Goal: Task Accomplishment & Management: Complete application form

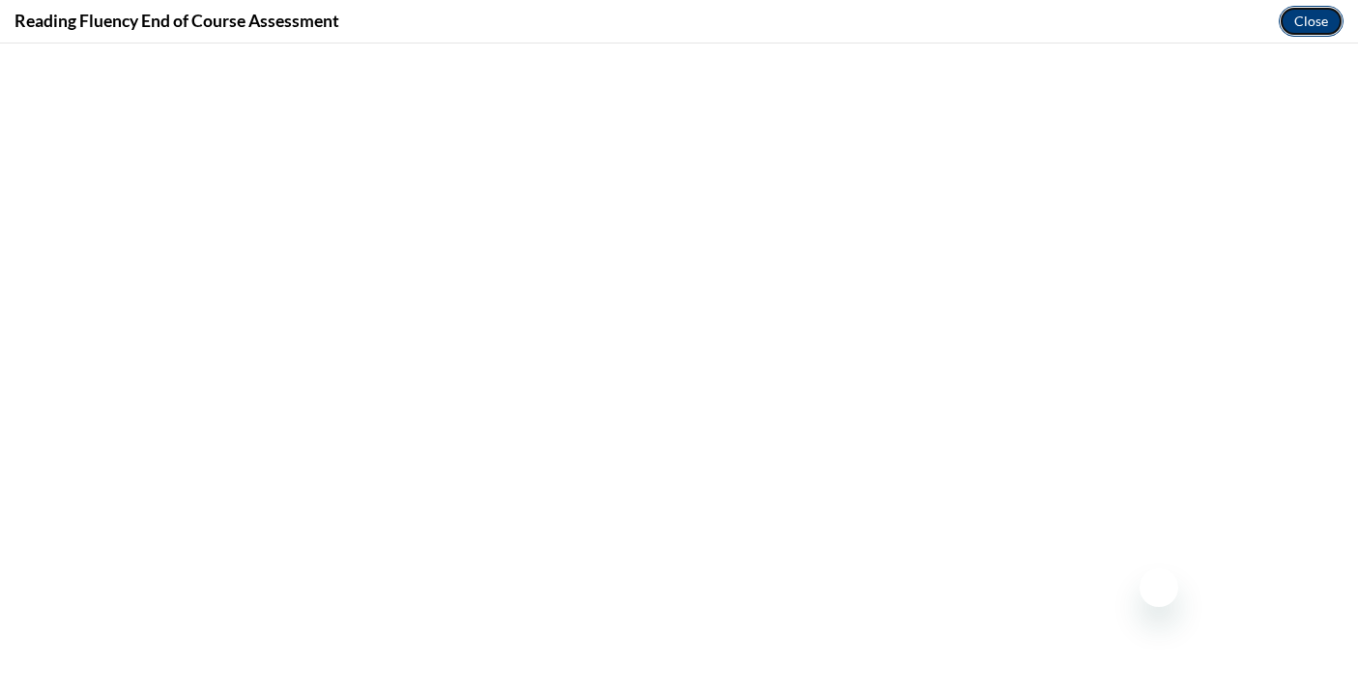
click at [1308, 23] on button "Close" at bounding box center [1310, 21] width 65 height 31
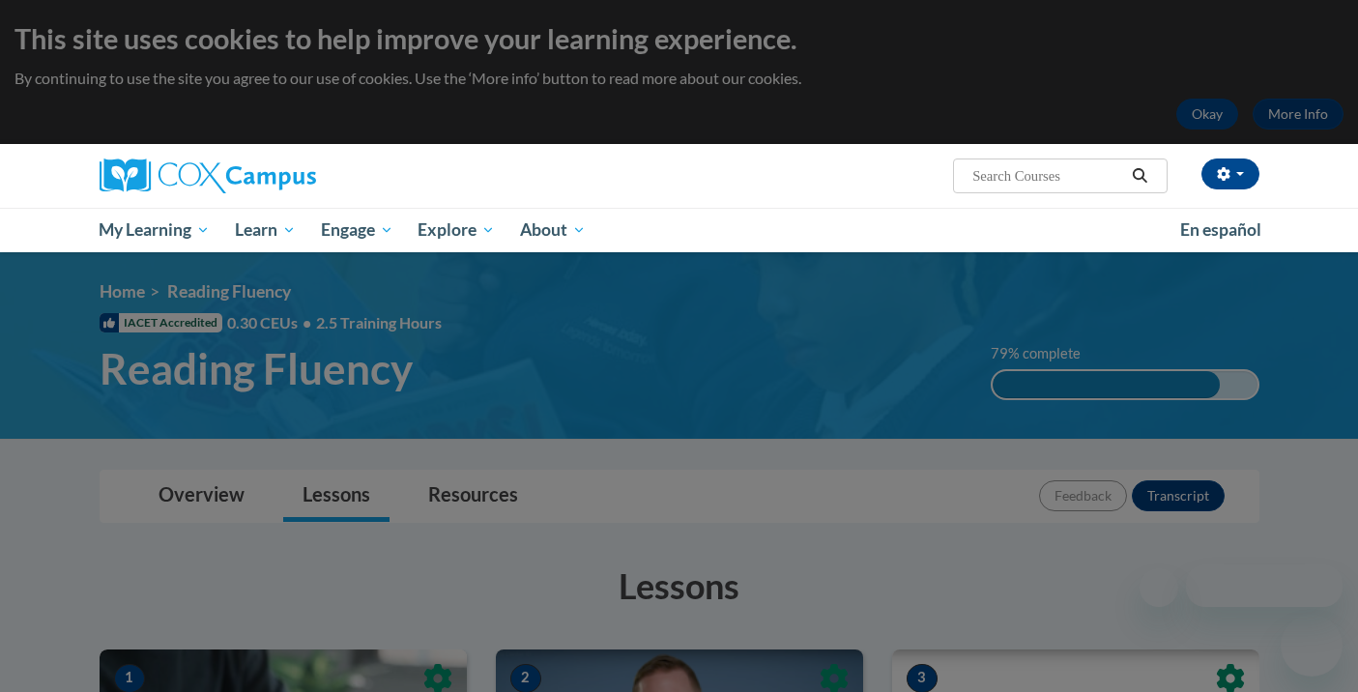
click at [1022, 182] on input "Search..." at bounding box center [1047, 175] width 155 height 23
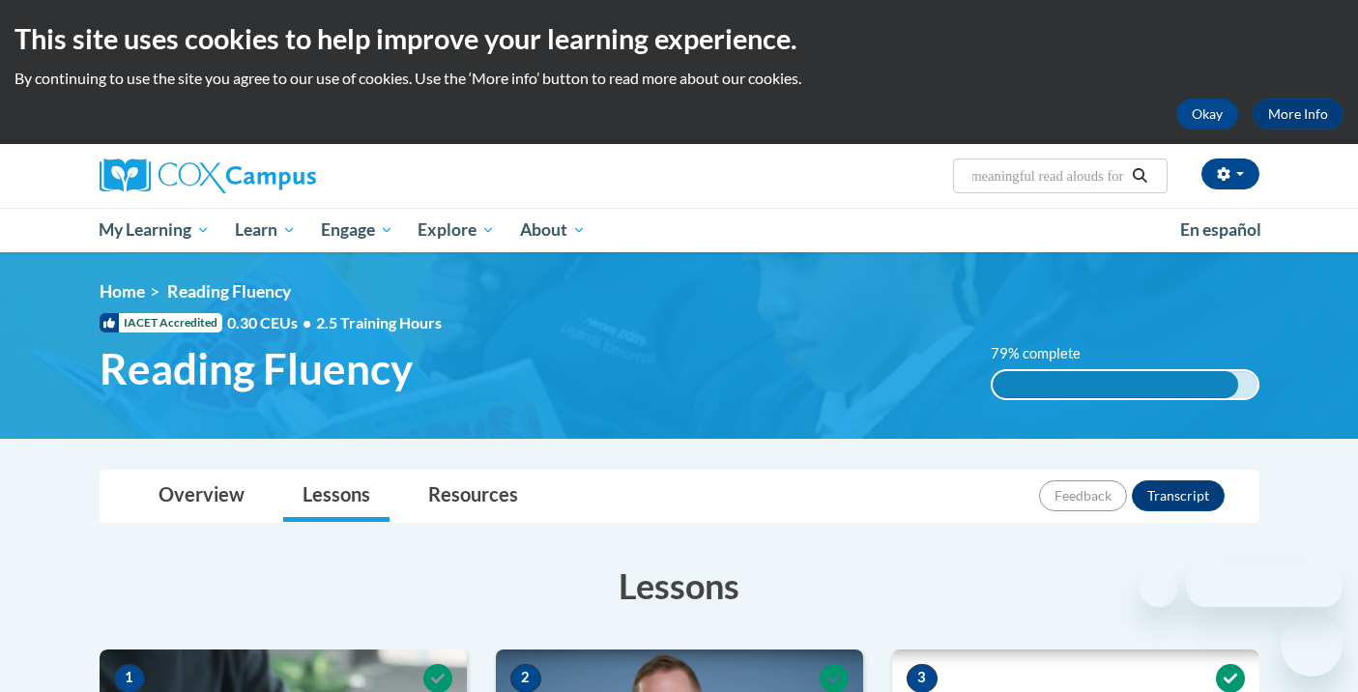
type input "meaningful read alouds for"
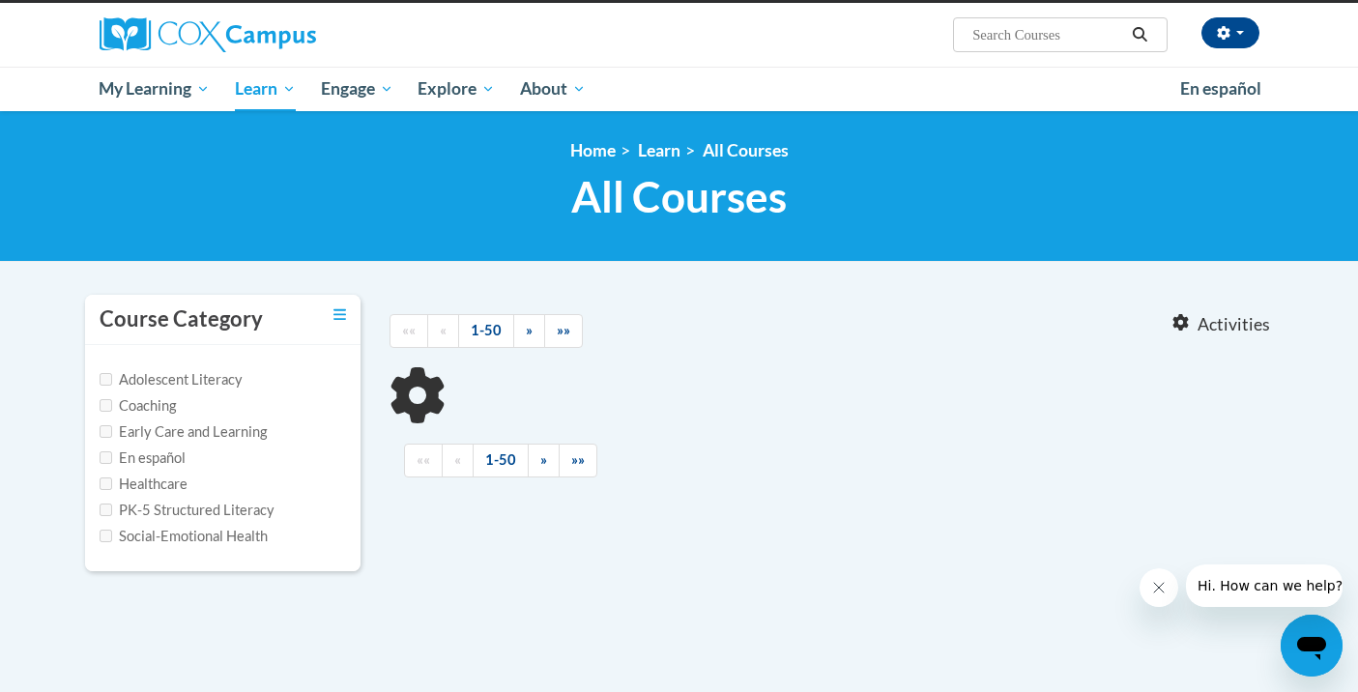
scroll to position [142, 0]
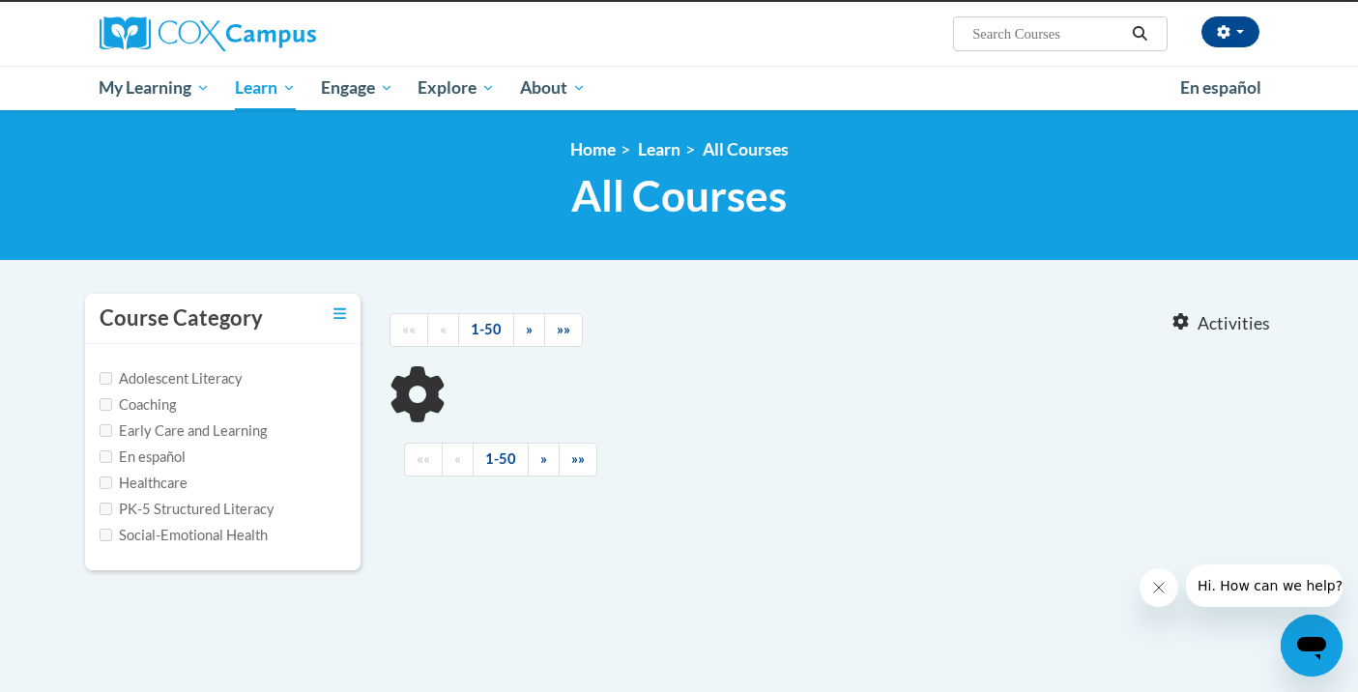
type input "meaningful read alouds for"
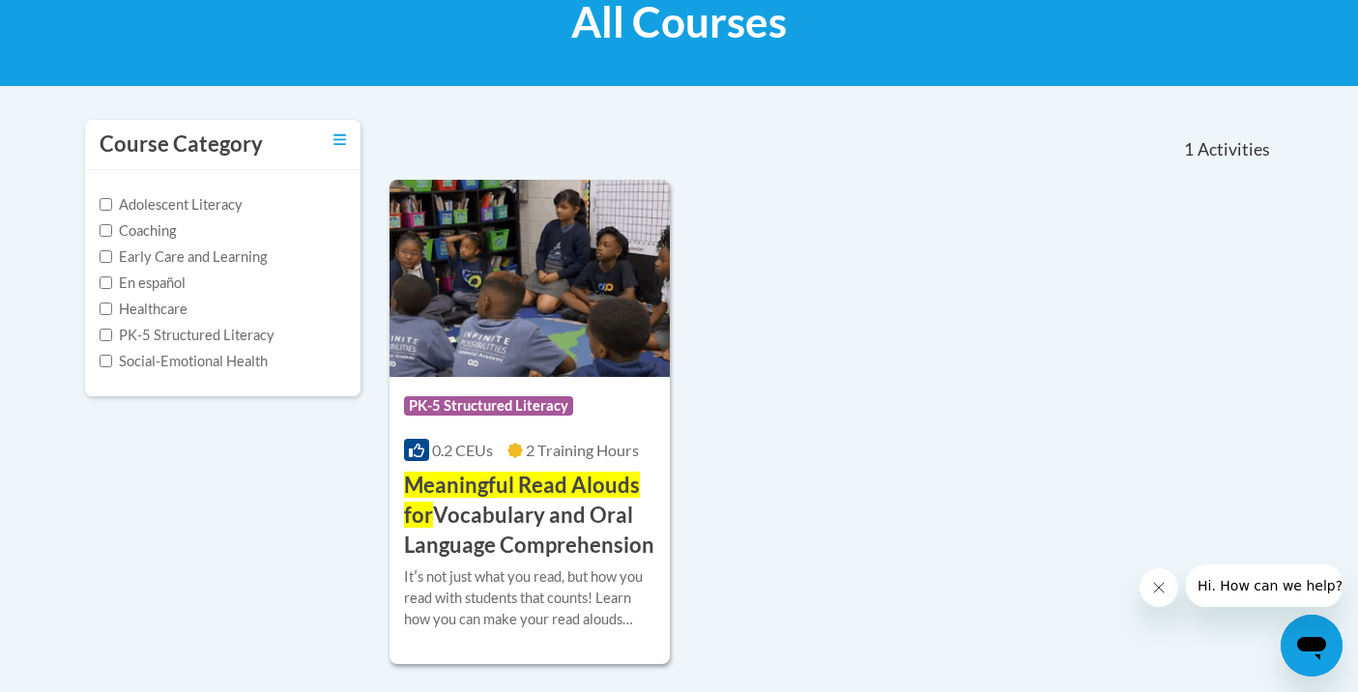
scroll to position [320, 0]
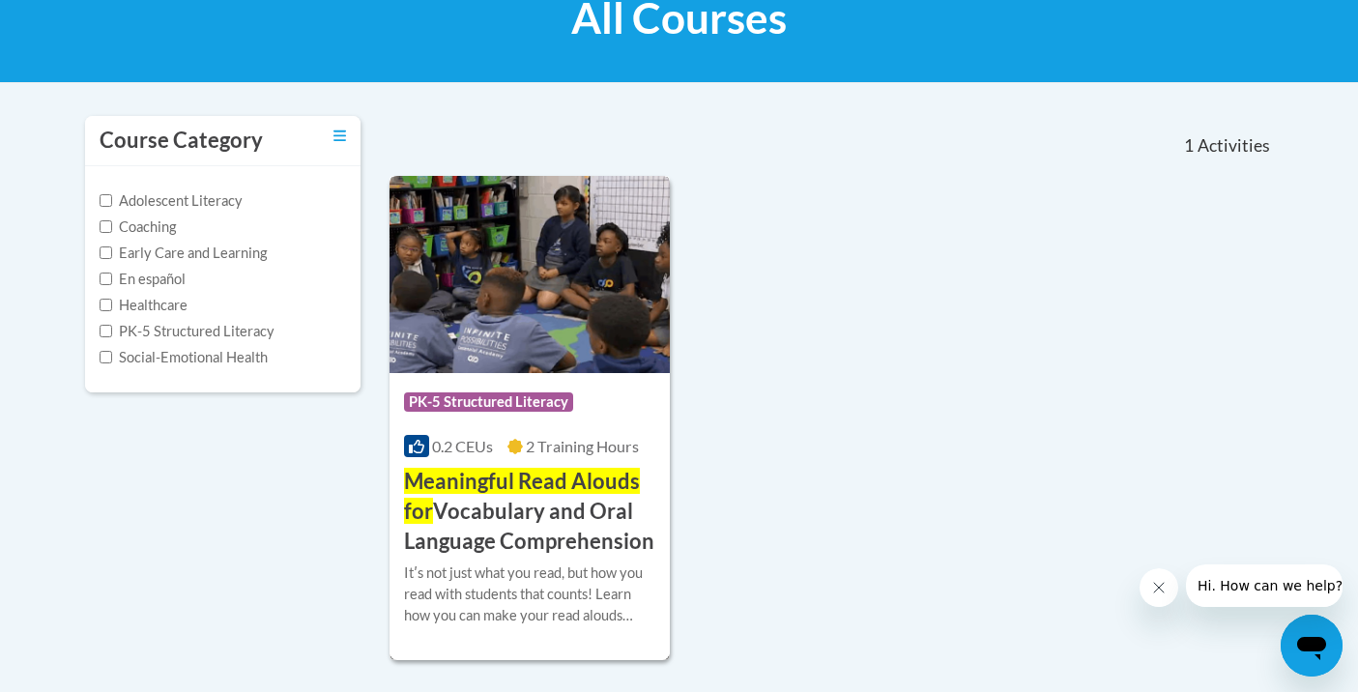
click at [547, 529] on h3 "Meaningful Read Alouds for Vocabulary and Oral Language Comprehension" at bounding box center [530, 511] width 252 height 89
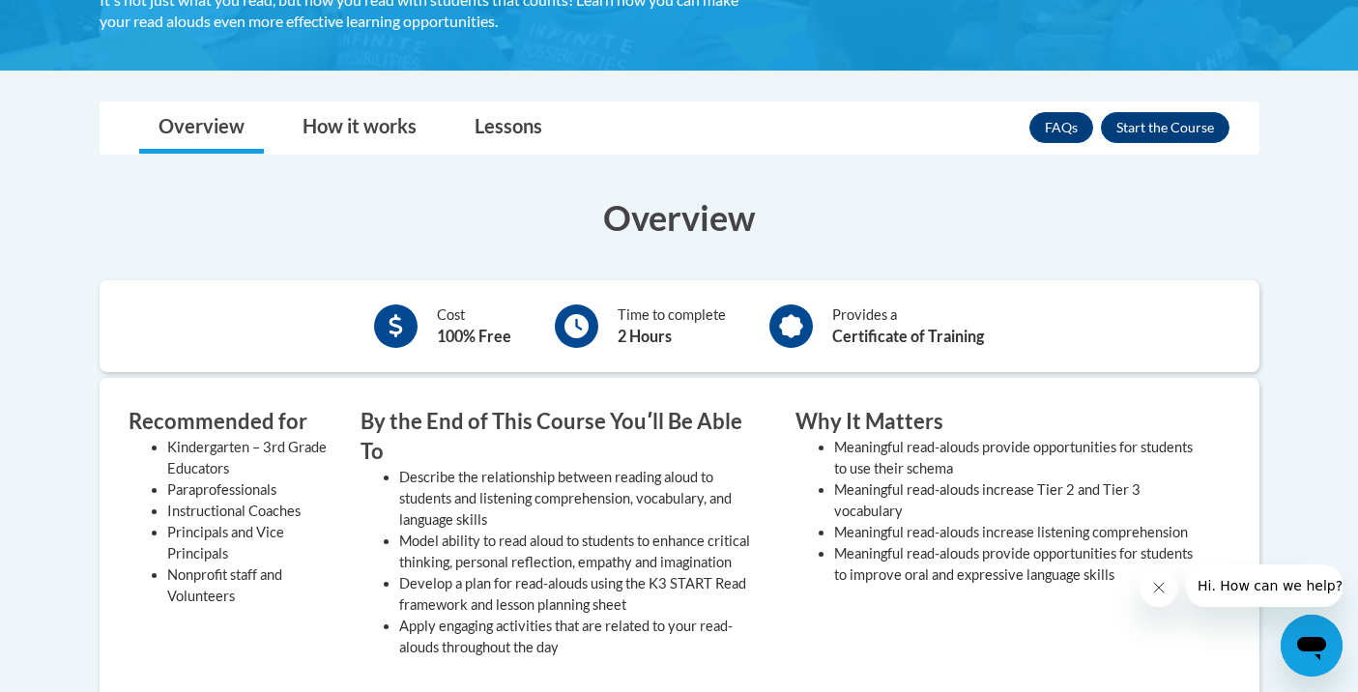
scroll to position [520, 0]
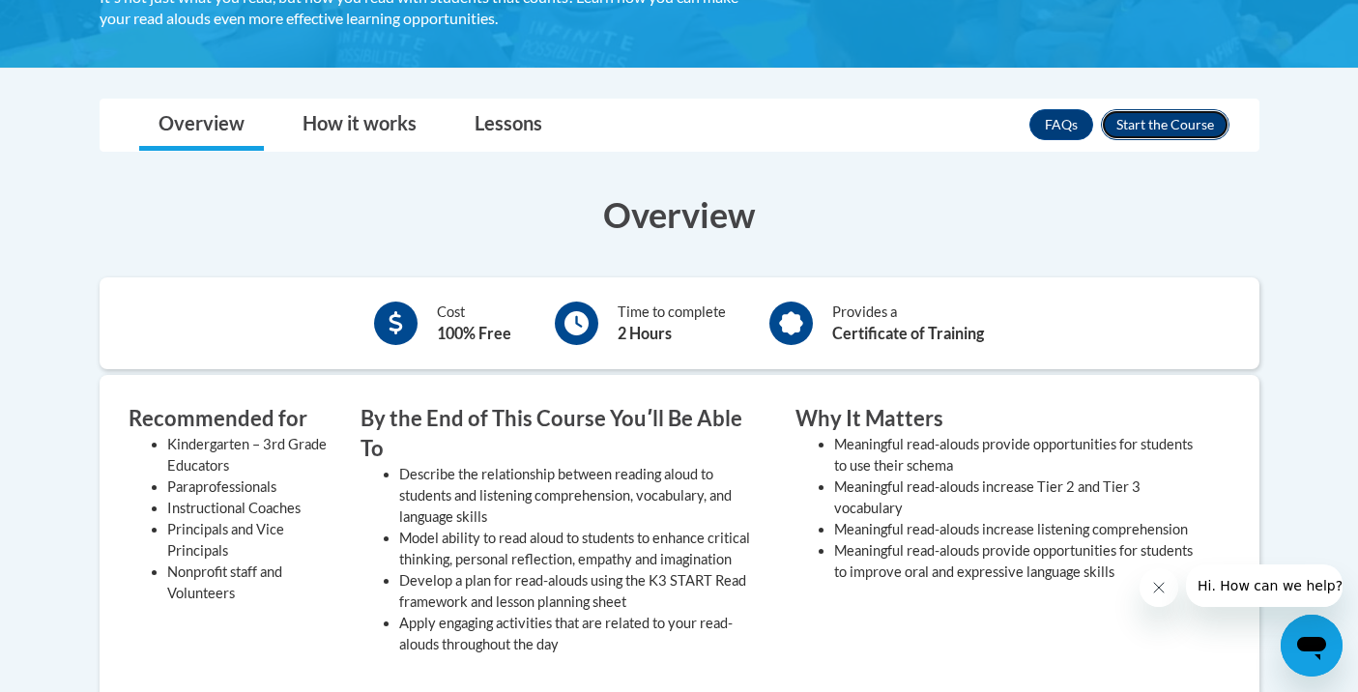
click at [1162, 120] on button "Enroll" at bounding box center [1165, 124] width 129 height 31
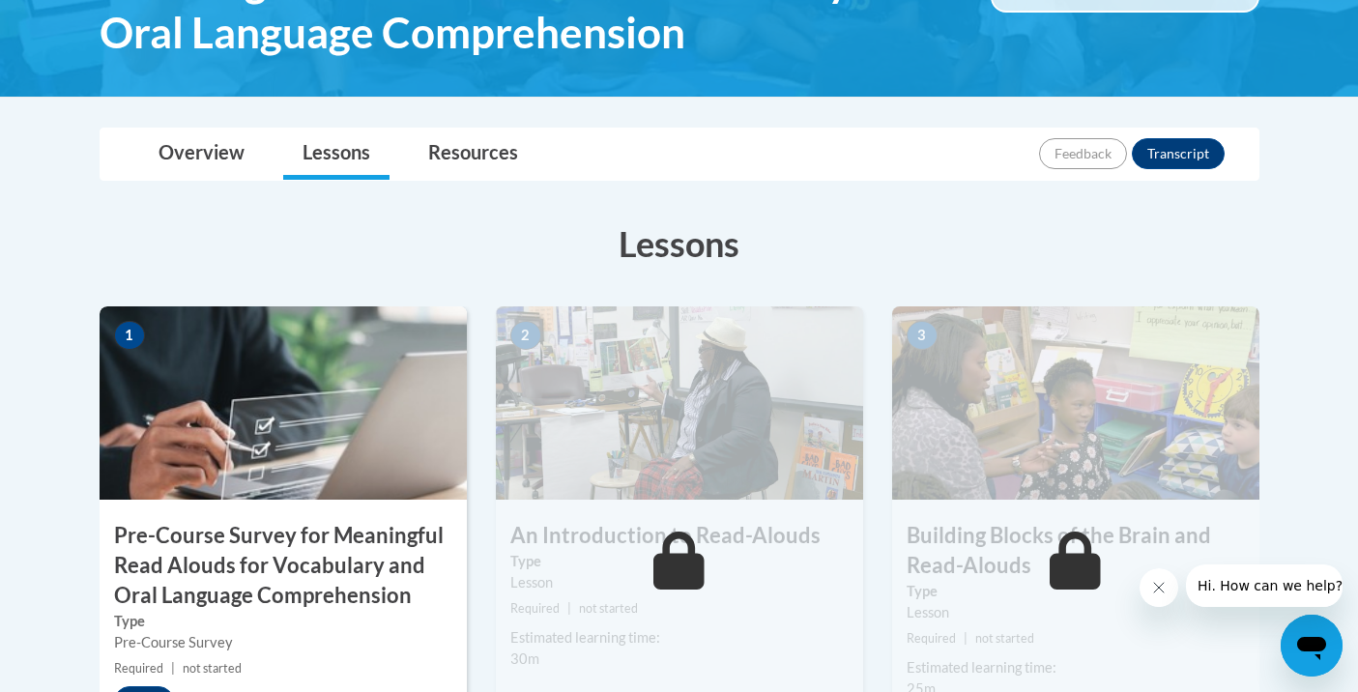
scroll to position [603, 0]
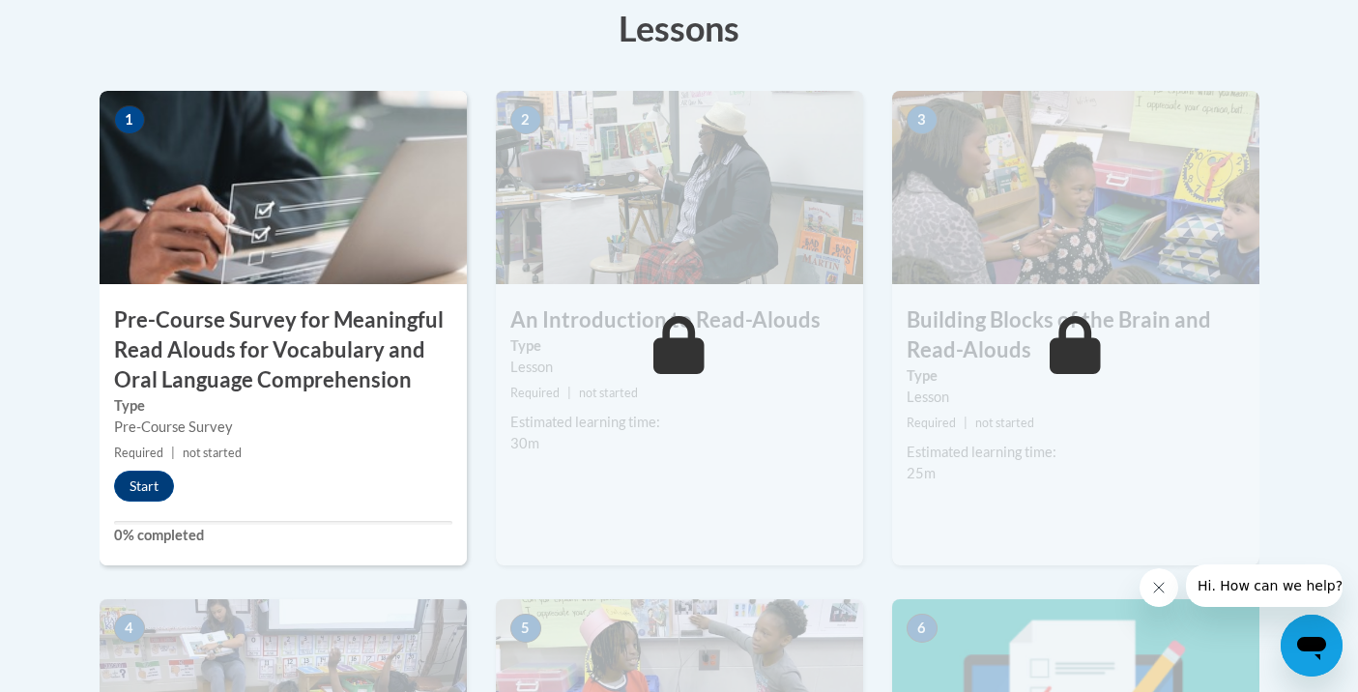
click at [341, 329] on h3 "Pre-Course Survey for Meaningful Read Alouds for Vocabulary and Oral Language C…" at bounding box center [283, 349] width 367 height 89
click at [131, 496] on button "Start" at bounding box center [144, 486] width 60 height 31
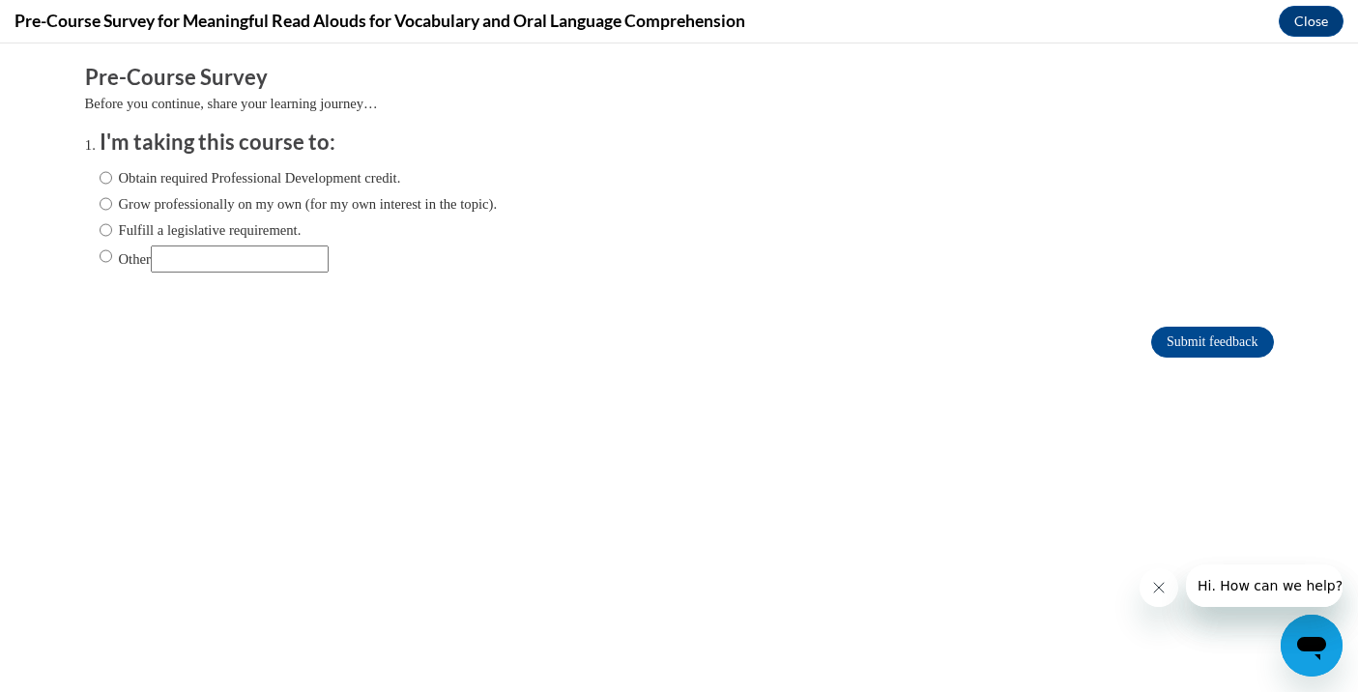
scroll to position [0, 0]
click at [370, 176] on label "Obtain required Professional Development credit." at bounding box center [250, 177] width 301 height 21
click at [112, 176] on input "Obtain required Professional Development credit." at bounding box center [106, 177] width 13 height 21
radio input "true"
click at [1182, 342] on input "Submit feedback" at bounding box center [1212, 342] width 122 height 31
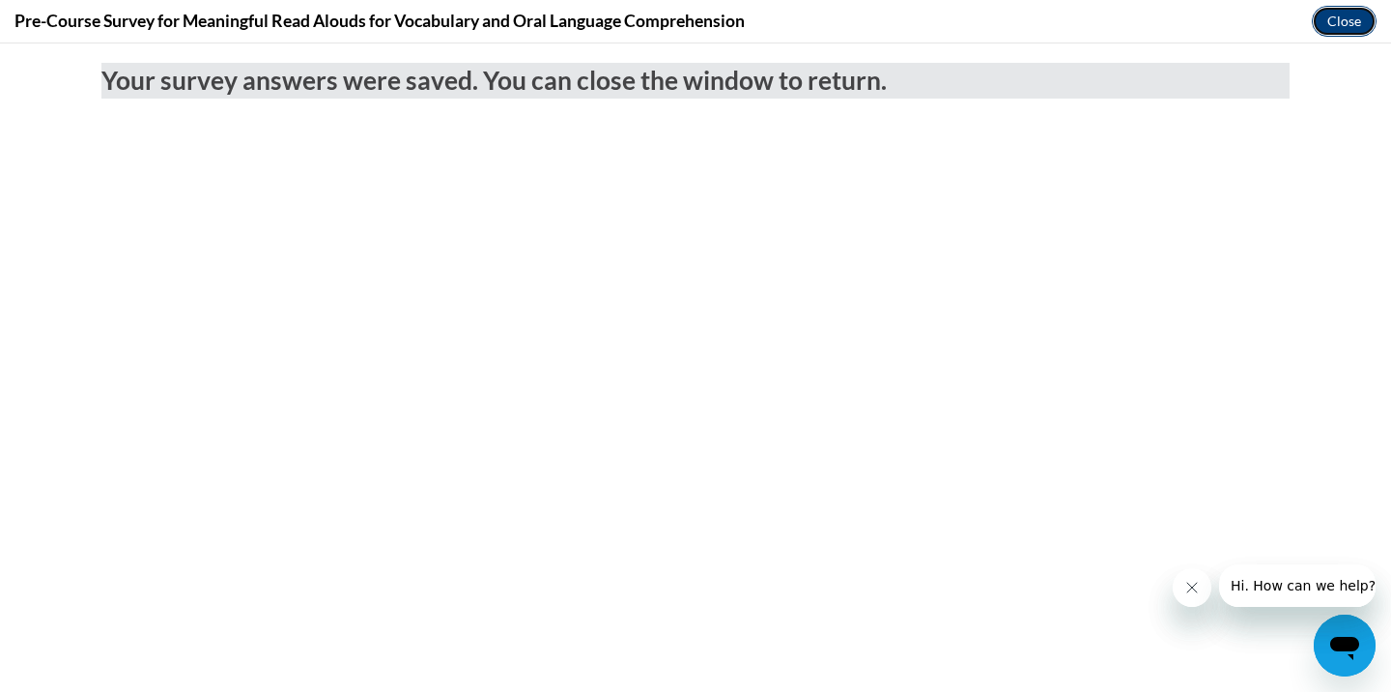
click at [1346, 26] on button "Close" at bounding box center [1344, 21] width 65 height 31
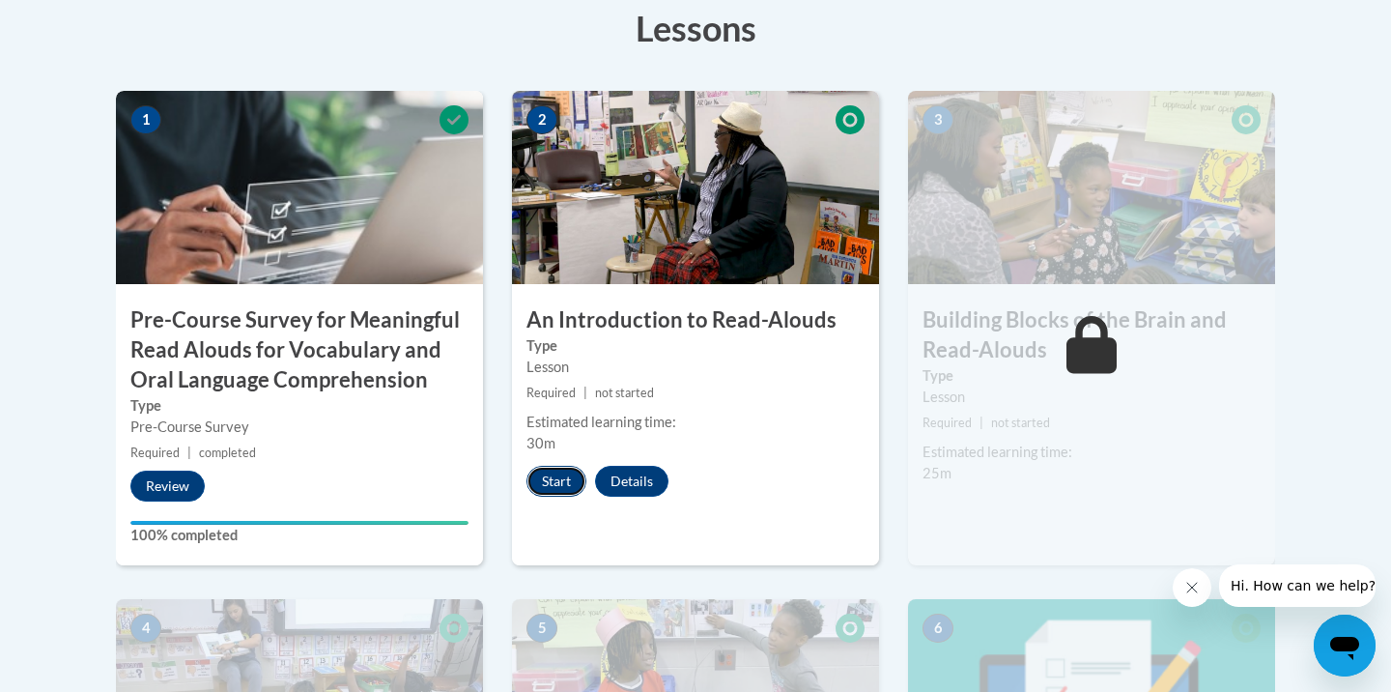
click at [552, 481] on button "Start" at bounding box center [557, 481] width 60 height 31
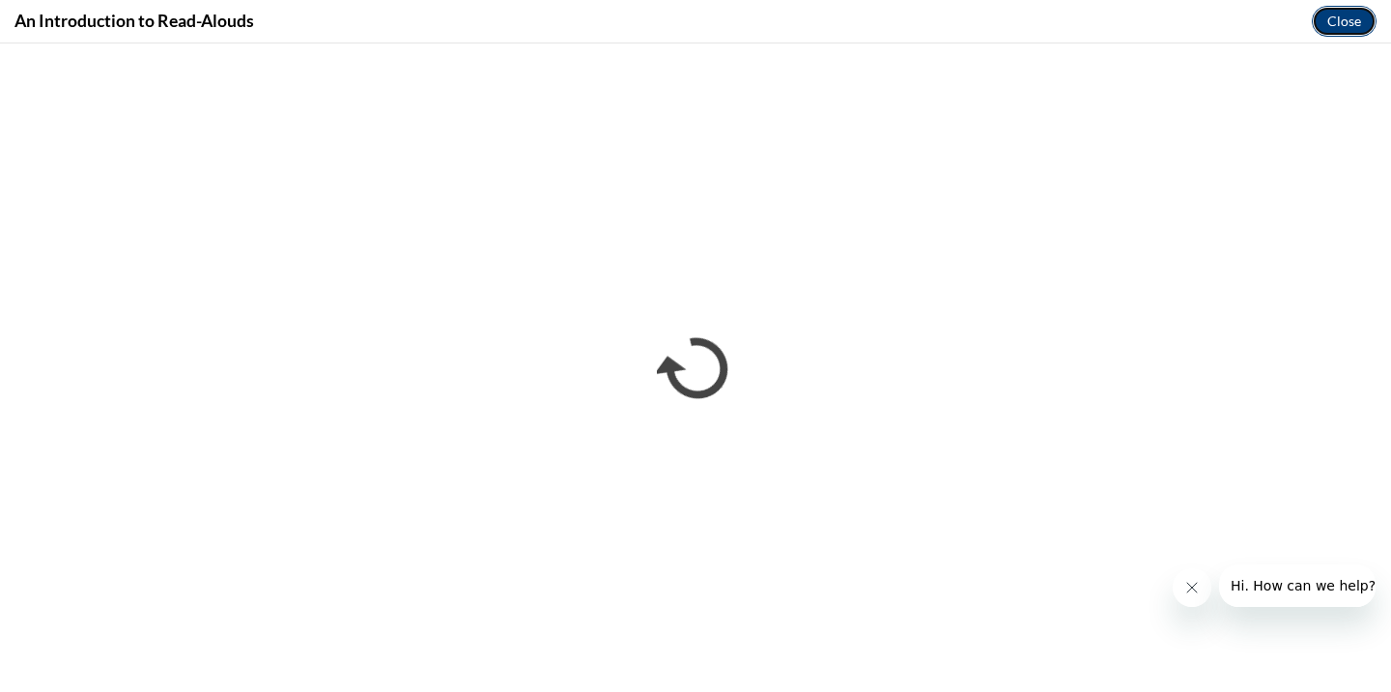
click at [1352, 17] on button "Close" at bounding box center [1344, 21] width 65 height 31
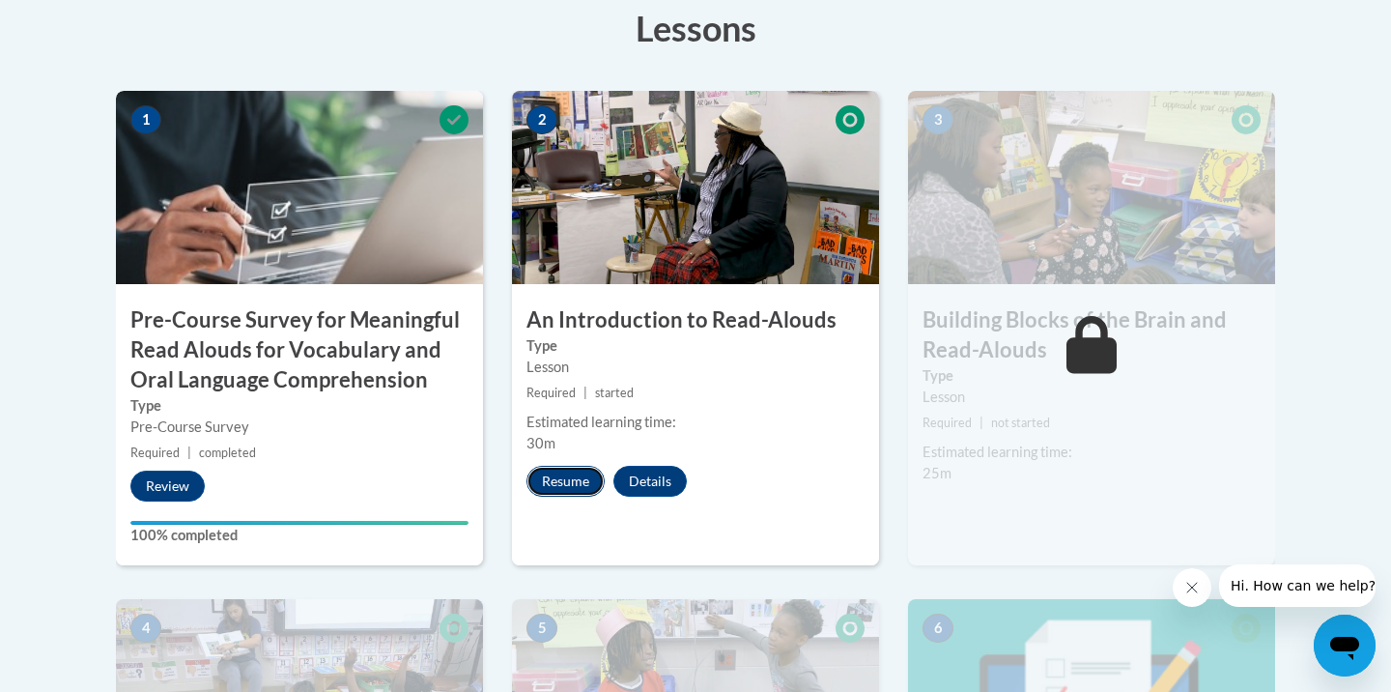
click at [566, 485] on button "Resume" at bounding box center [566, 481] width 78 height 31
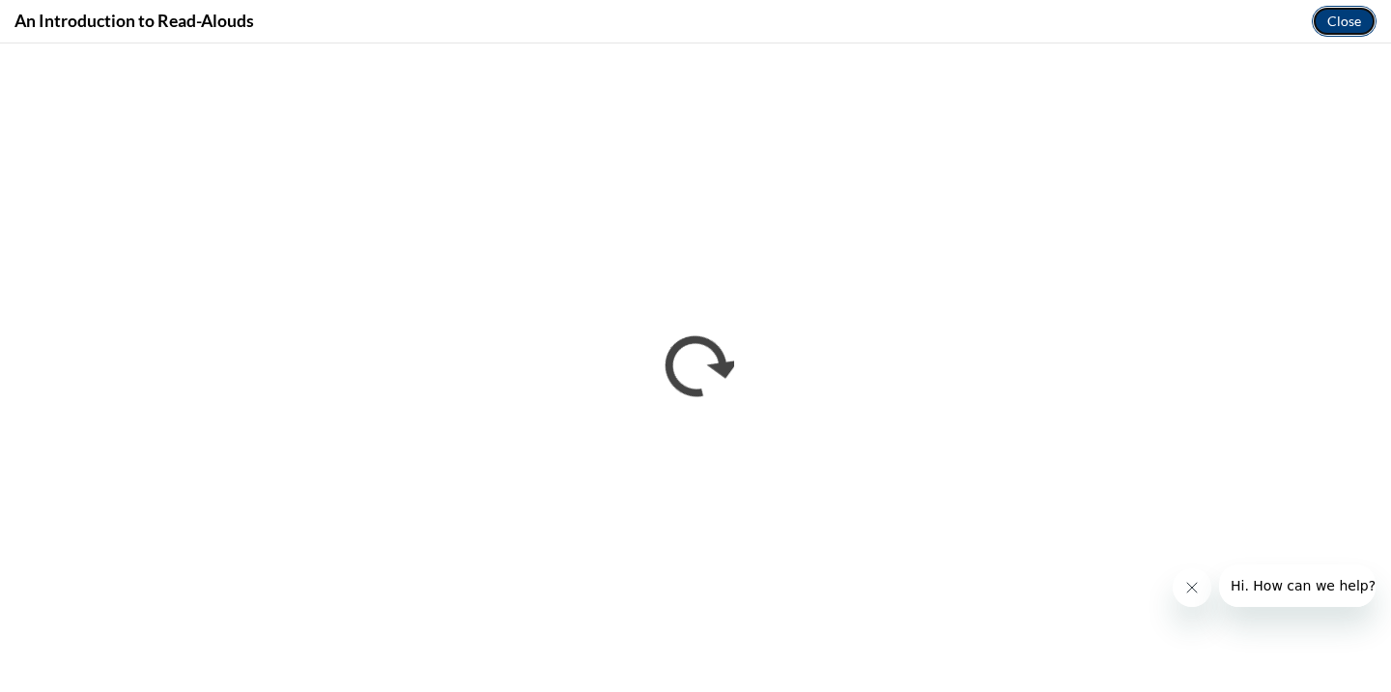
click at [1357, 20] on button "Close" at bounding box center [1344, 21] width 65 height 31
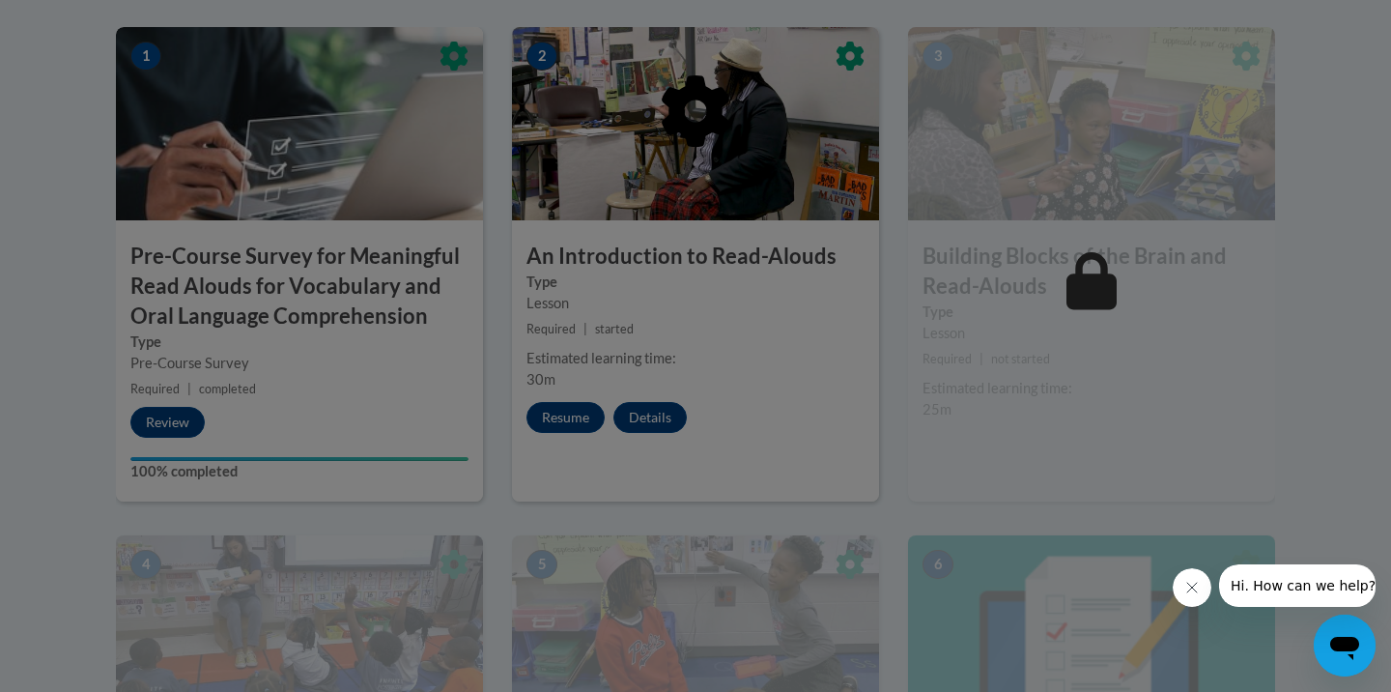
scroll to position [670, 0]
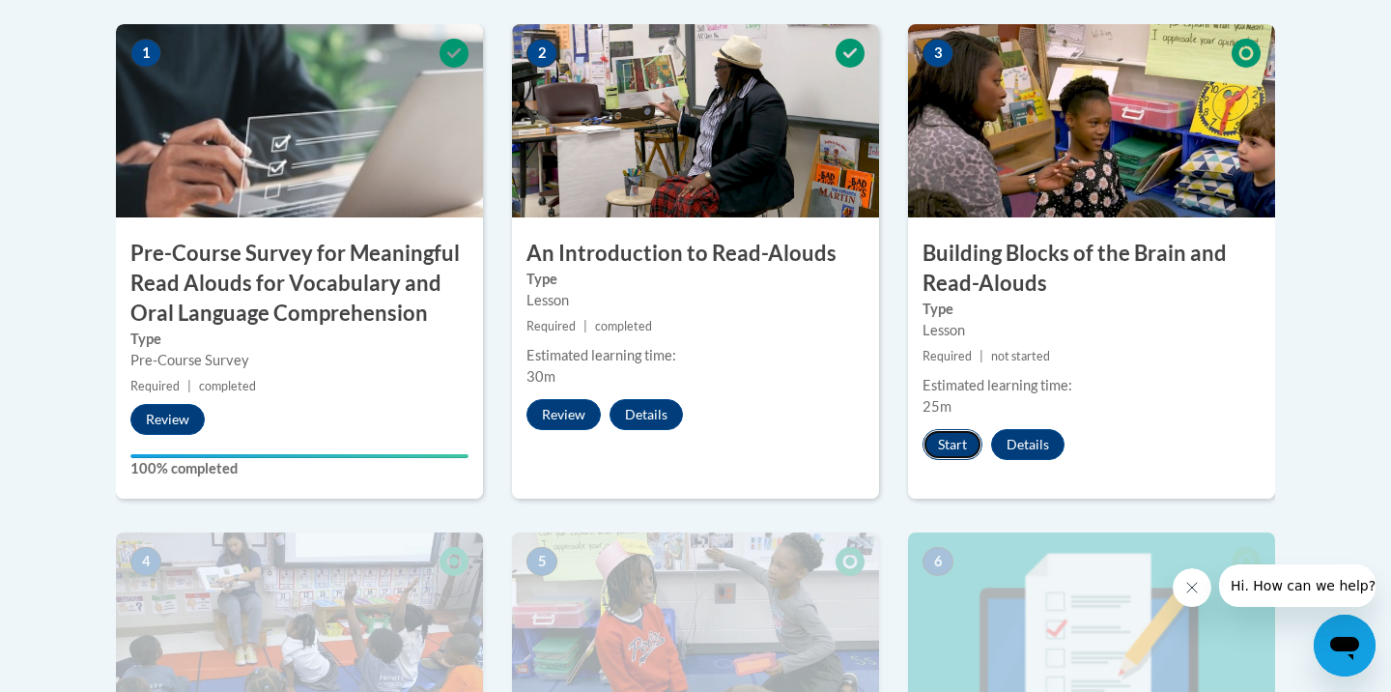
click at [957, 440] on button "Start" at bounding box center [953, 444] width 60 height 31
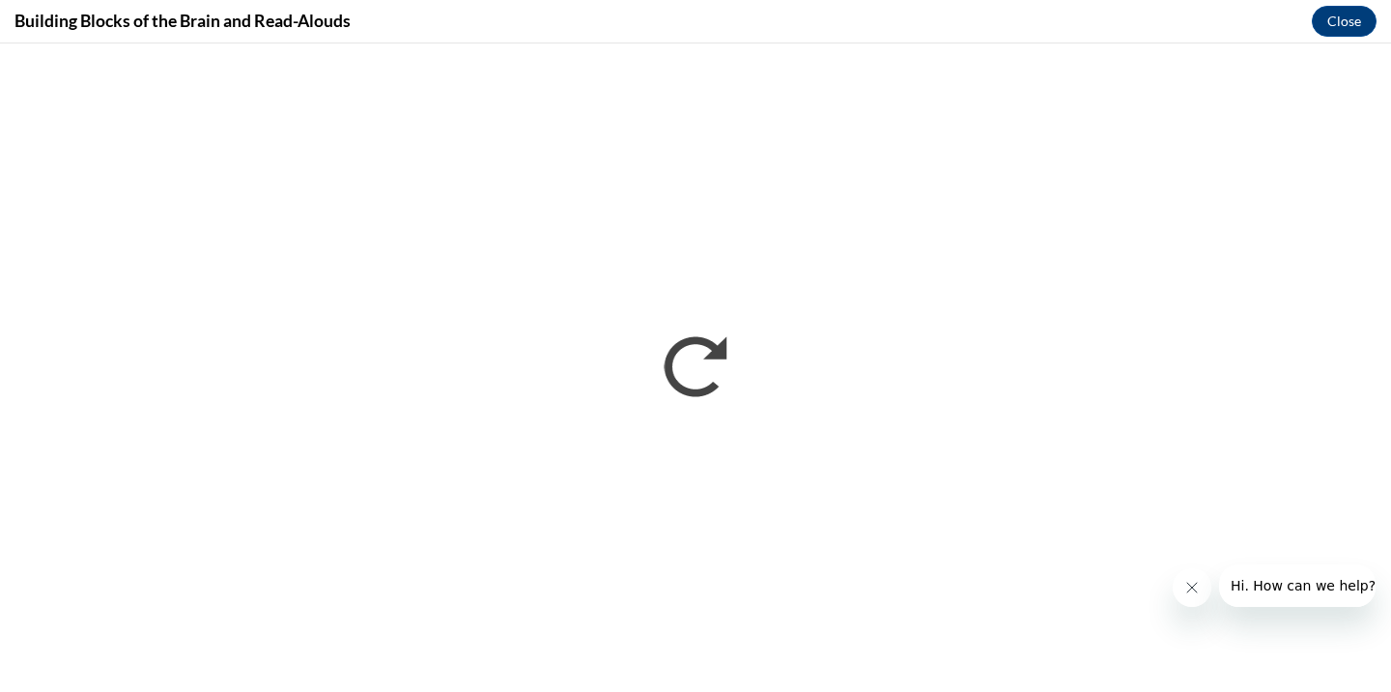
scroll to position [0, 0]
click at [1357, 12] on button "Close" at bounding box center [1344, 21] width 65 height 31
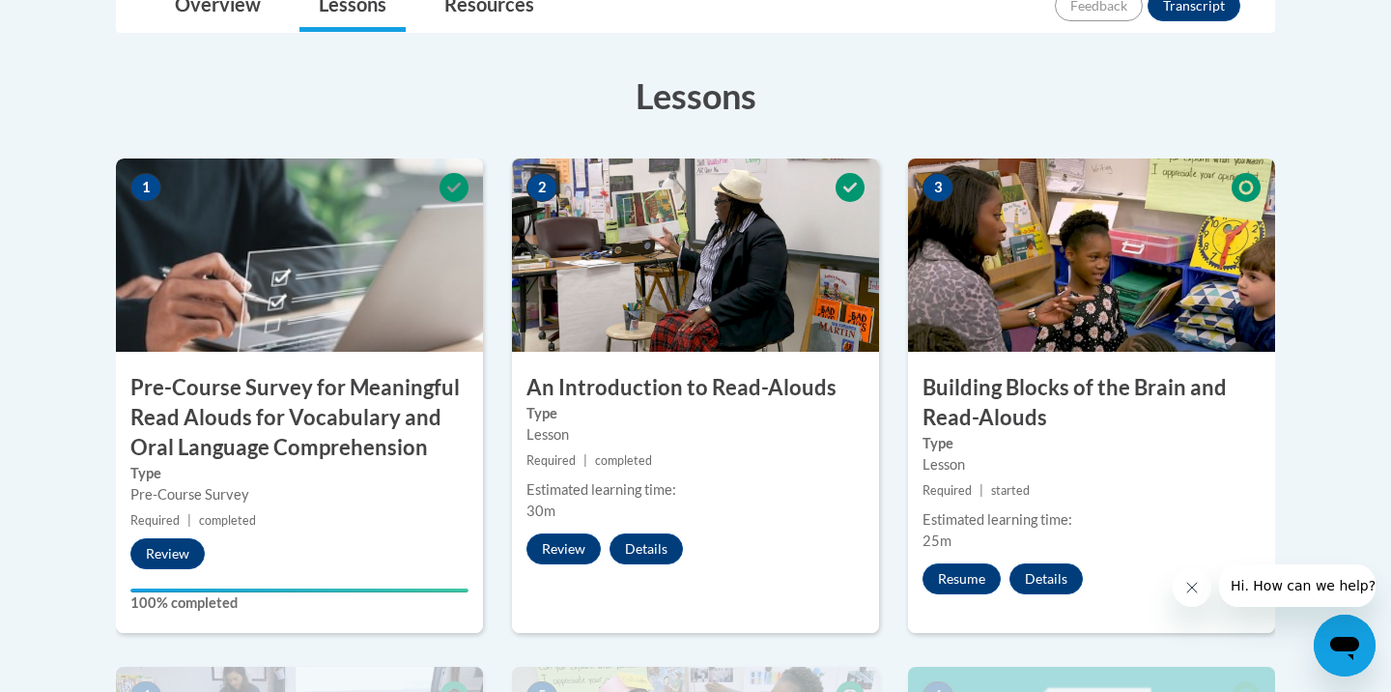
scroll to position [605, 0]
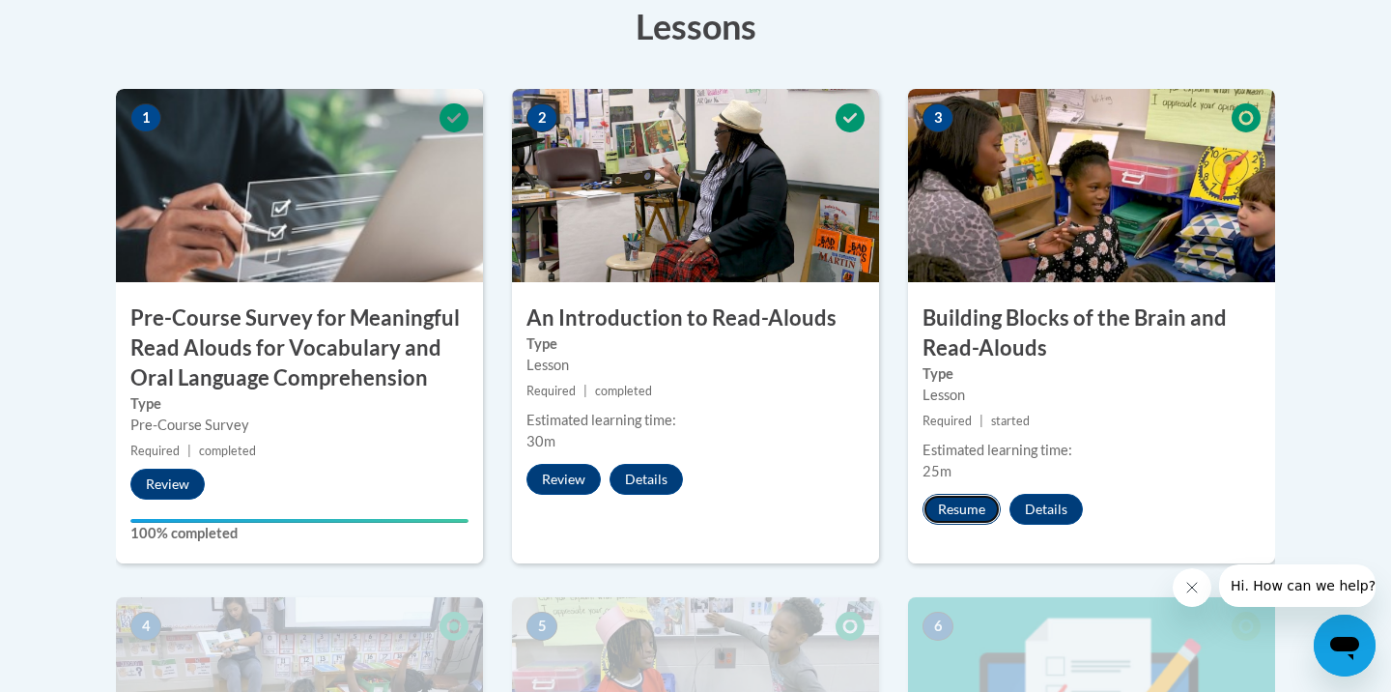
click at [950, 518] on button "Resume" at bounding box center [962, 509] width 78 height 31
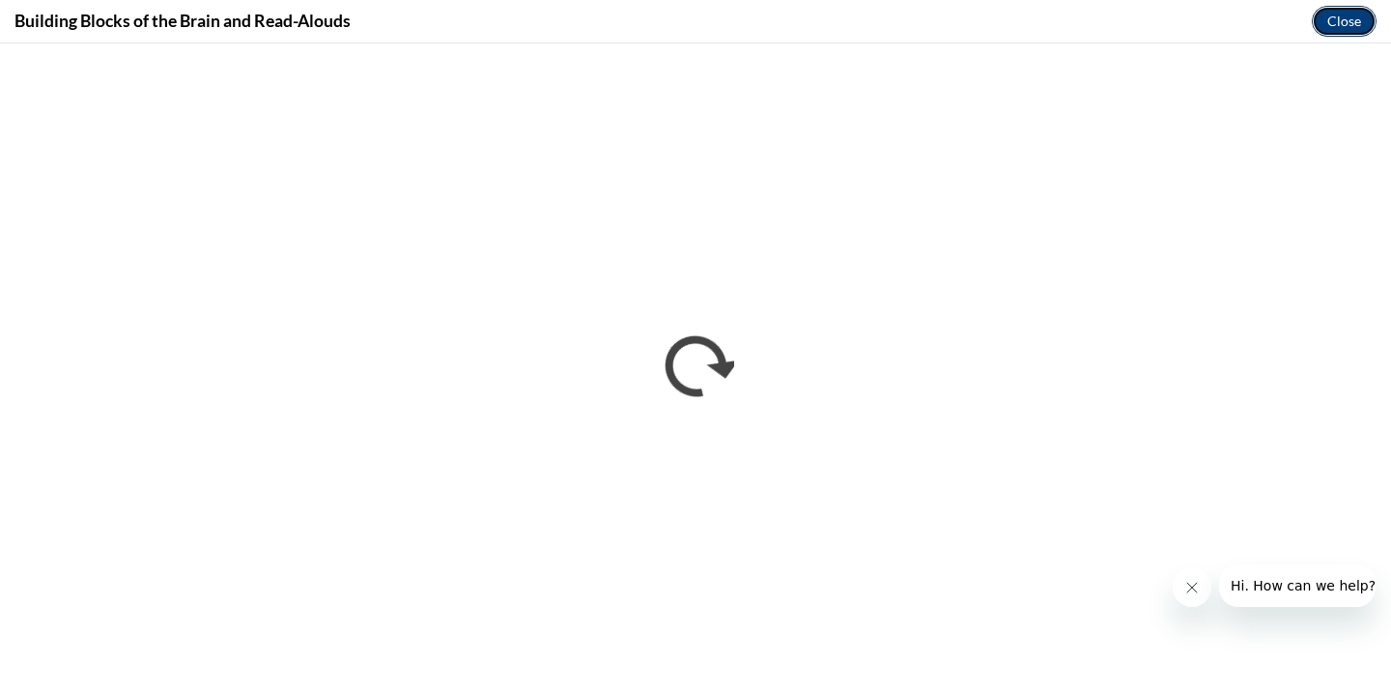
scroll to position [0, 0]
click at [1357, 24] on button "Close" at bounding box center [1344, 21] width 65 height 31
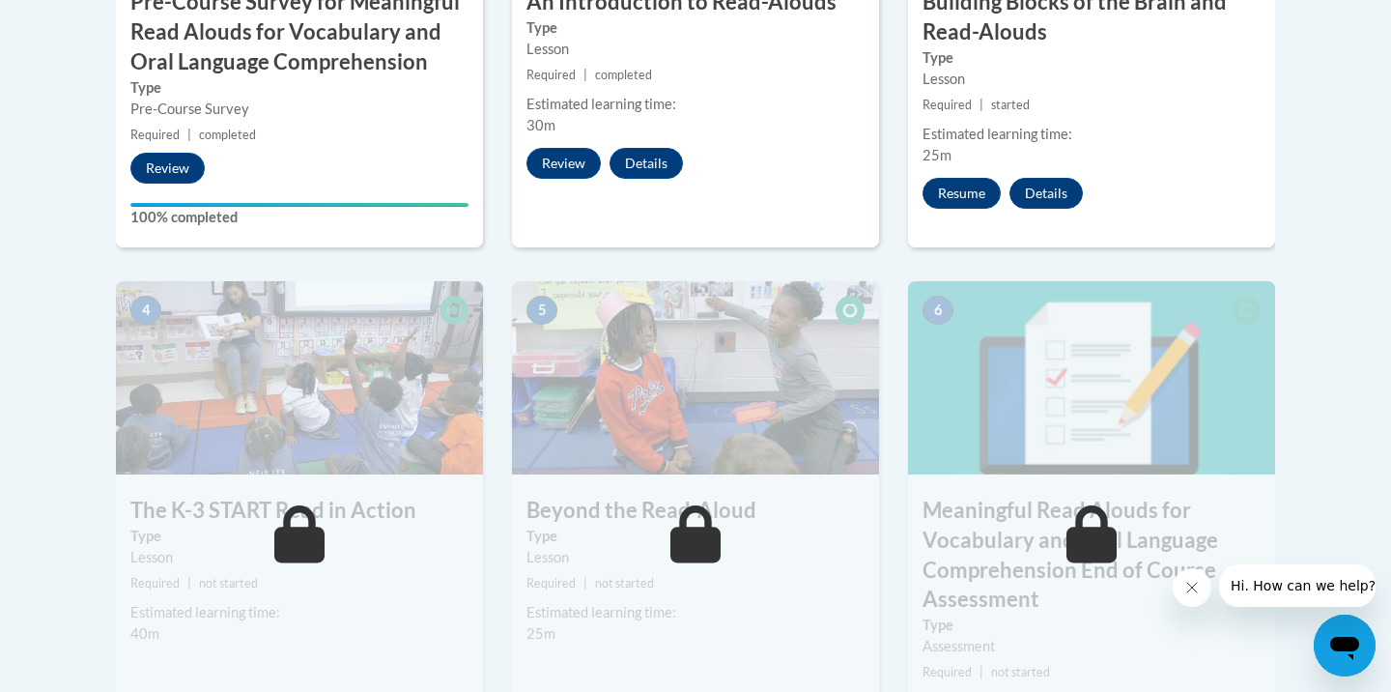
scroll to position [915, 0]
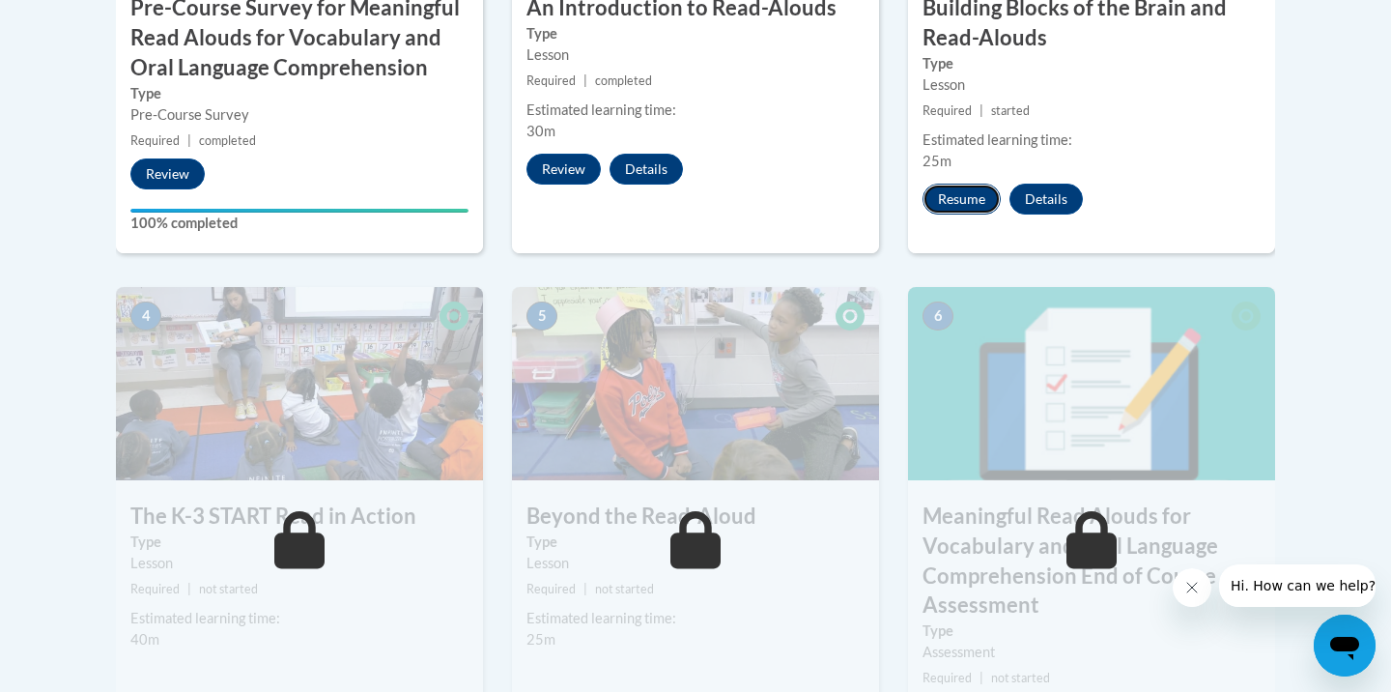
click at [966, 193] on button "Resume" at bounding box center [962, 199] width 78 height 31
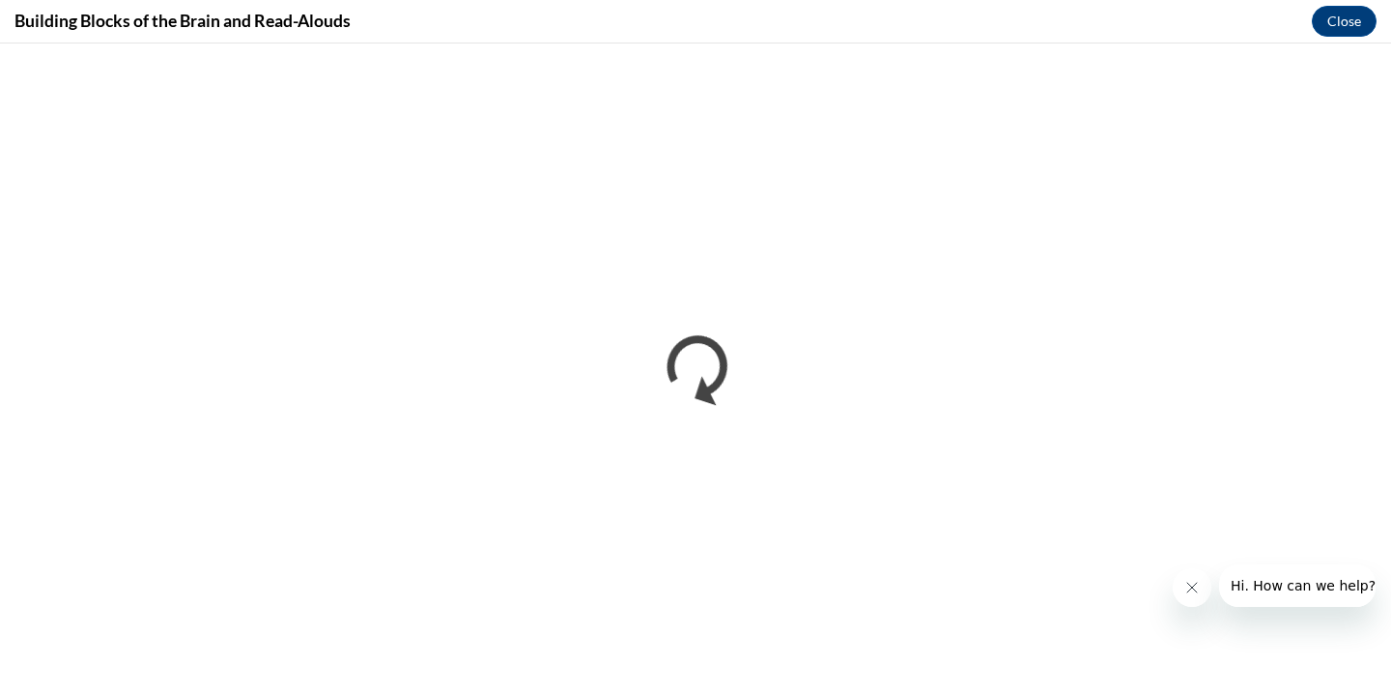
scroll to position [0, 0]
click at [1348, 32] on button "Close" at bounding box center [1344, 21] width 65 height 31
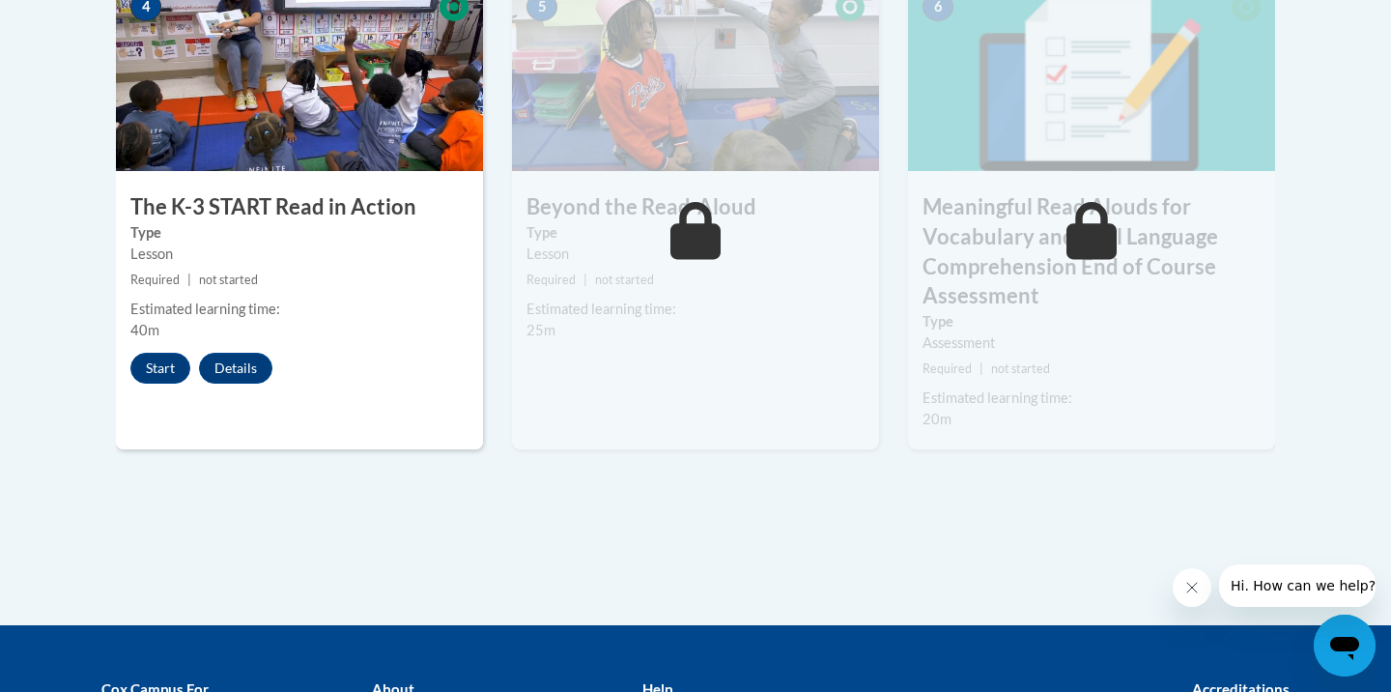
scroll to position [1475, 0]
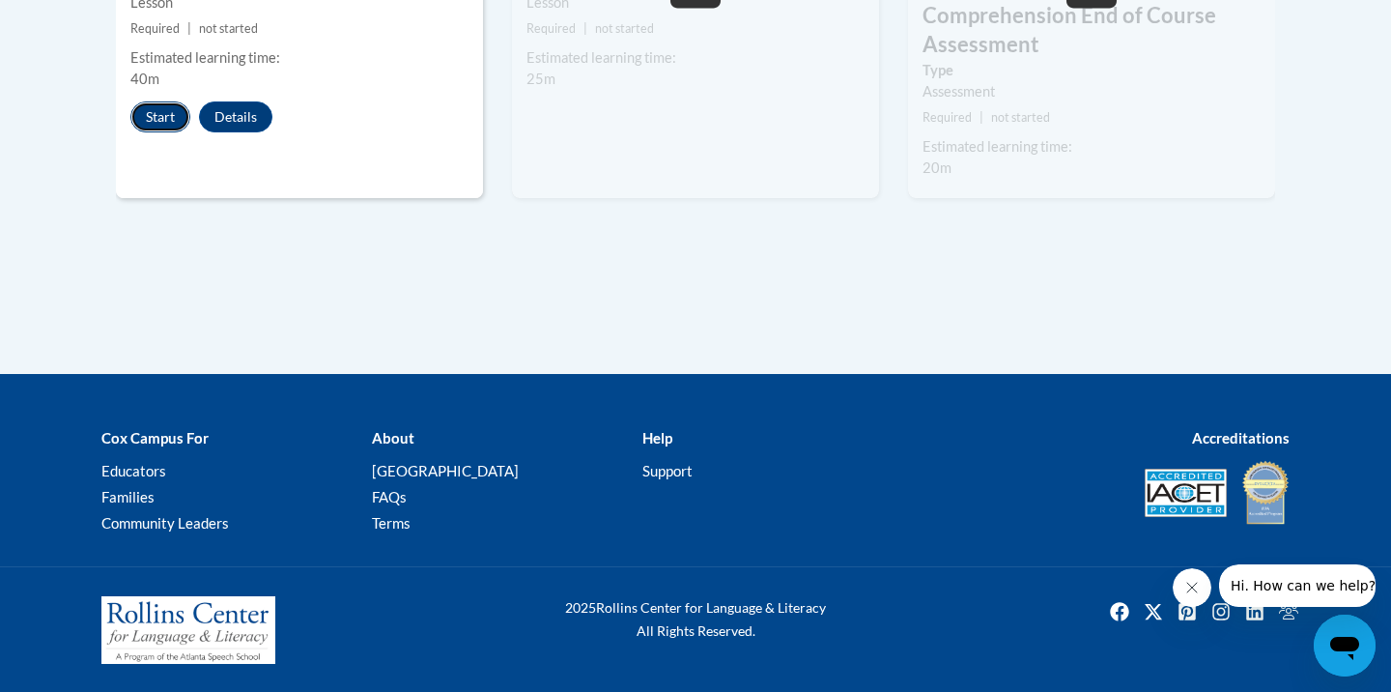
click at [162, 114] on button "Start" at bounding box center [160, 116] width 60 height 31
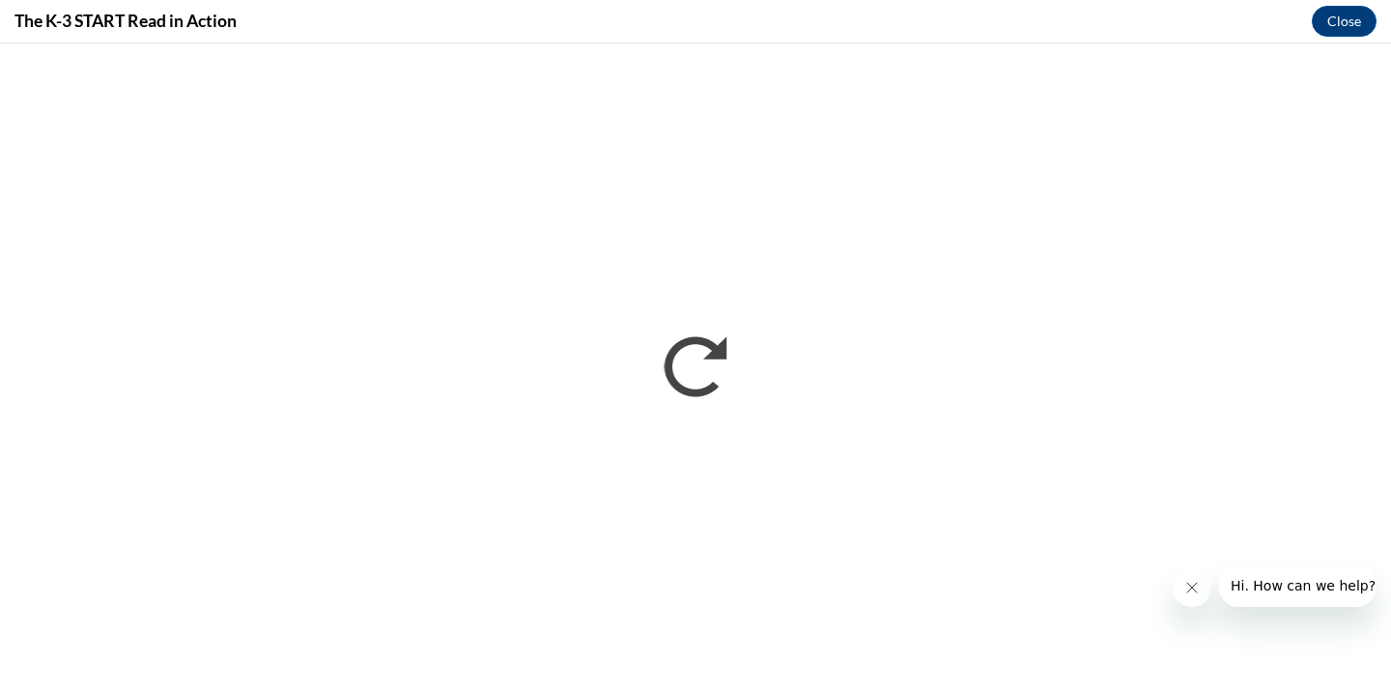
scroll to position [0, 0]
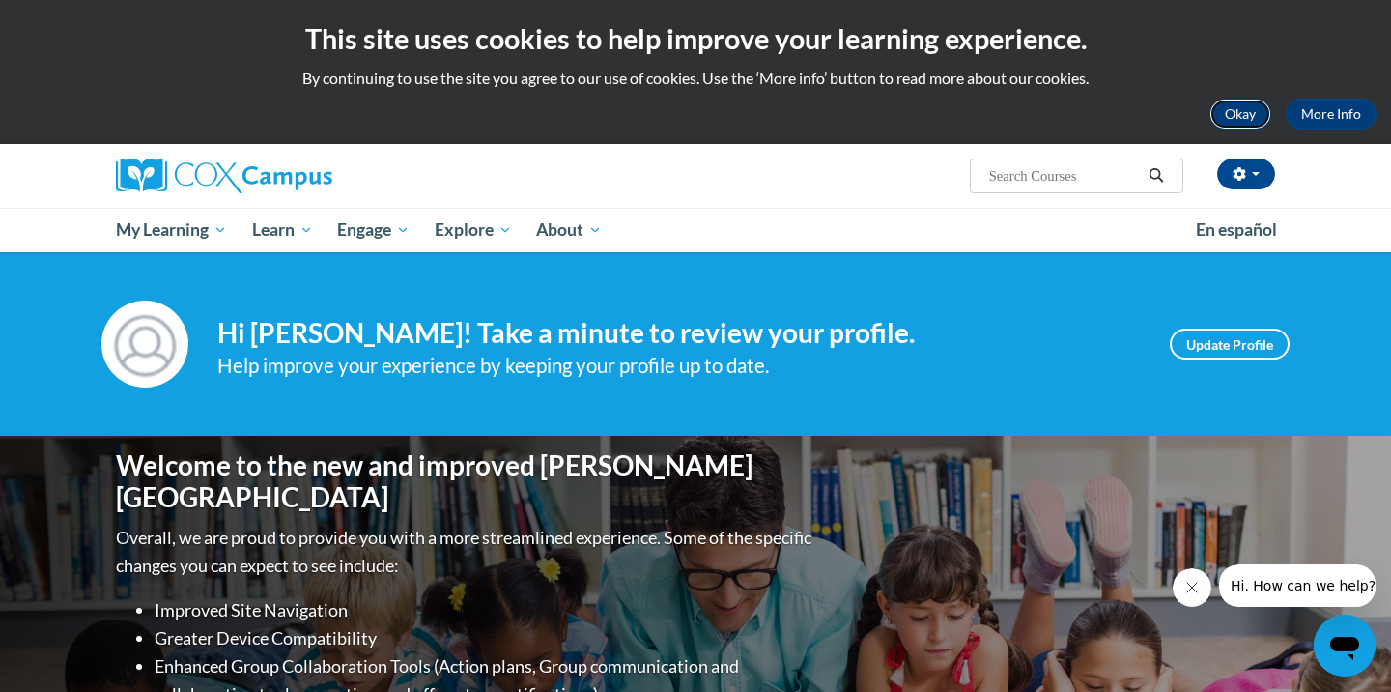
click at [1240, 113] on button "Okay" at bounding box center [1241, 114] width 62 height 31
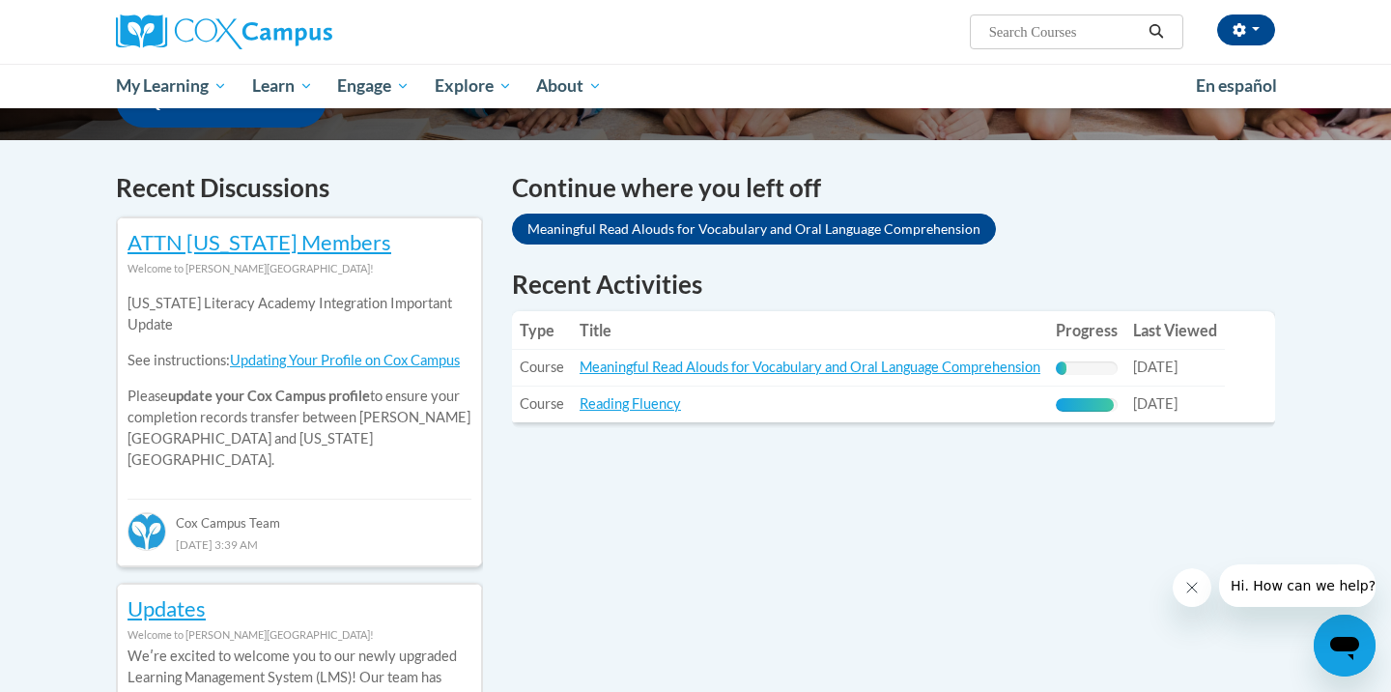
scroll to position [539, 0]
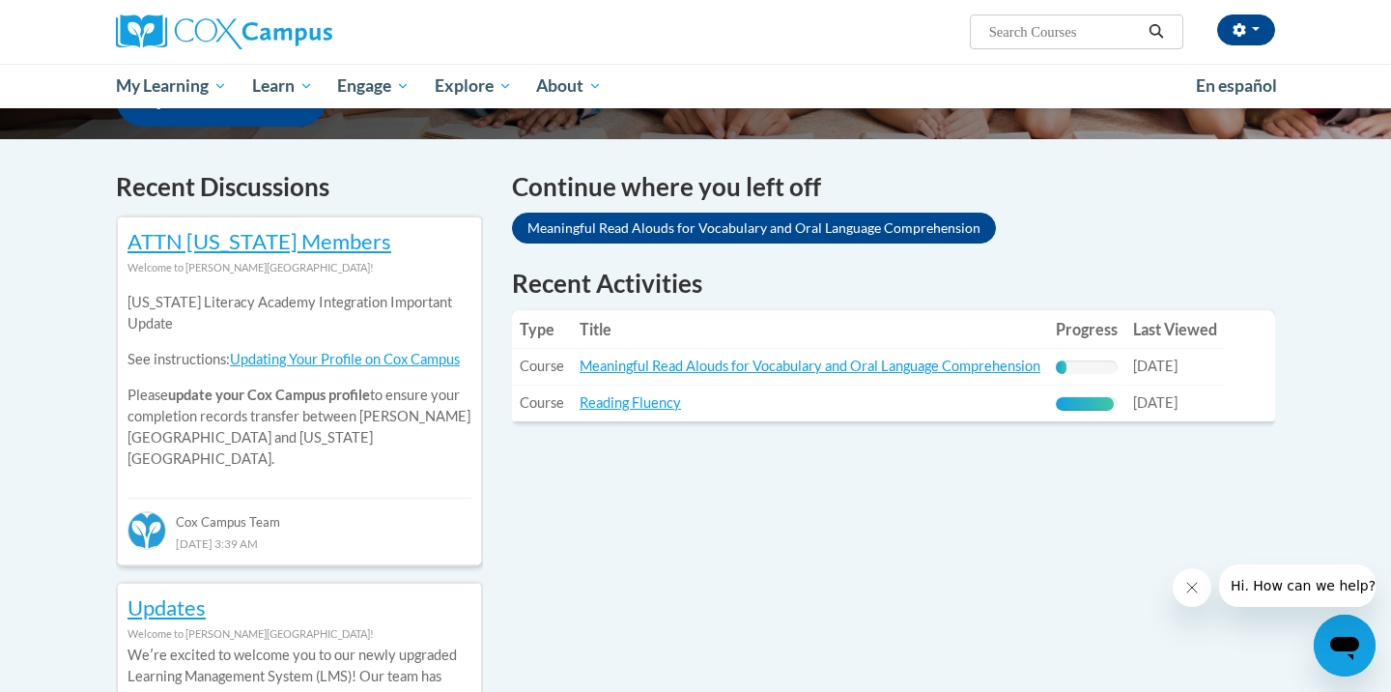
click at [650, 413] on td "Title: Reading Fluency" at bounding box center [810, 404] width 476 height 36
click at [661, 399] on link "Reading Fluency" at bounding box center [630, 402] width 101 height 16
click at [645, 408] on link "Reading Fluency" at bounding box center [630, 402] width 101 height 16
click at [647, 408] on link "Reading Fluency" at bounding box center [630, 402] width 101 height 16
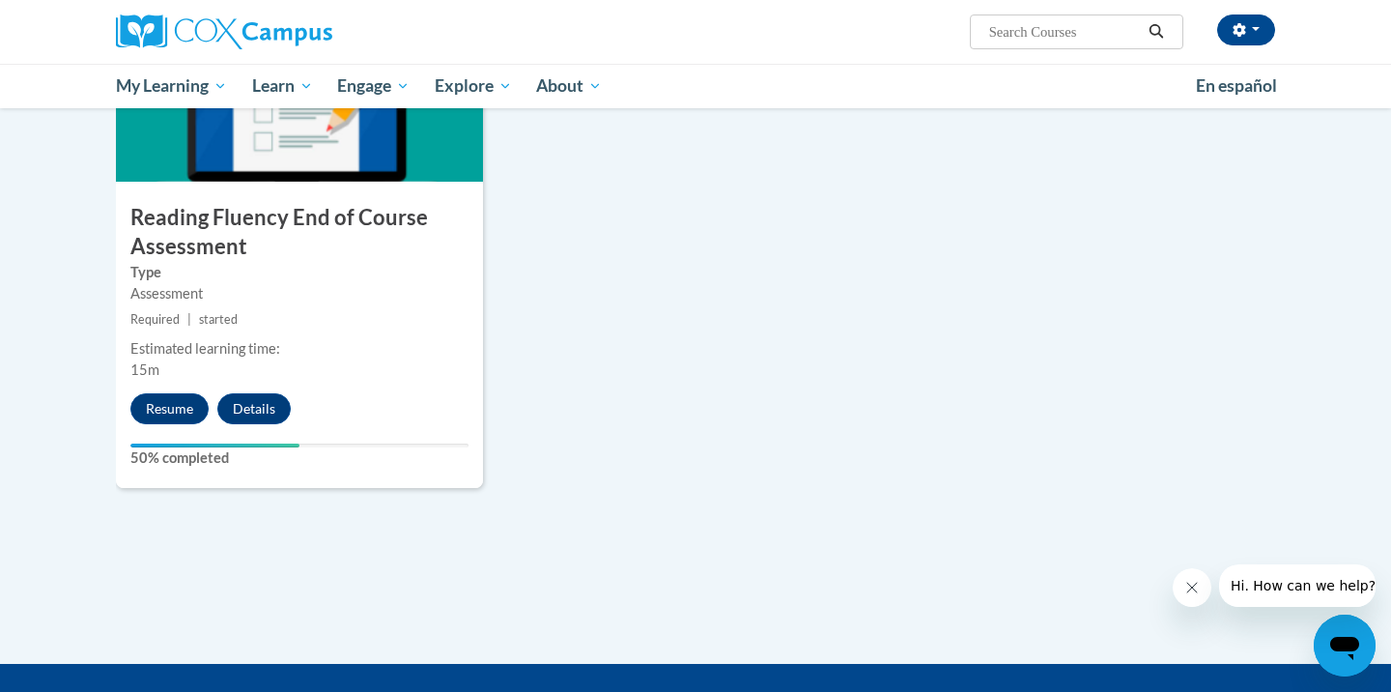
scroll to position [1555, 0]
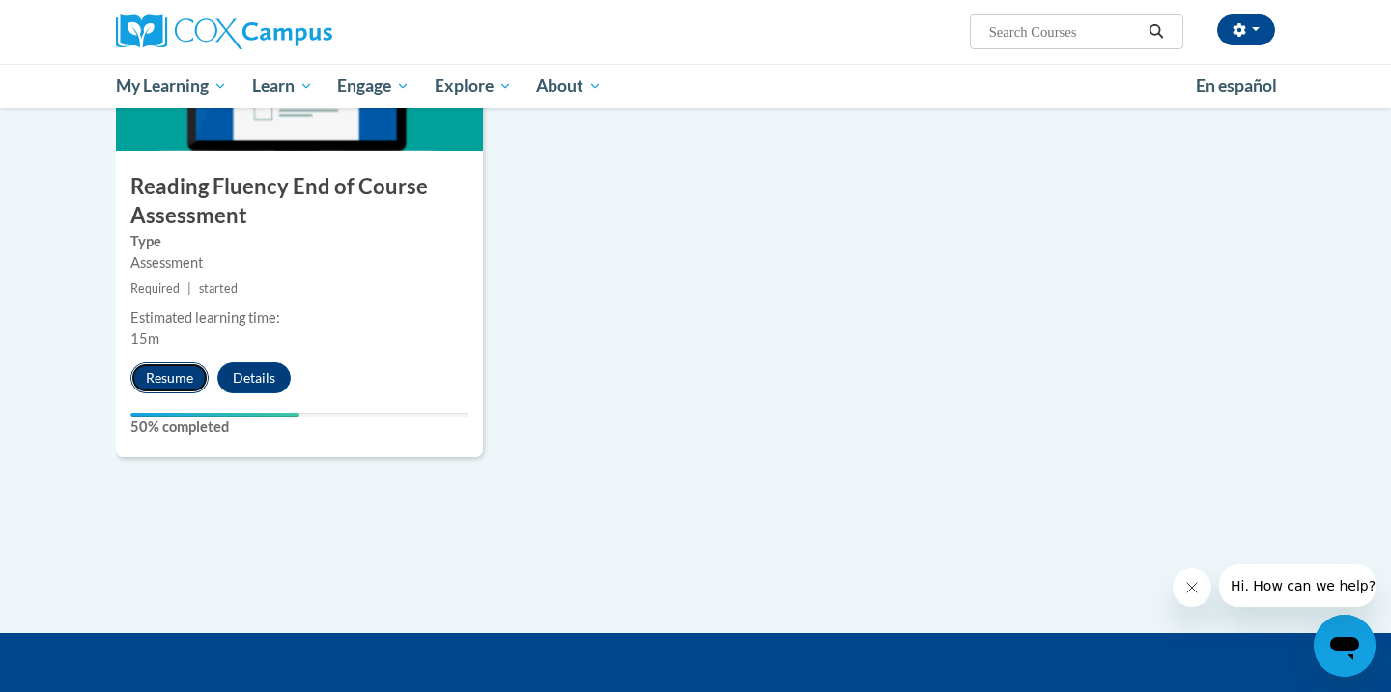
click at [169, 384] on button "Resume" at bounding box center [169, 377] width 78 height 31
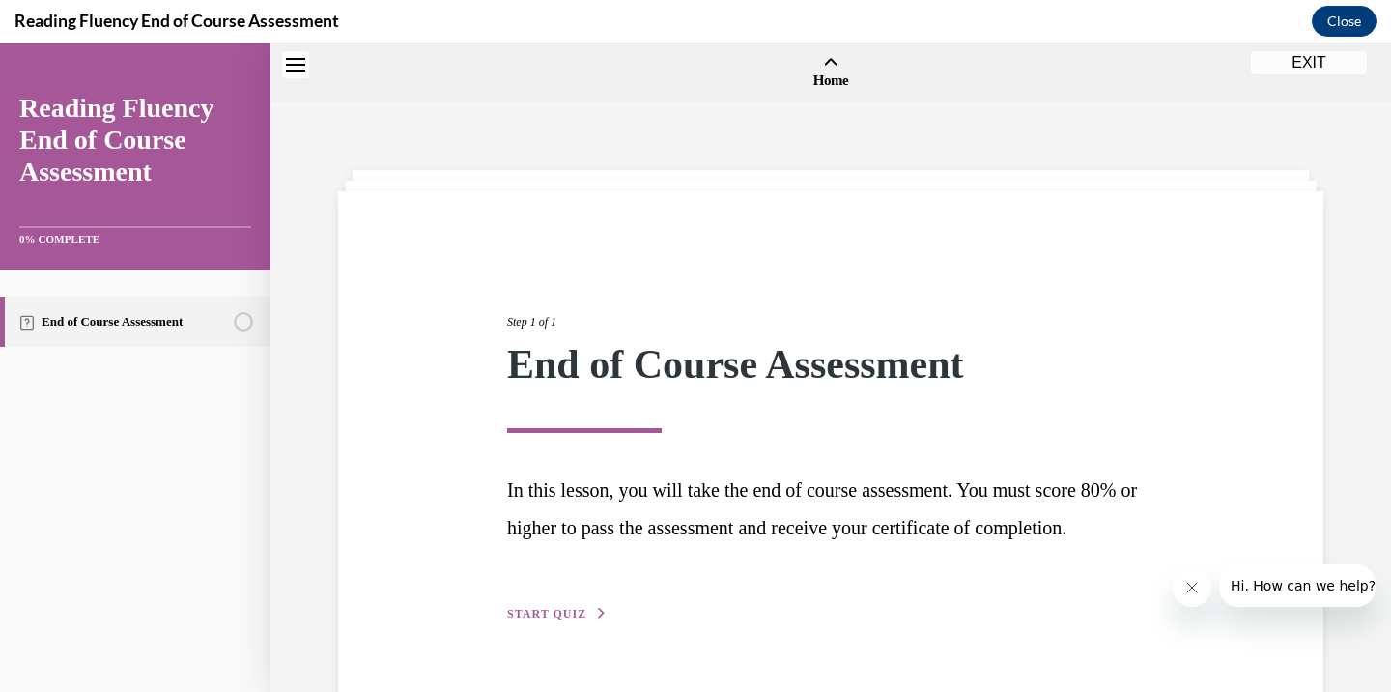
scroll to position [60, 0]
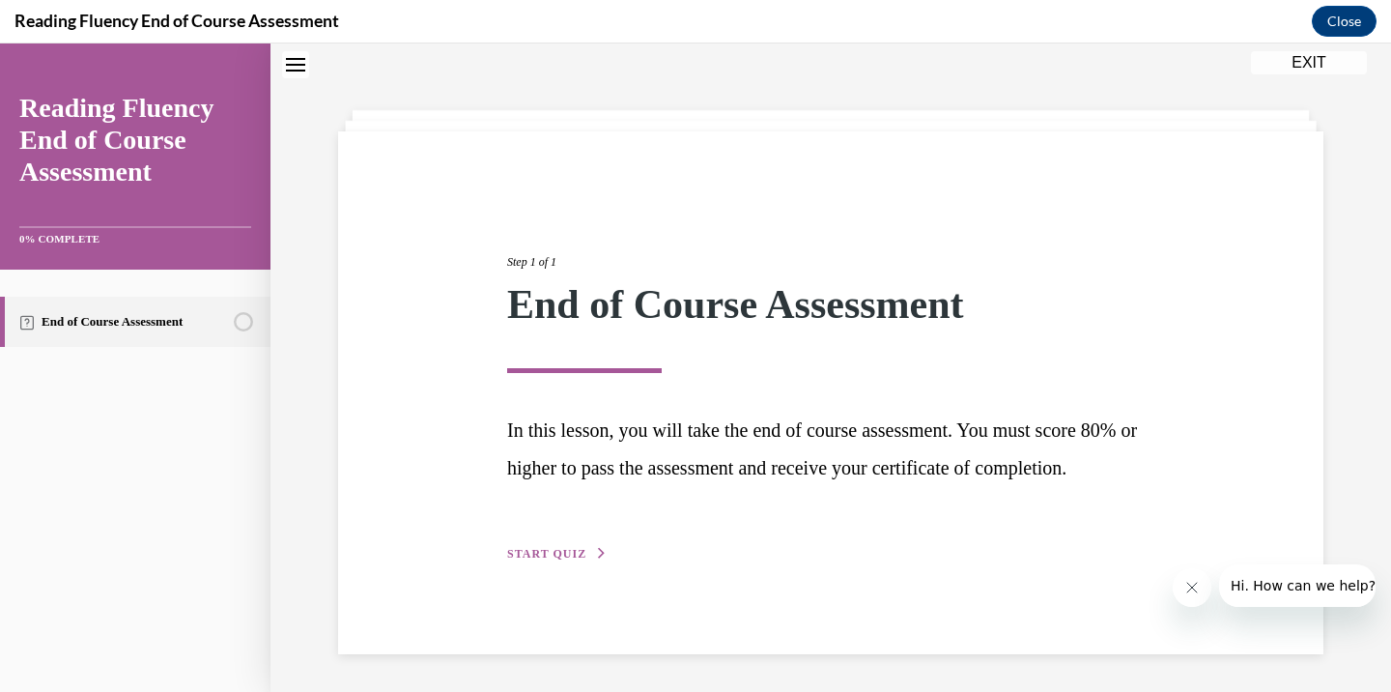
click at [582, 562] on button "START QUIZ" at bounding box center [557, 553] width 100 height 17
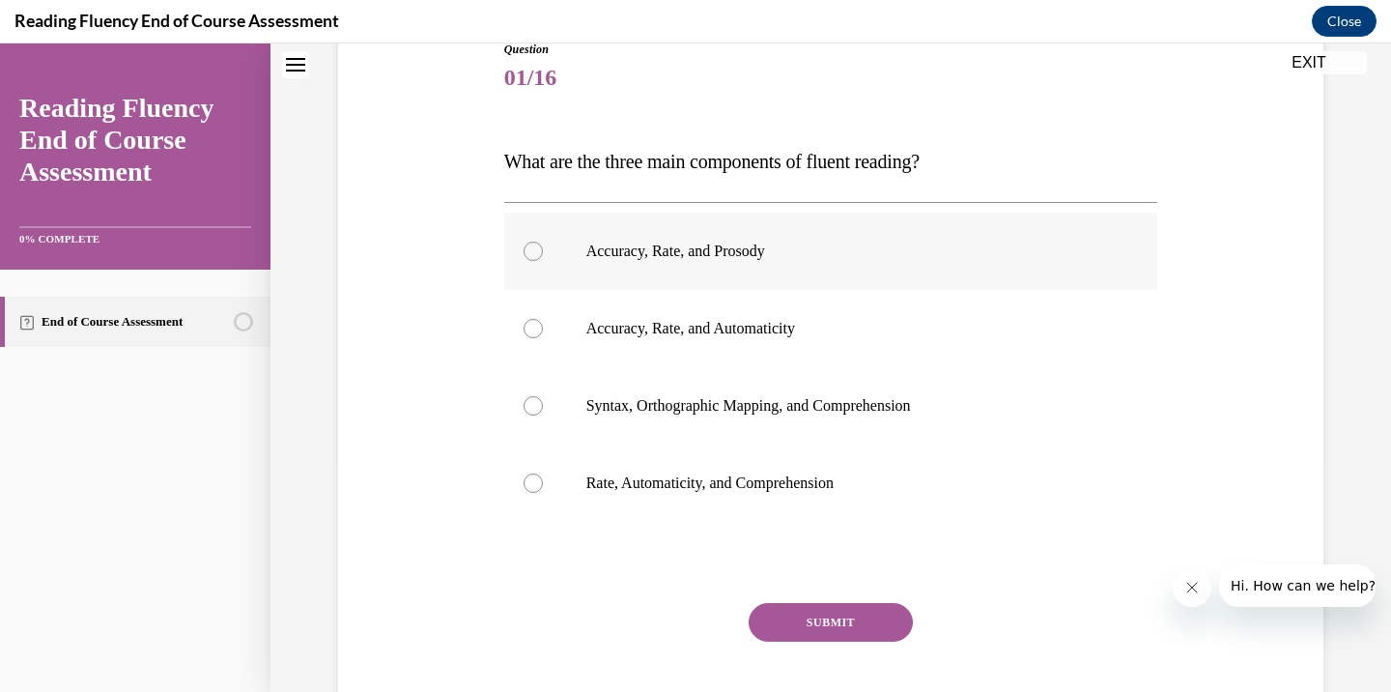
scroll to position [229, 0]
click at [628, 249] on p "Accuracy, Rate, and Prosody" at bounding box center [849, 250] width 524 height 19
click at [543, 249] on input "Accuracy, Rate, and Prosody" at bounding box center [533, 250] width 19 height 19
radio input "true"
click at [812, 623] on button "SUBMIT" at bounding box center [831, 621] width 164 height 39
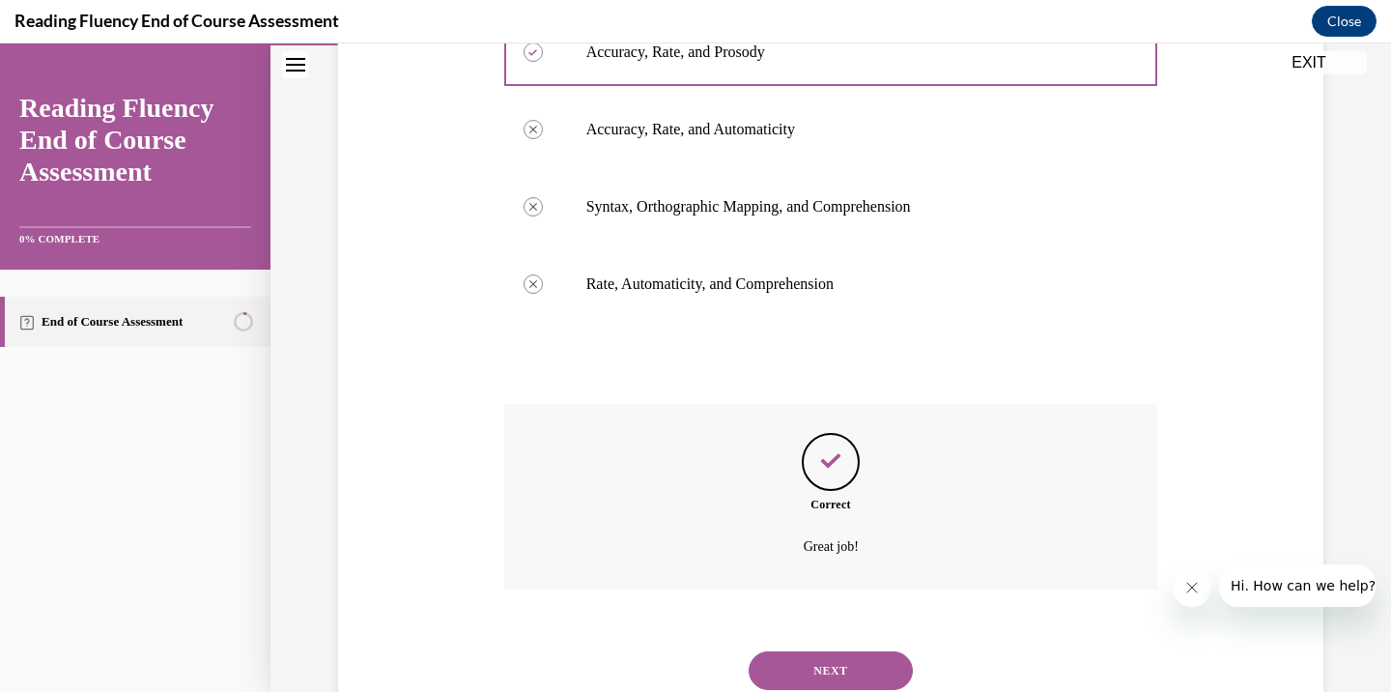
scroll to position [493, 0]
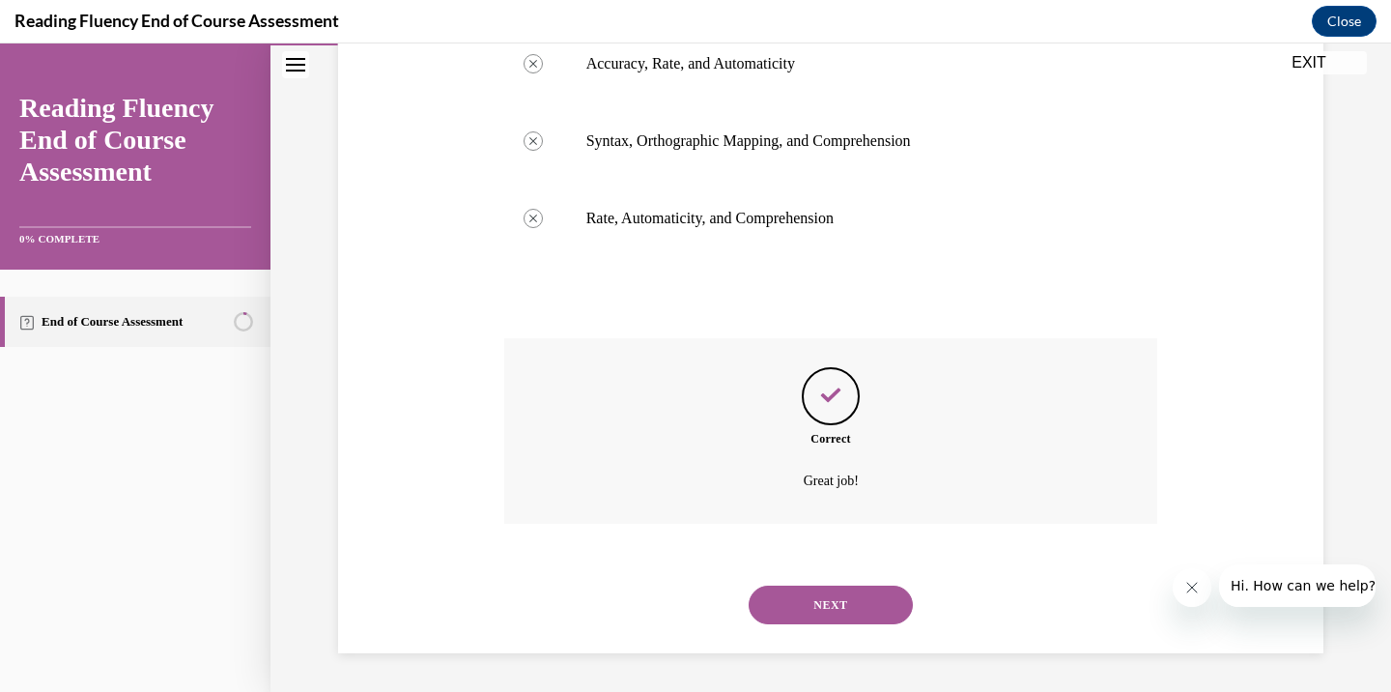
click at [840, 610] on button "NEXT" at bounding box center [831, 605] width 164 height 39
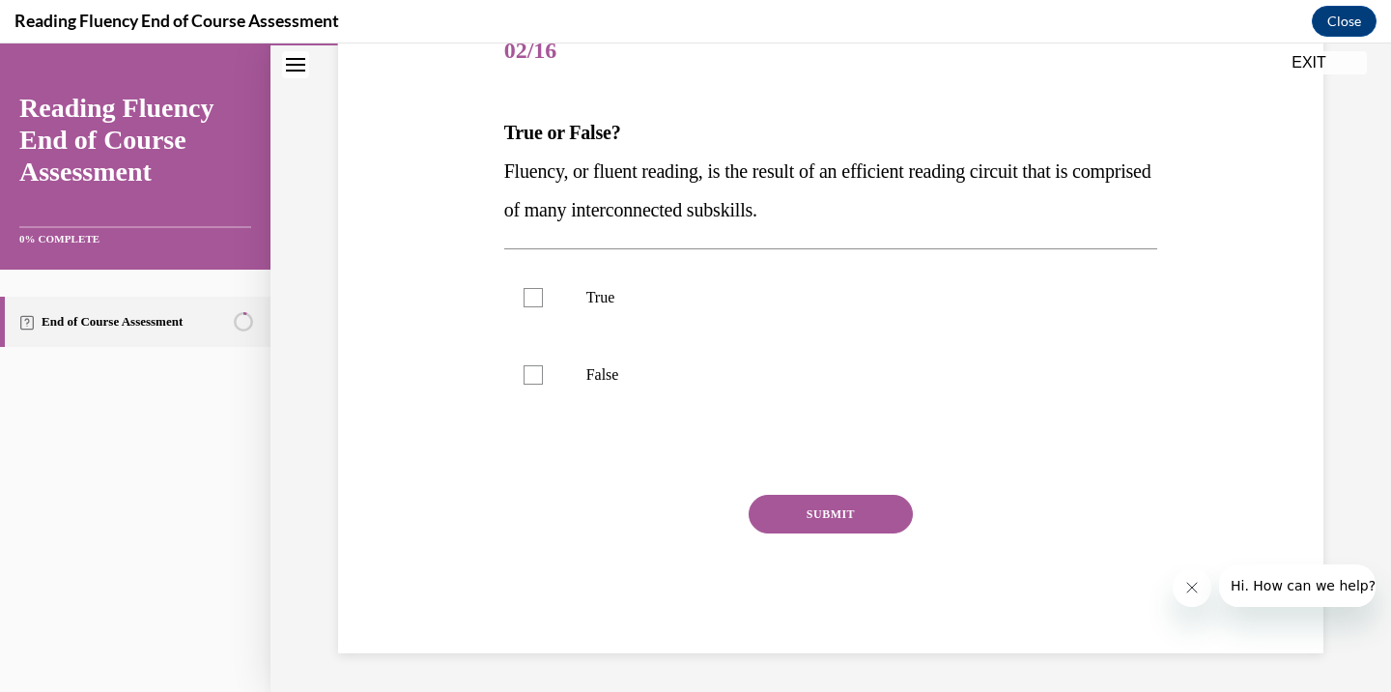
scroll to position [215, 0]
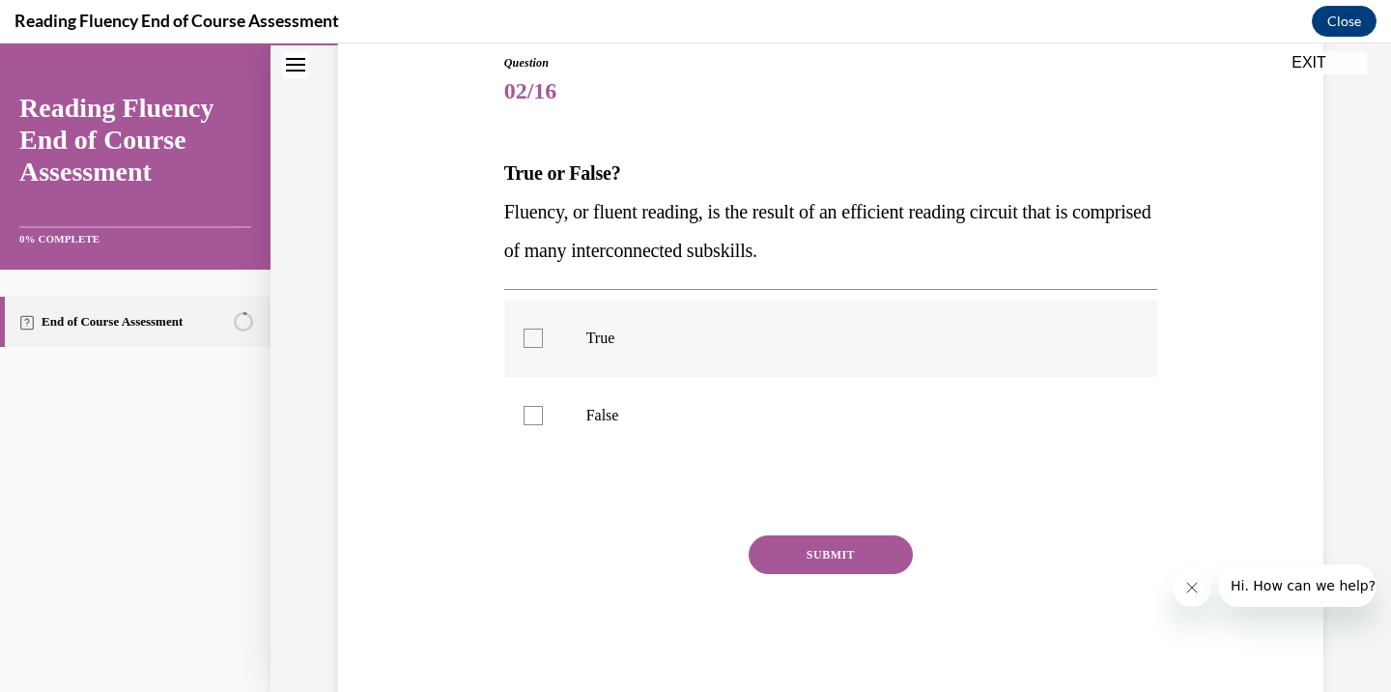
click at [615, 329] on p "True" at bounding box center [849, 338] width 524 height 19
click at [543, 329] on input "True" at bounding box center [533, 338] width 19 height 19
checkbox input "true"
click at [840, 558] on button "SUBMIT" at bounding box center [831, 554] width 164 height 39
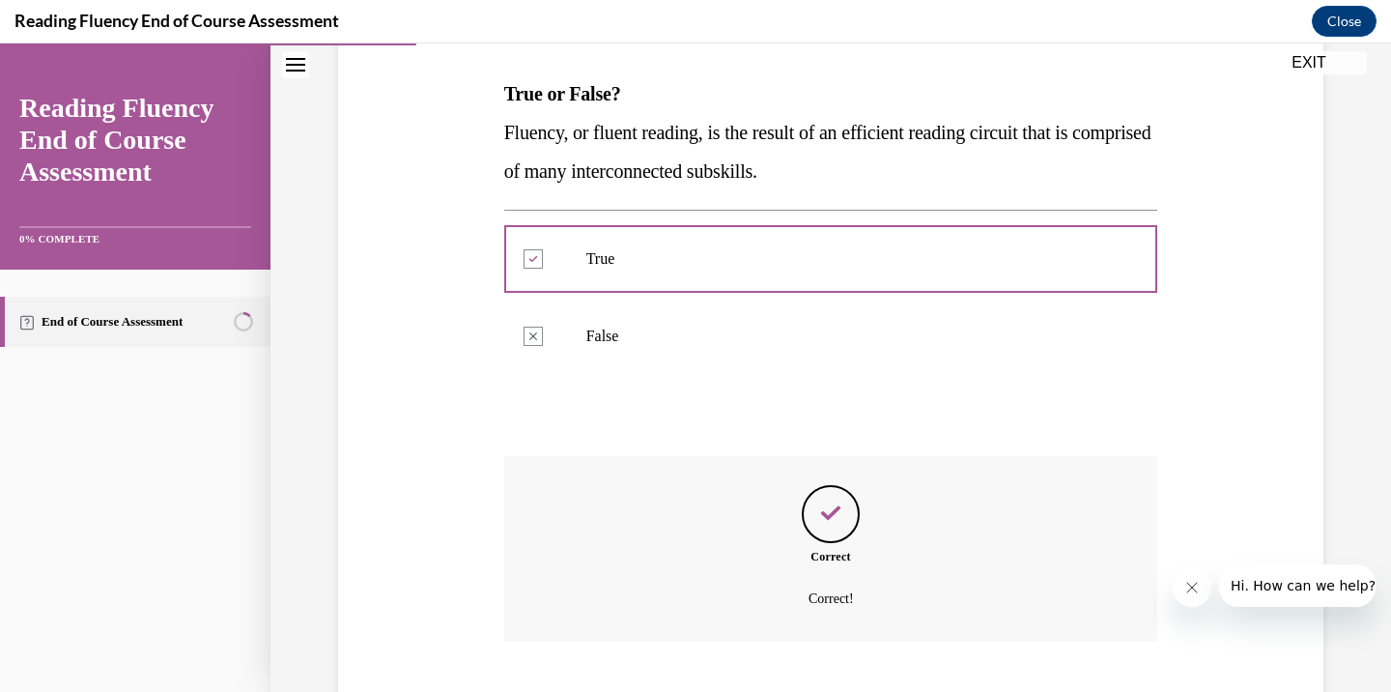
scroll to position [412, 0]
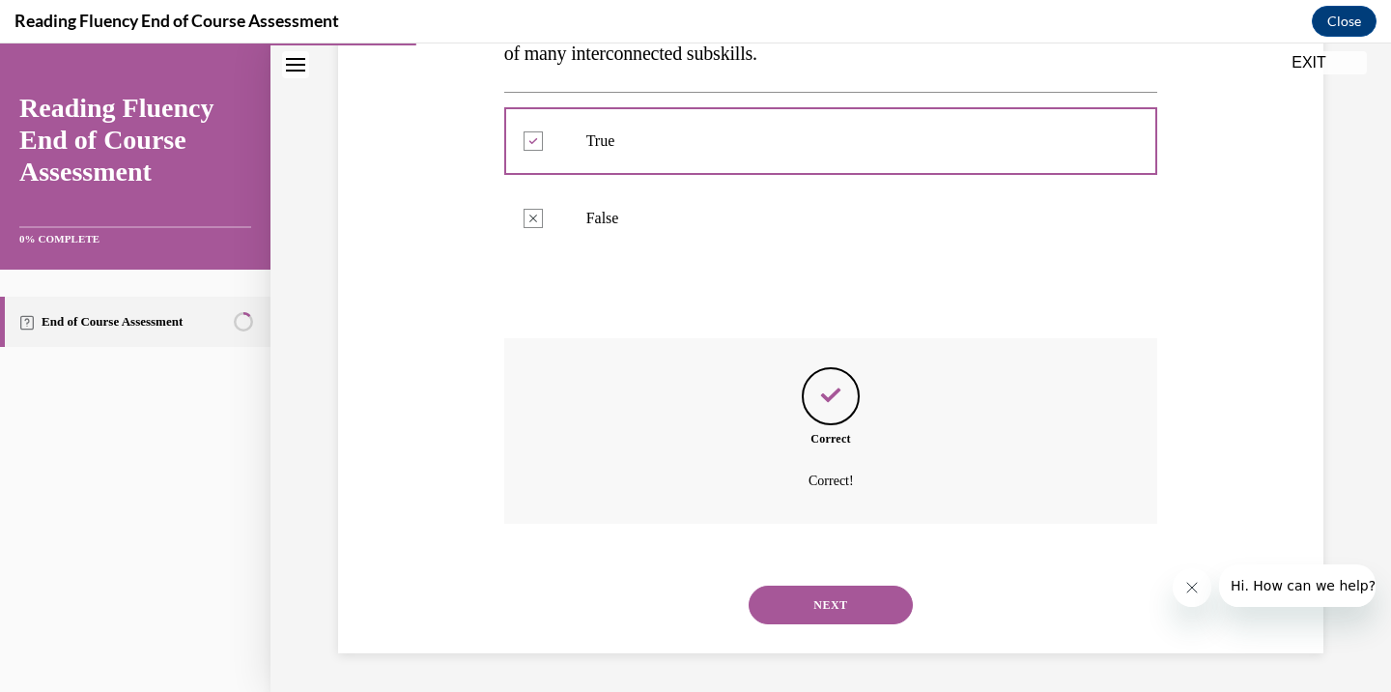
click at [809, 597] on button "NEXT" at bounding box center [831, 605] width 164 height 39
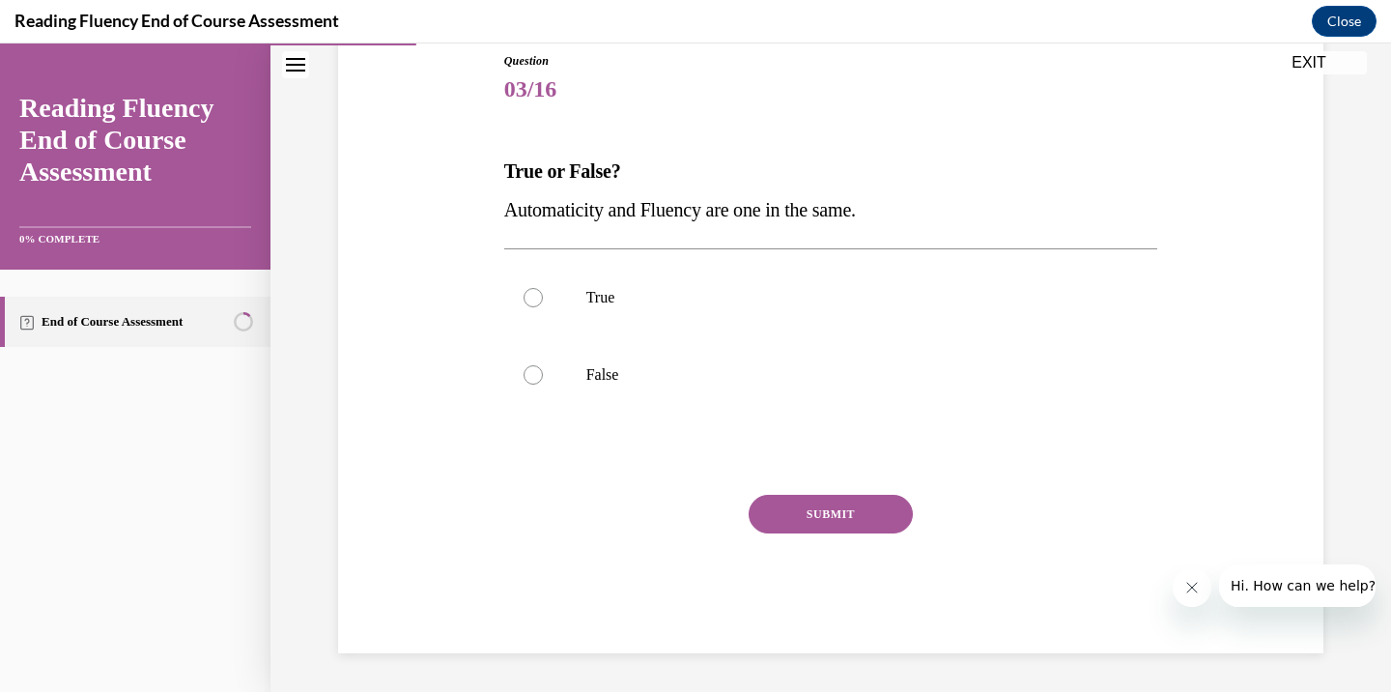
scroll to position [215, 0]
click at [637, 384] on p "False" at bounding box center [849, 376] width 524 height 19
click at [543, 384] on input "False" at bounding box center [533, 376] width 19 height 19
radio input "true"
click at [810, 492] on div "Question 03/16 True or False? Automaticity and Fluency are one in the same.  Tr…" at bounding box center [831, 354] width 654 height 601
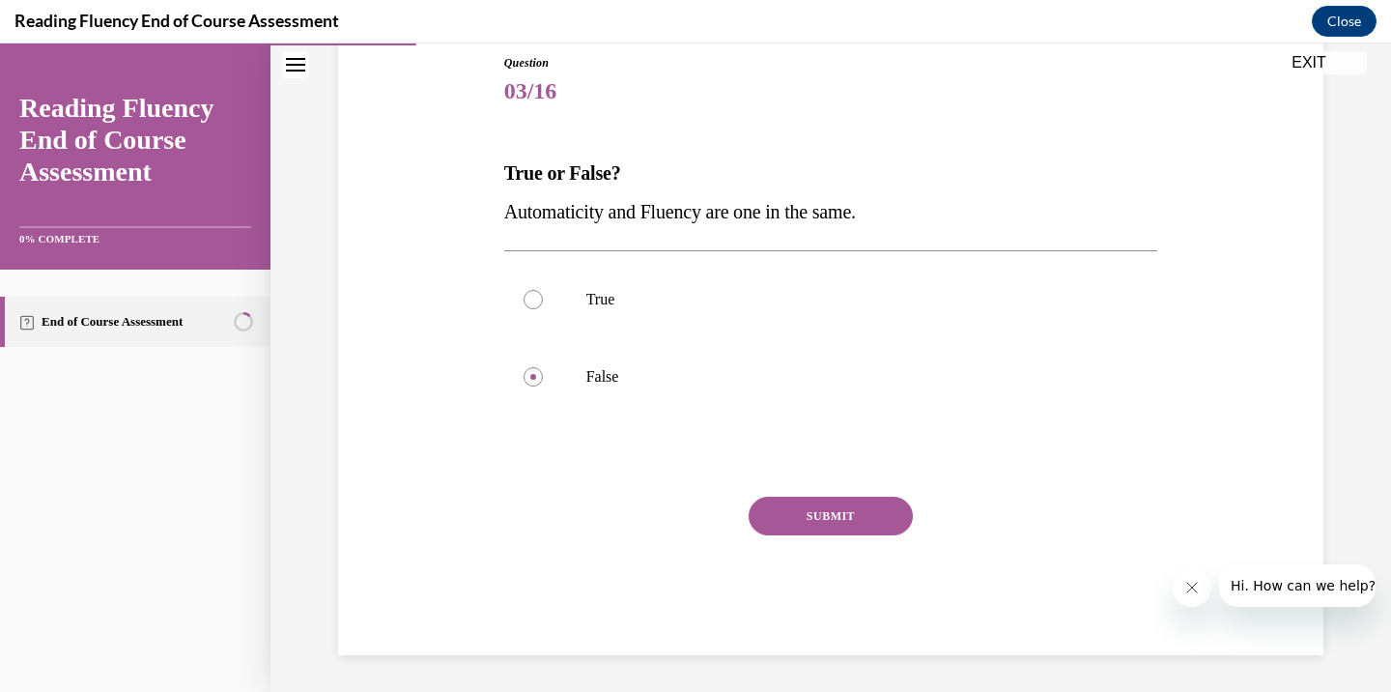
click at [812, 497] on button "SUBMIT" at bounding box center [831, 516] width 164 height 39
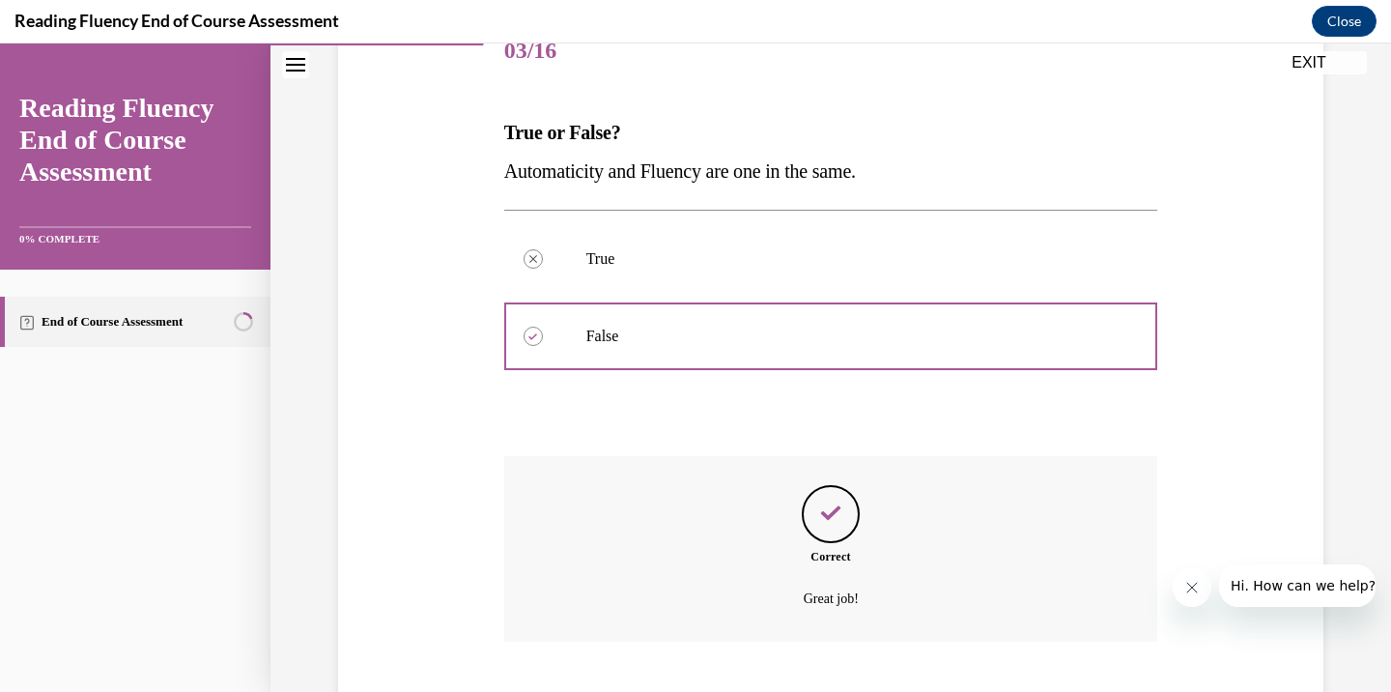
scroll to position [373, 0]
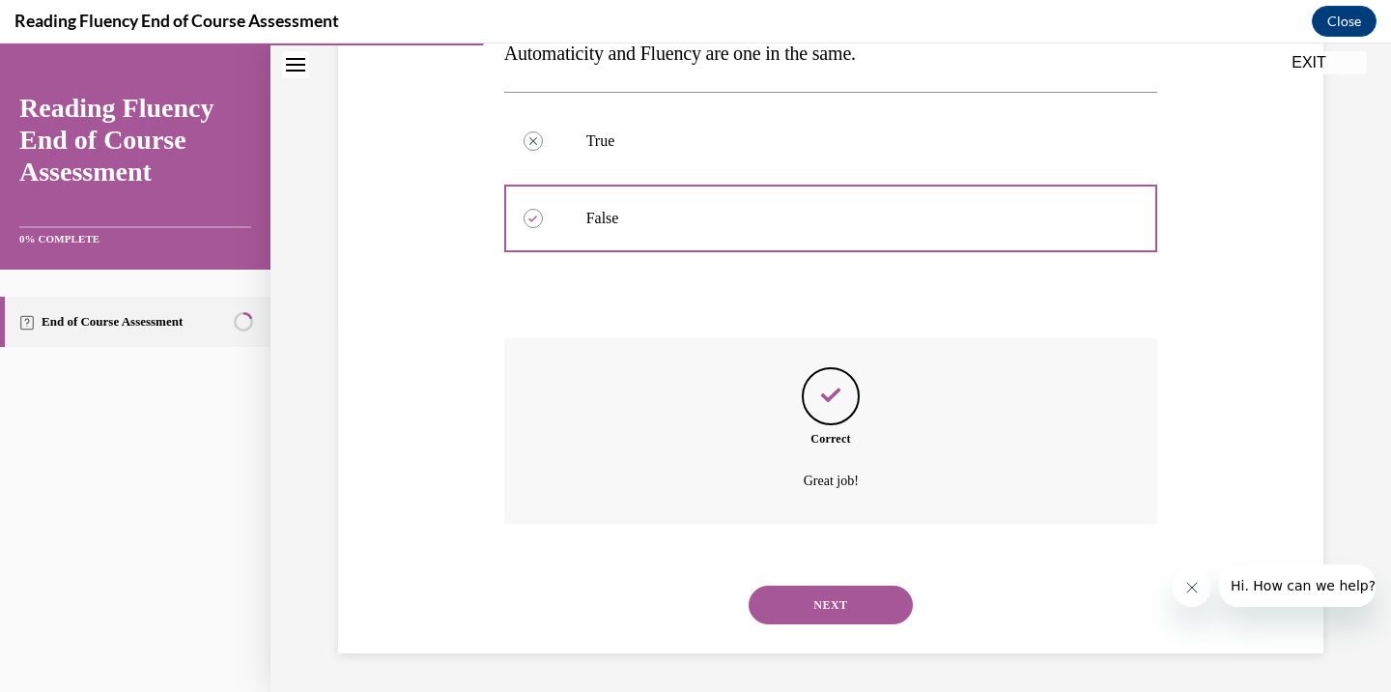
click at [837, 600] on button "NEXT" at bounding box center [831, 605] width 164 height 39
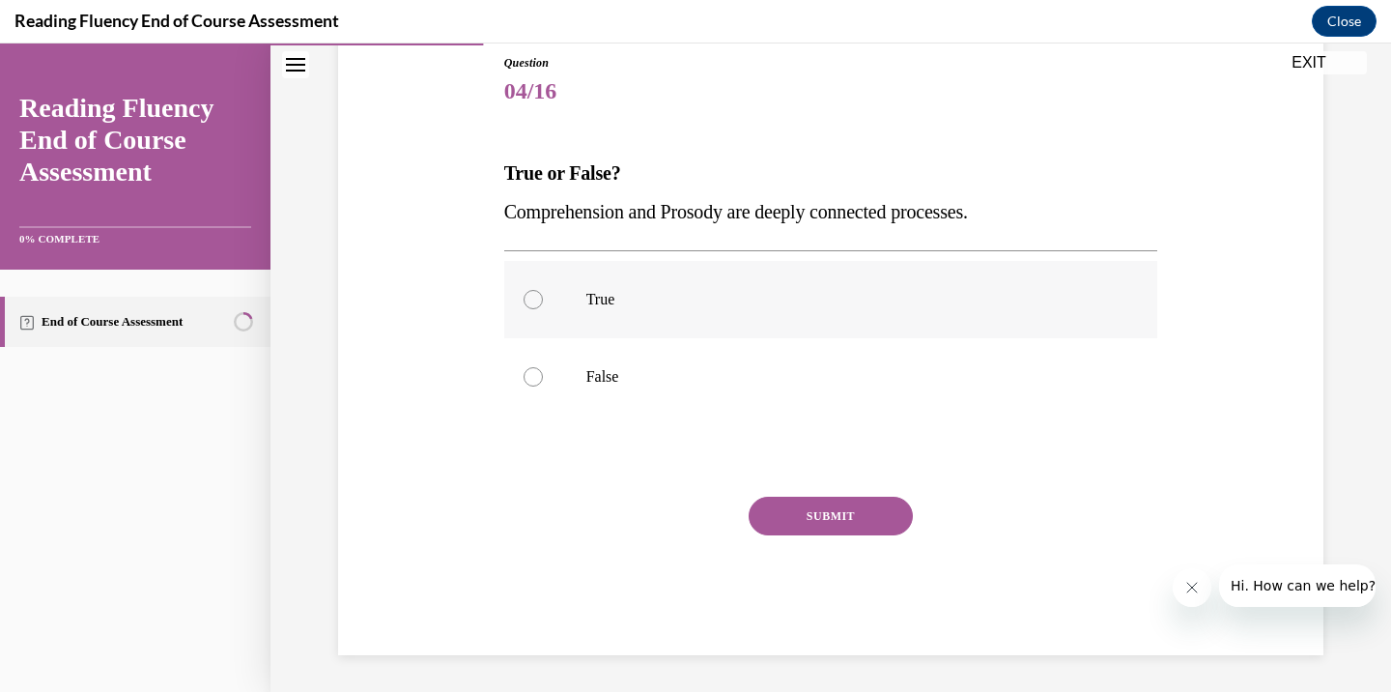
click at [546, 279] on label "True" at bounding box center [831, 299] width 654 height 77
click at [543, 290] on input "True" at bounding box center [533, 299] width 19 height 19
radio input "true"
click at [799, 512] on button "SUBMIT" at bounding box center [831, 516] width 164 height 39
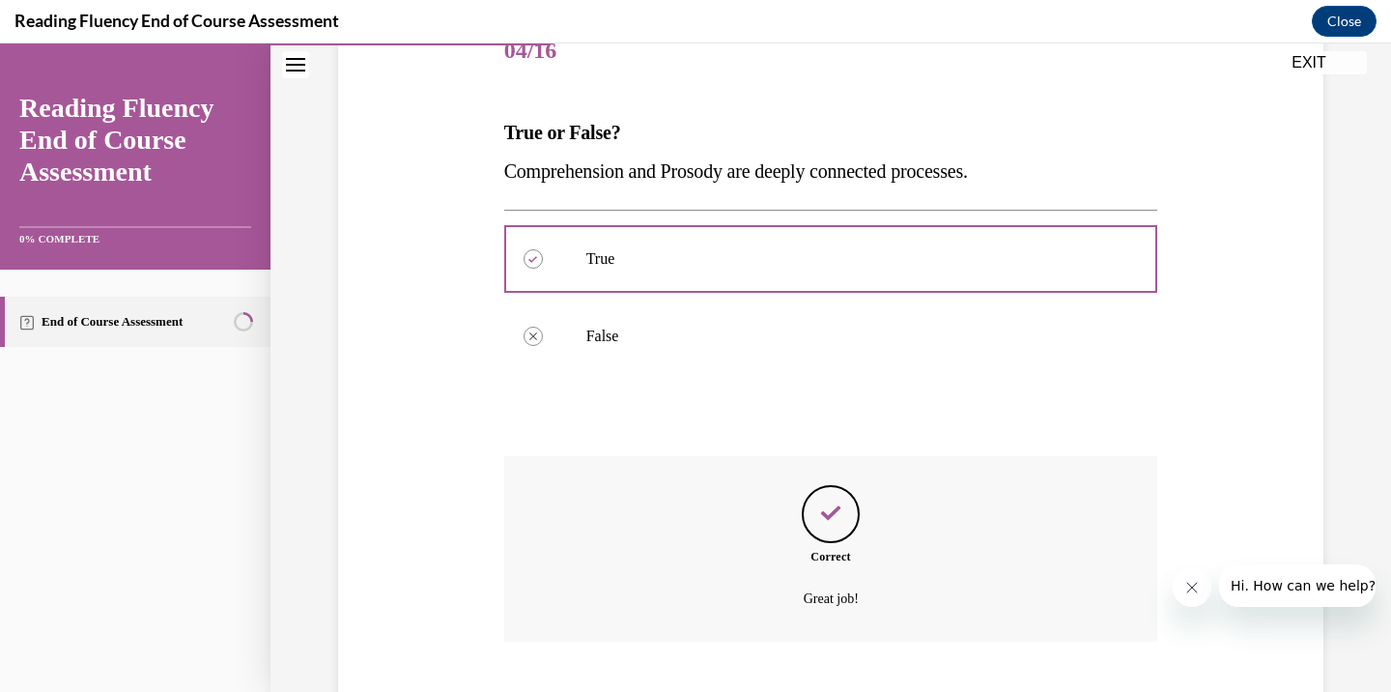
scroll to position [373, 0]
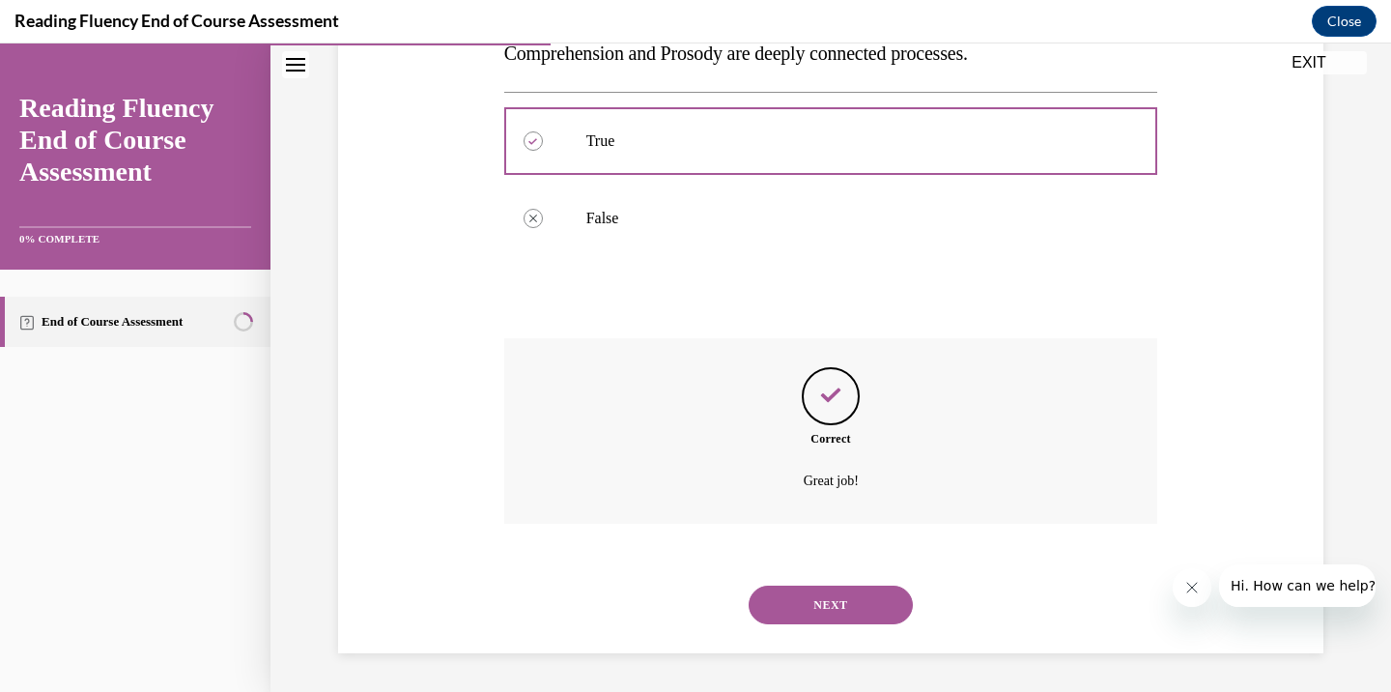
drag, startPoint x: 827, startPoint y: 588, endPoint x: 828, endPoint y: 576, distance: 12.6
click at [827, 588] on button "NEXT" at bounding box center [831, 605] width 164 height 39
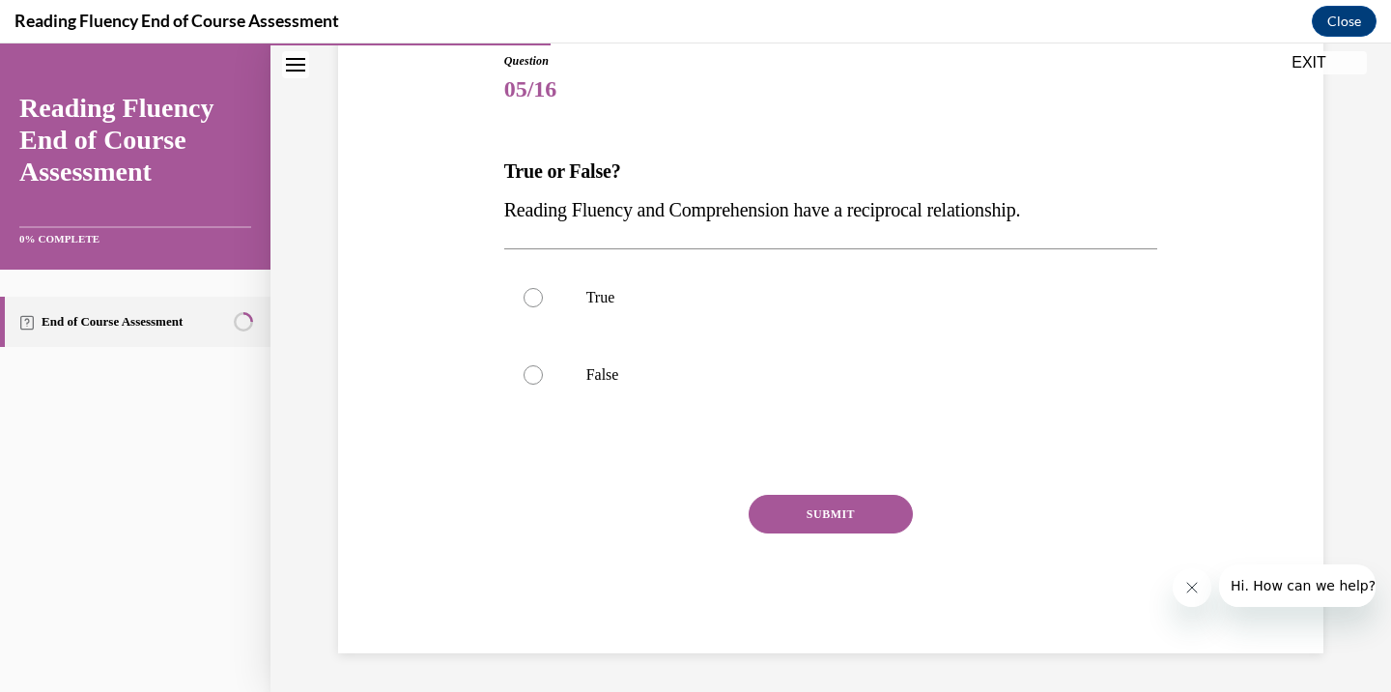
scroll to position [215, 0]
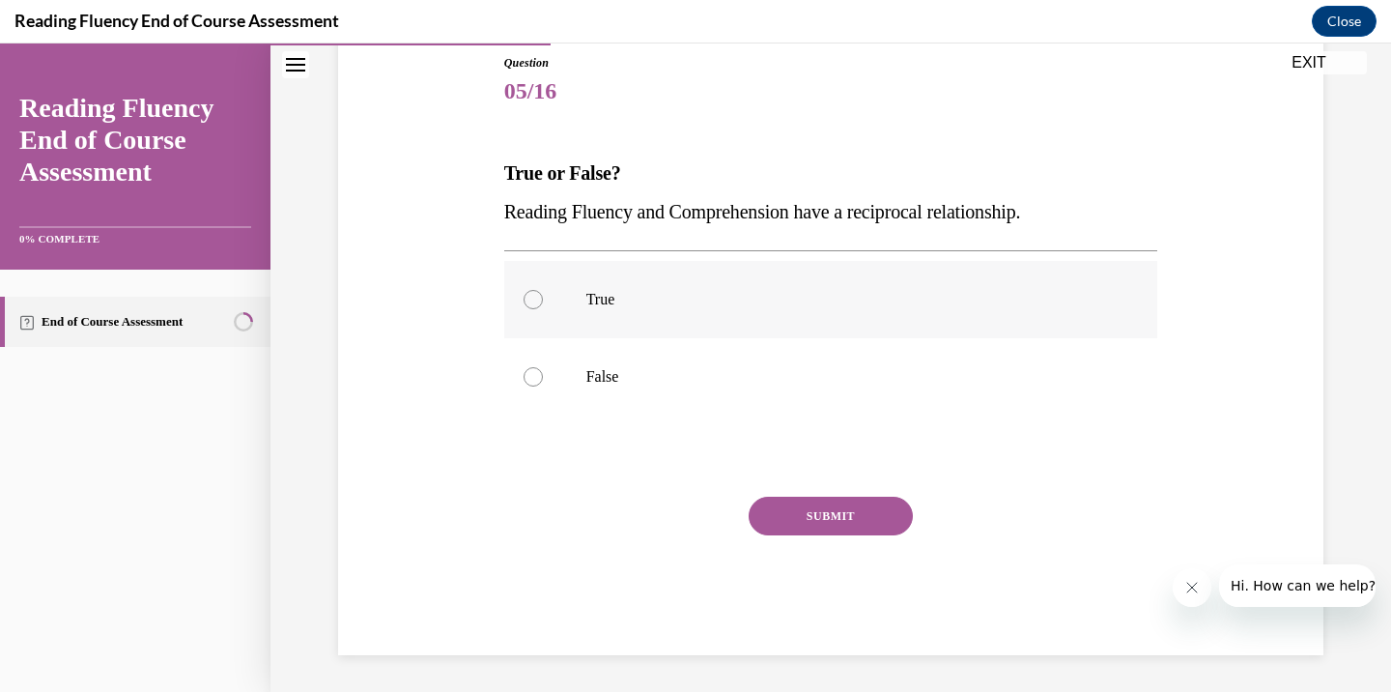
click at [558, 298] on label "True" at bounding box center [831, 299] width 654 height 77
click at [543, 298] on input "True" at bounding box center [533, 299] width 19 height 19
radio input "true"
click at [863, 520] on button "SUBMIT" at bounding box center [831, 516] width 164 height 39
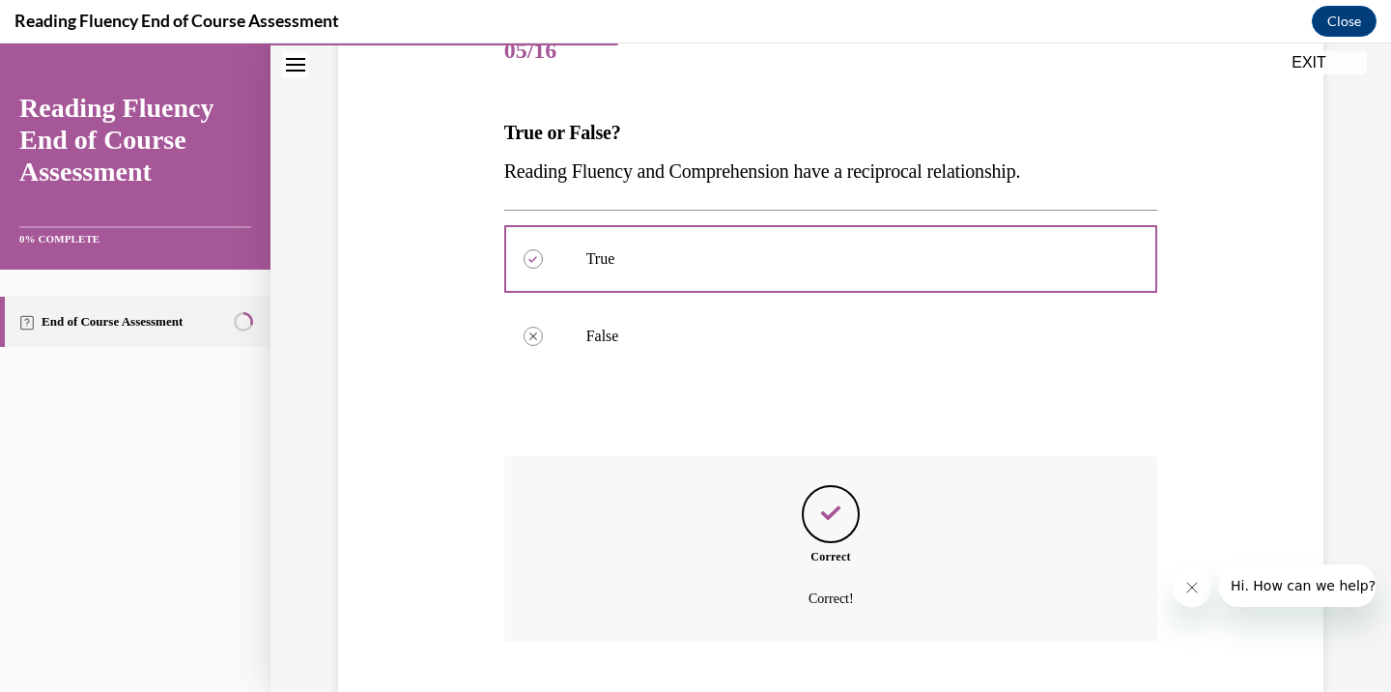
scroll to position [373, 0]
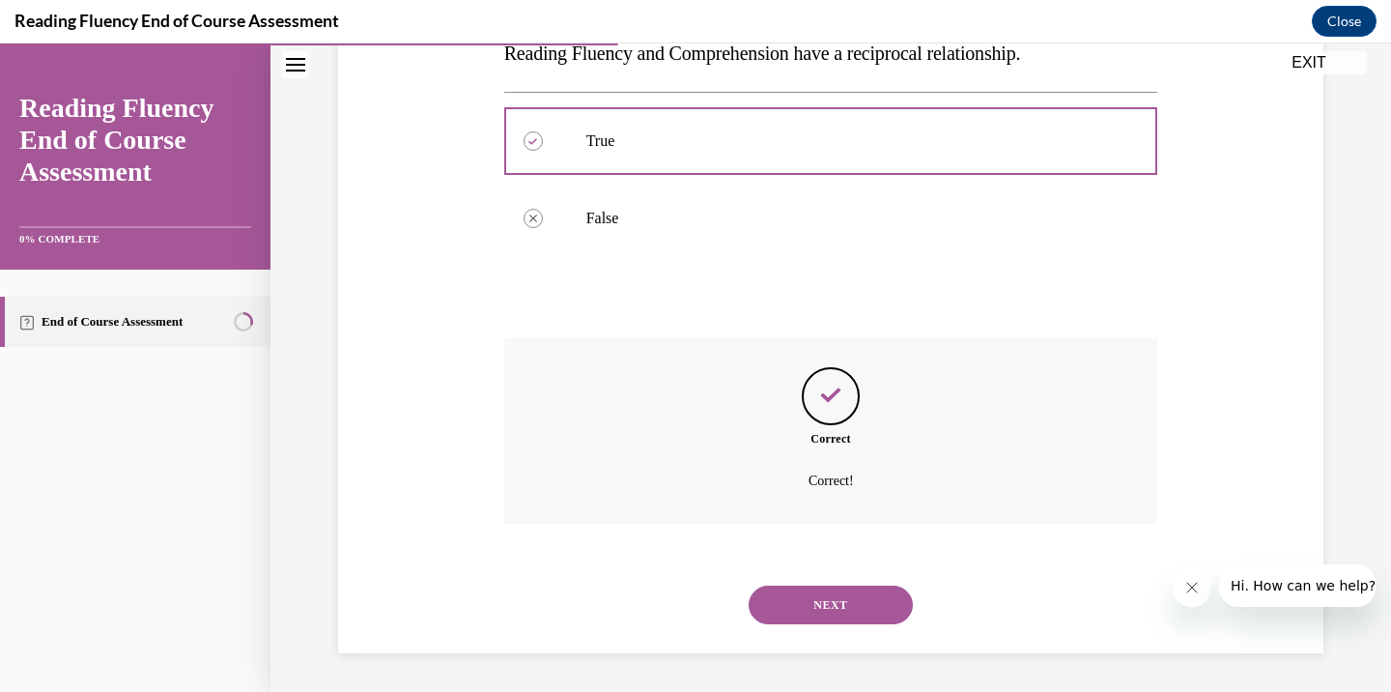
click at [815, 621] on button "NEXT" at bounding box center [831, 605] width 164 height 39
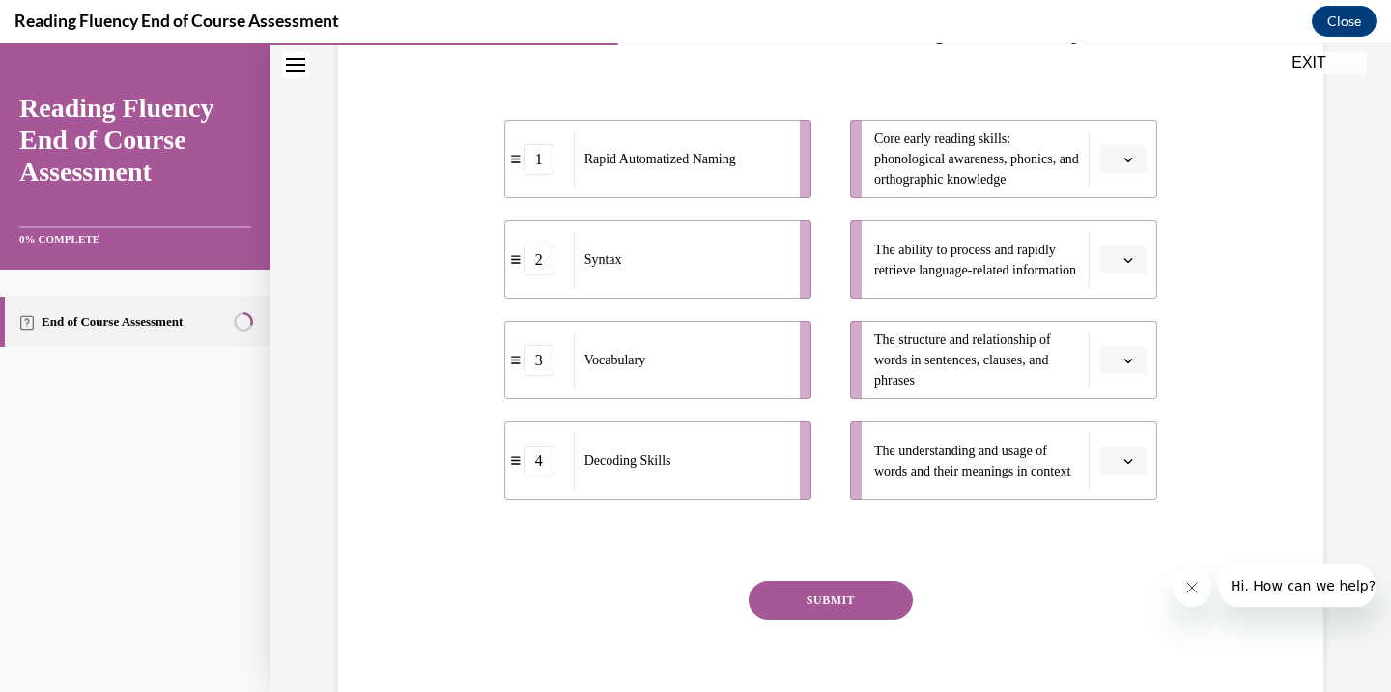
scroll to position [353, 0]
click at [1133, 176] on button "button" at bounding box center [1123, 161] width 47 height 29
click at [1198, 196] on div "Question 06/16 Match the subskills below that contribute to fluent reading with…" at bounding box center [830, 299] width 995 height 883
click at [1139, 176] on button "button" at bounding box center [1123, 161] width 47 height 29
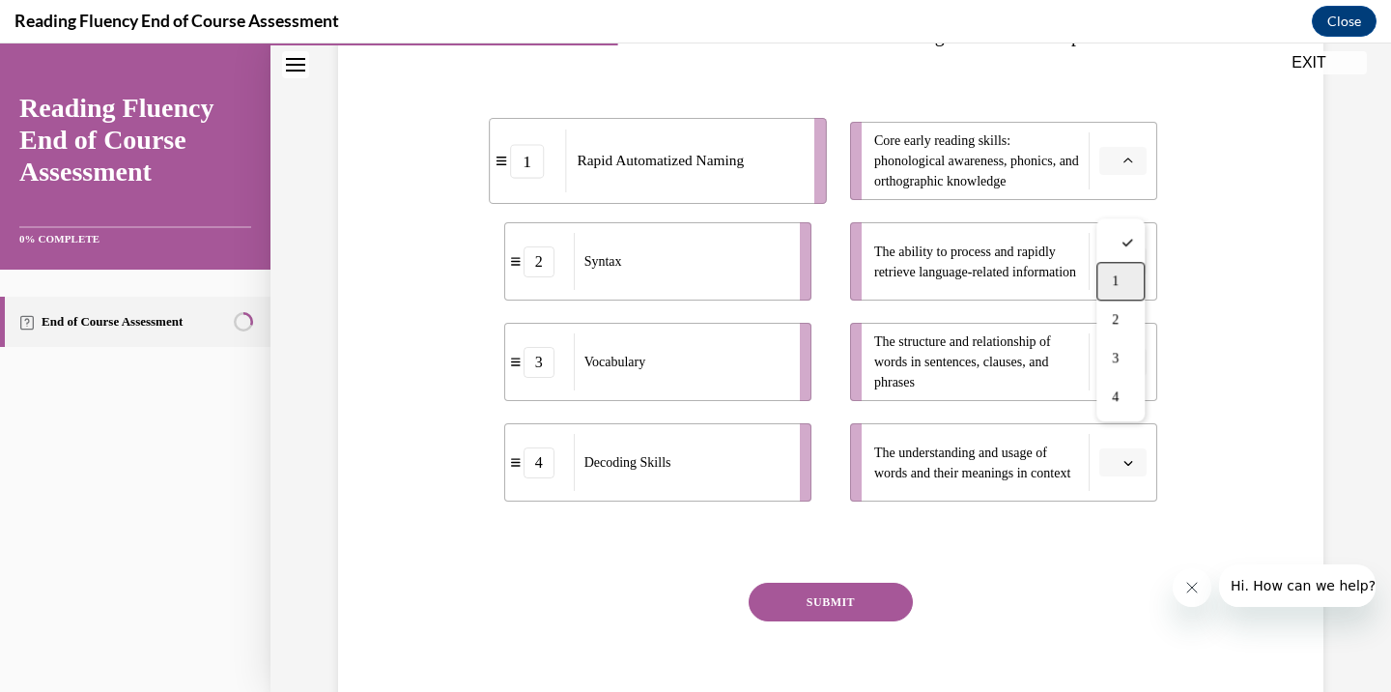
click at [1116, 271] on div "1" at bounding box center [1121, 281] width 48 height 39
click at [1125, 267] on icon "button" at bounding box center [1129, 262] width 10 height 10
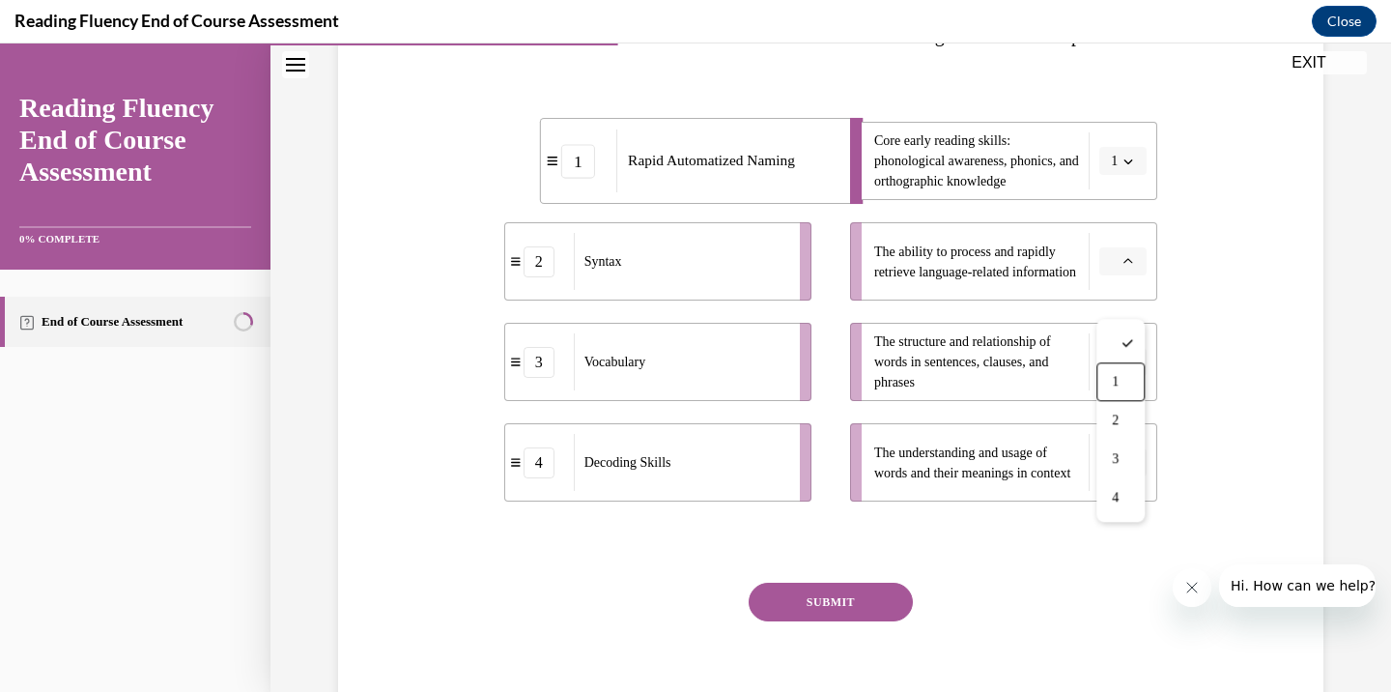
click at [1116, 380] on span "1" at bounding box center [1115, 381] width 7 height 15
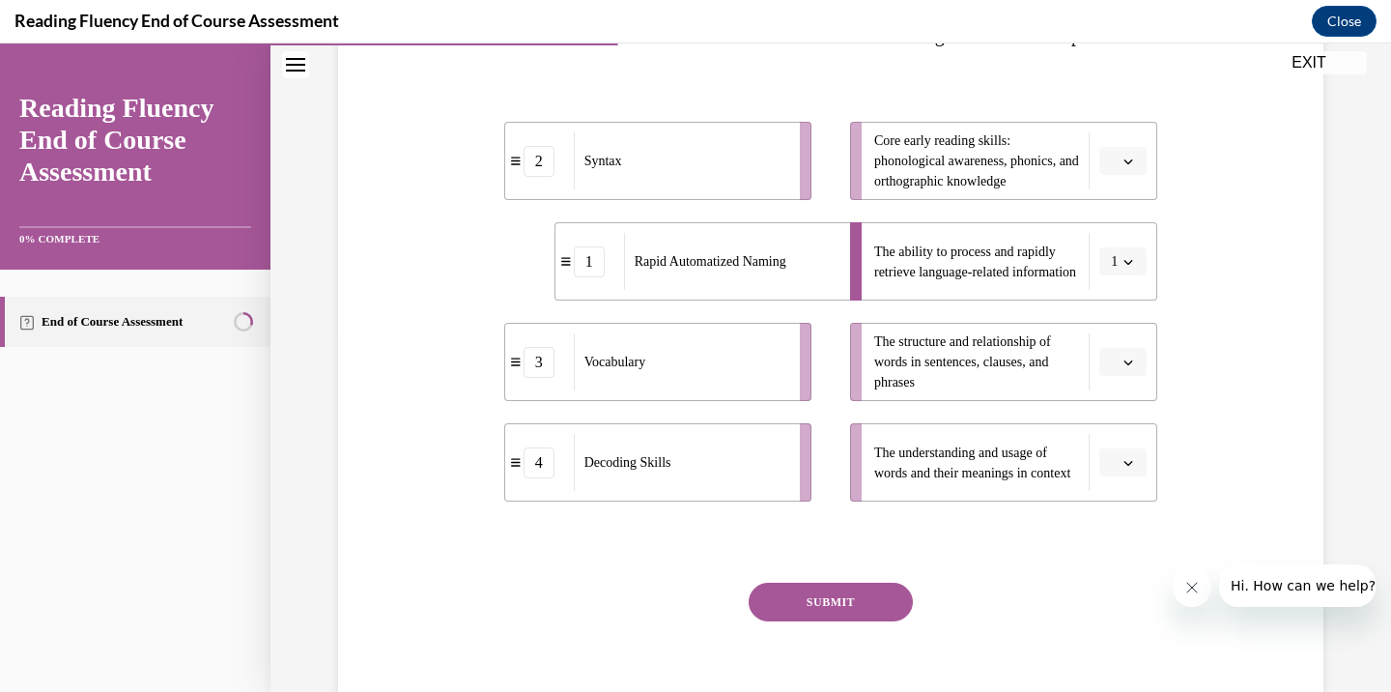
click at [1136, 176] on button "button" at bounding box center [1123, 161] width 47 height 29
click at [1110, 272] on div "1" at bounding box center [1121, 281] width 48 height 39
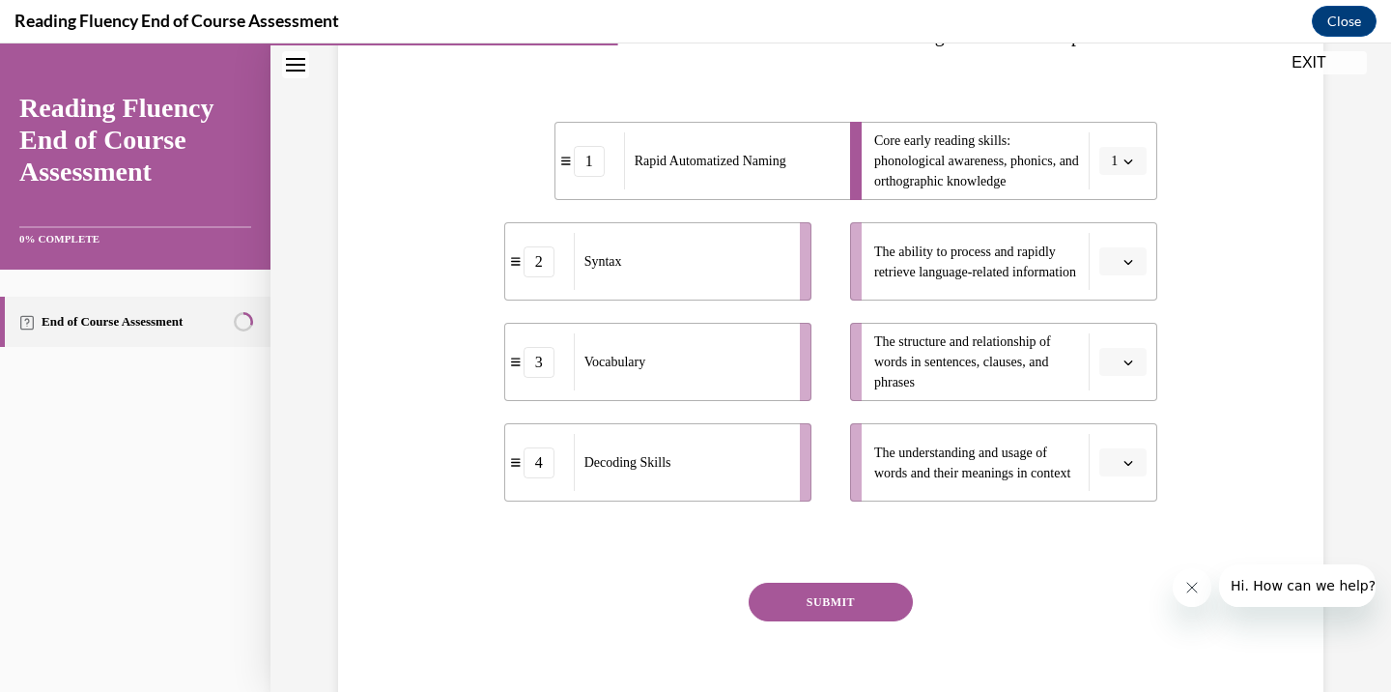
click at [1125, 267] on icon "button" at bounding box center [1129, 262] width 10 height 10
click at [1120, 410] on div "2" at bounding box center [1121, 420] width 48 height 39
click at [1120, 377] on button "button" at bounding box center [1123, 362] width 47 height 29
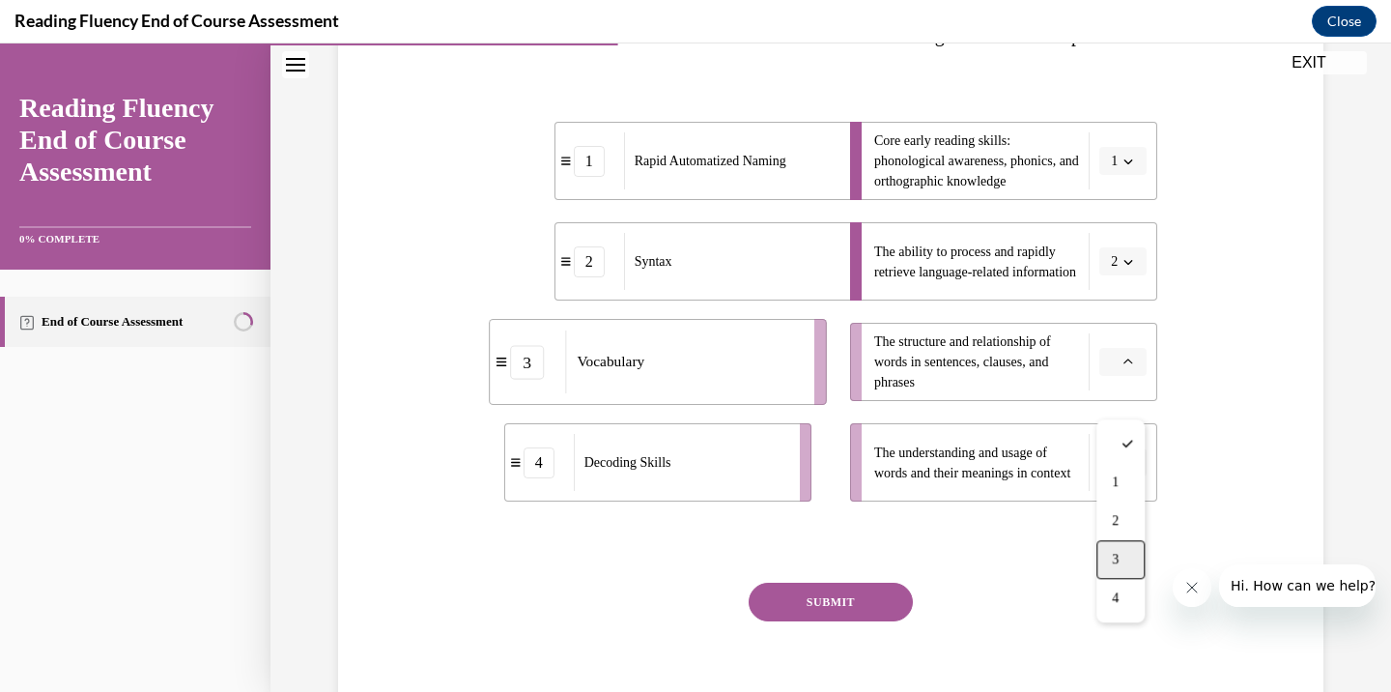
click at [1122, 553] on div "3" at bounding box center [1121, 559] width 48 height 39
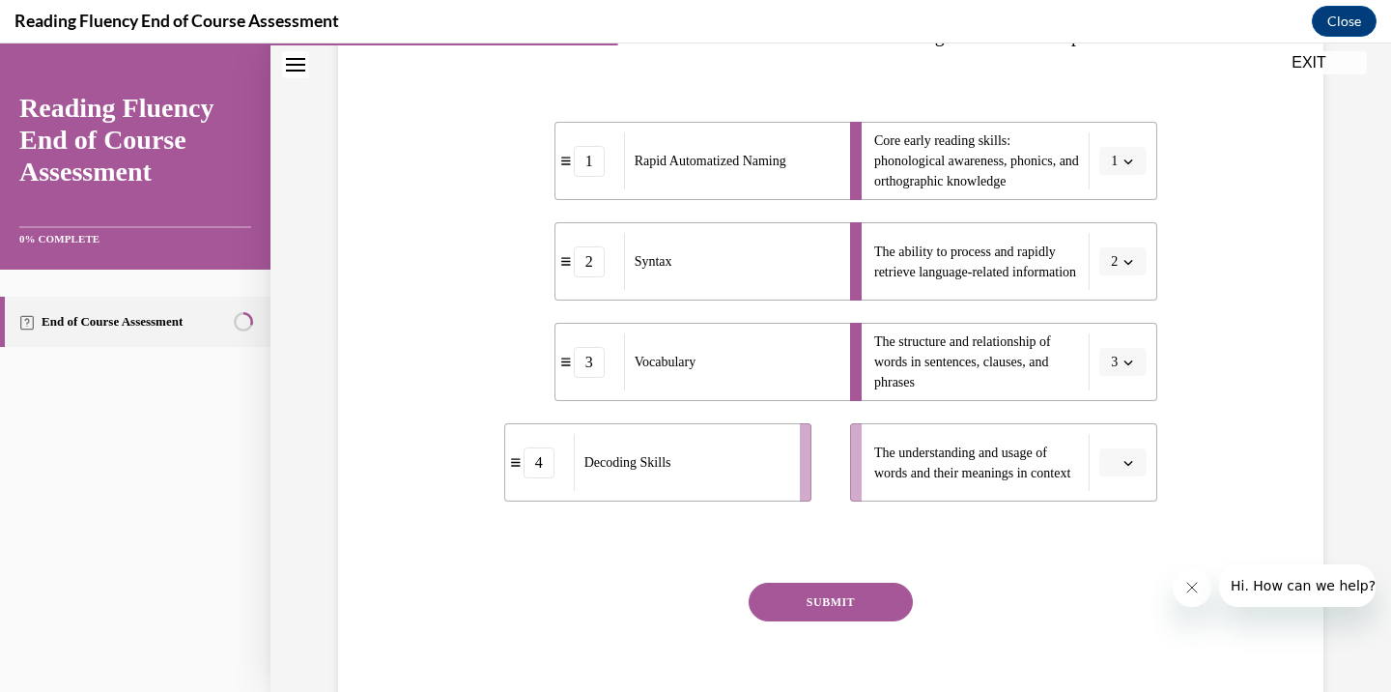
click at [1118, 501] on li "The understanding and usage of words and their meanings in context" at bounding box center [1003, 462] width 307 height 78
click at [1123, 470] on span "button" at bounding box center [1129, 463] width 14 height 14
click at [1130, 473] on div "4" at bounding box center [1121, 458] width 48 height 39
click at [816, 621] on button "SUBMIT" at bounding box center [831, 602] width 164 height 39
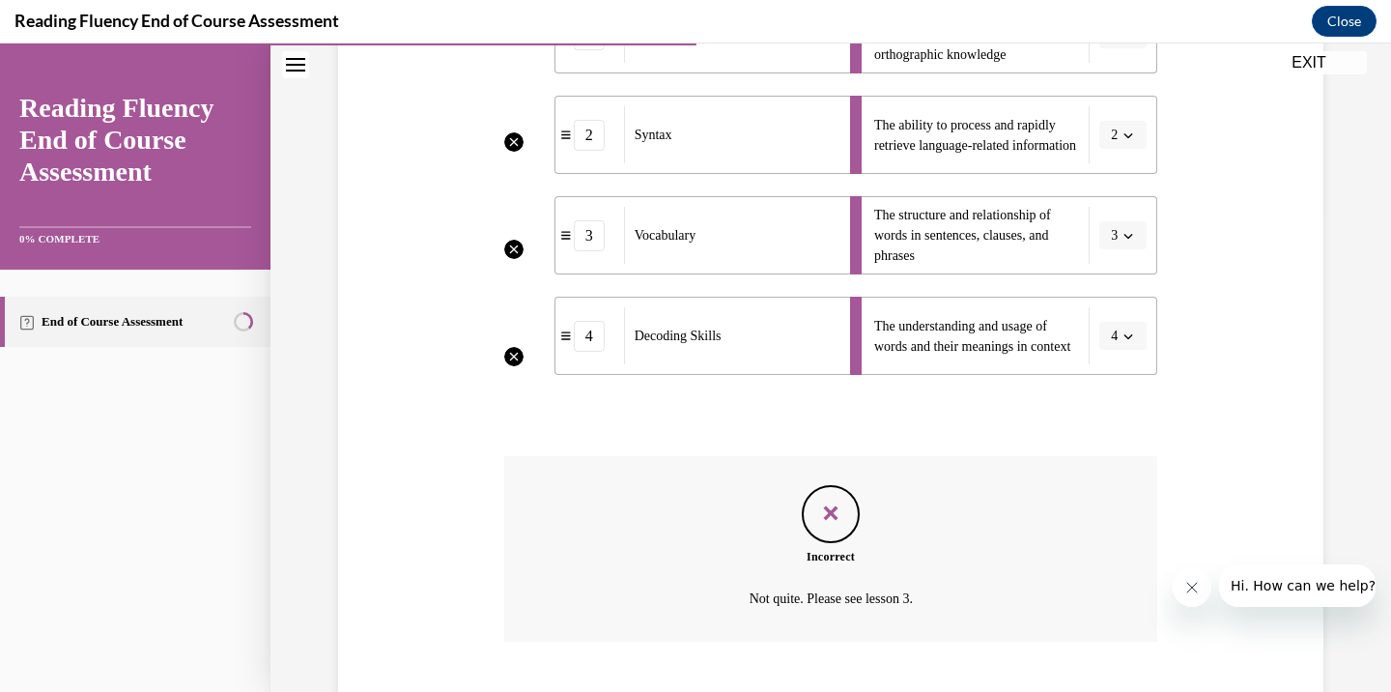
scroll to position [636, 0]
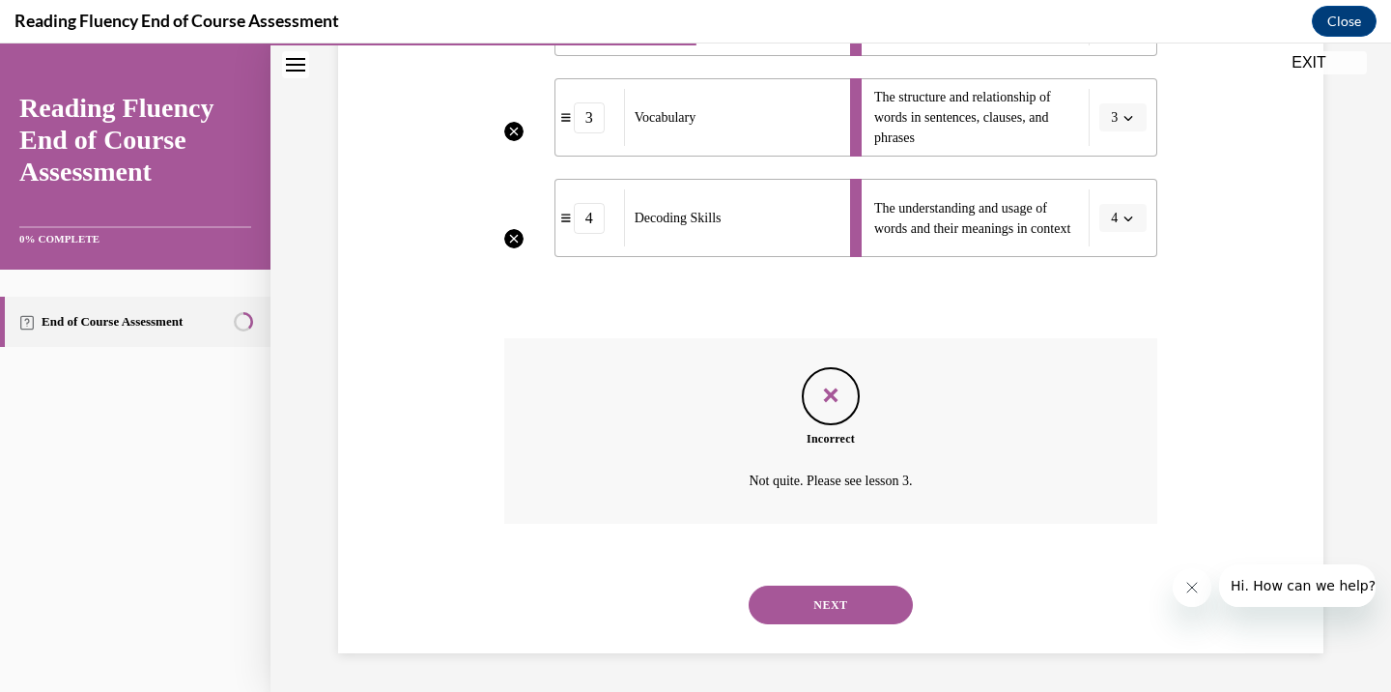
click at [846, 604] on button "NEXT" at bounding box center [831, 605] width 164 height 39
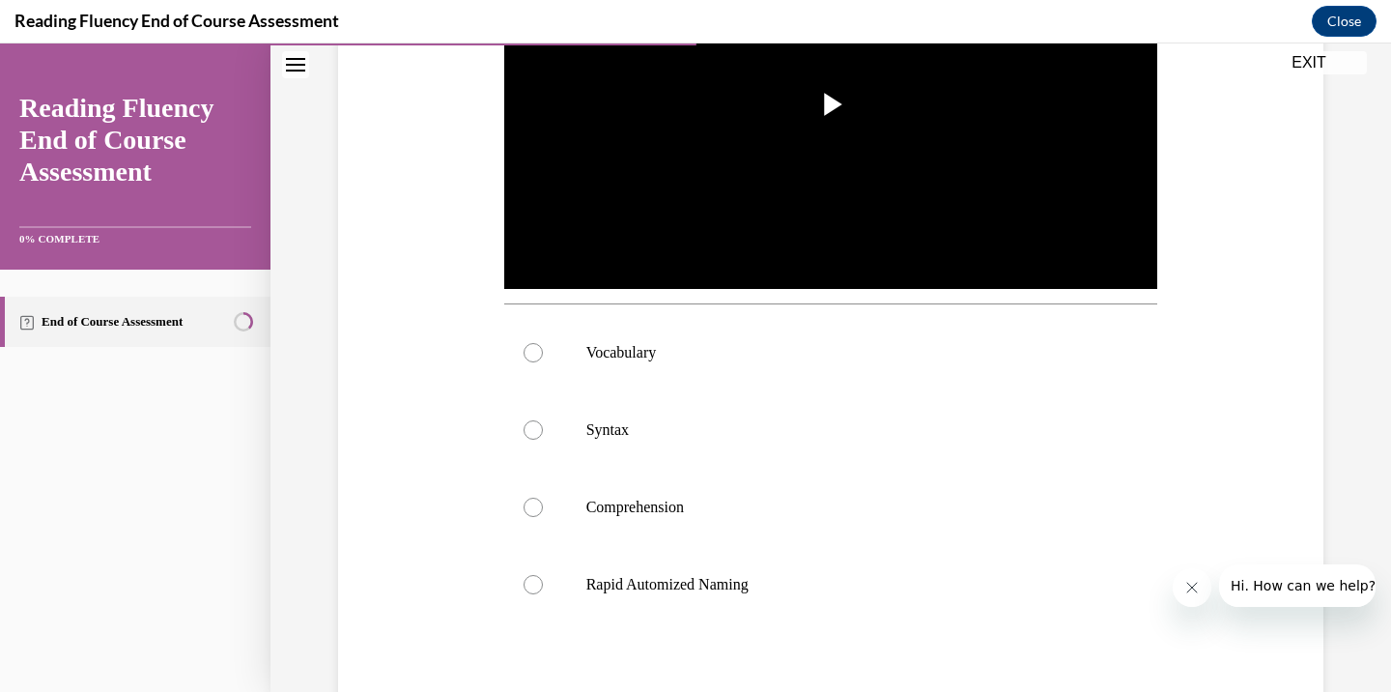
scroll to position [692, 0]
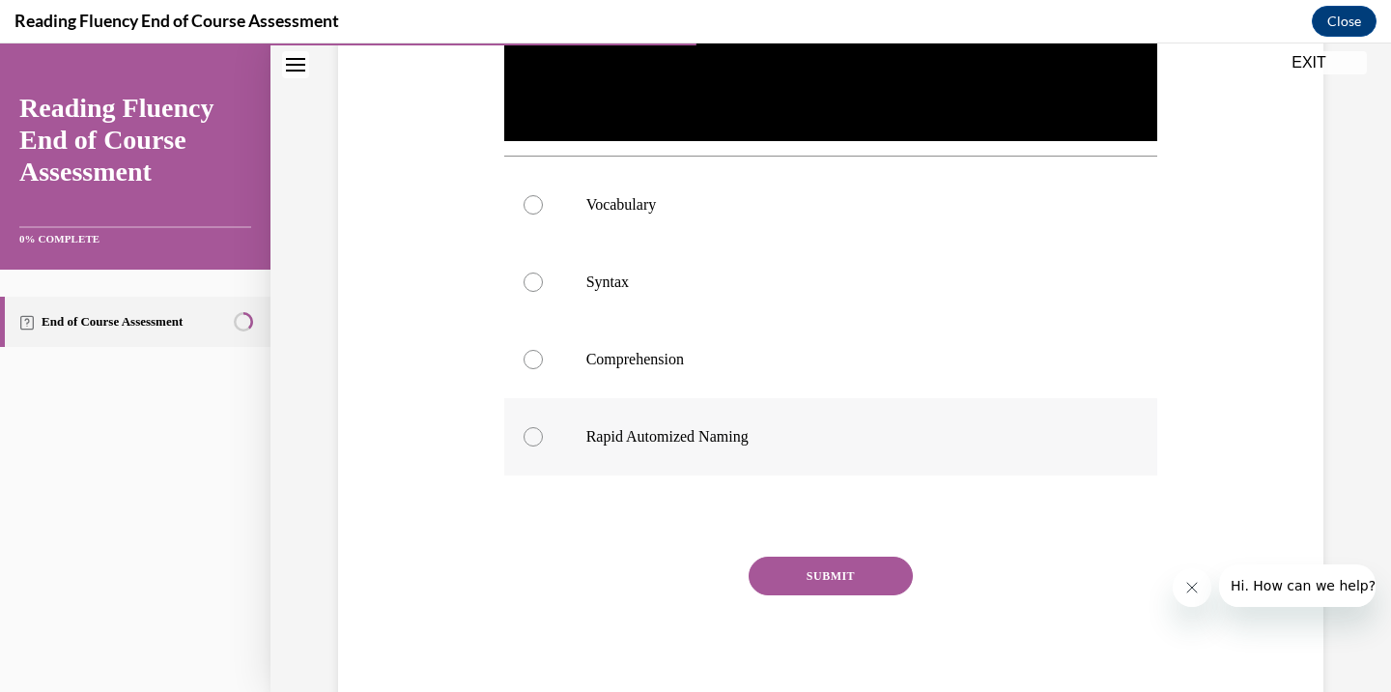
click at [584, 419] on label "Rapid Automized Naming" at bounding box center [831, 436] width 654 height 77
click at [543, 427] on input "Rapid Automized Naming" at bounding box center [533, 436] width 19 height 19
radio input "true"
click at [676, 401] on label "Rapid Automized Naming" at bounding box center [831, 436] width 654 height 77
click at [543, 427] on input "Rapid Automized Naming" at bounding box center [533, 436] width 19 height 19
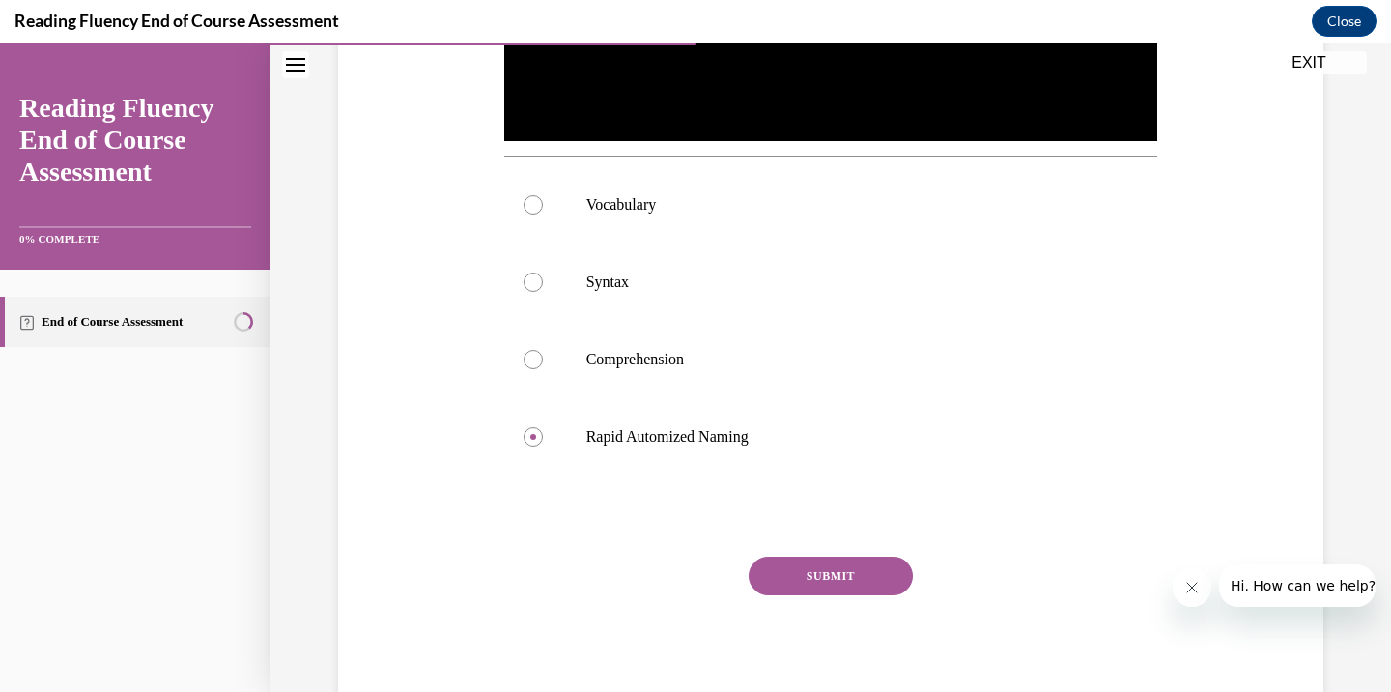
click at [781, 571] on button "SUBMIT" at bounding box center [831, 576] width 164 height 39
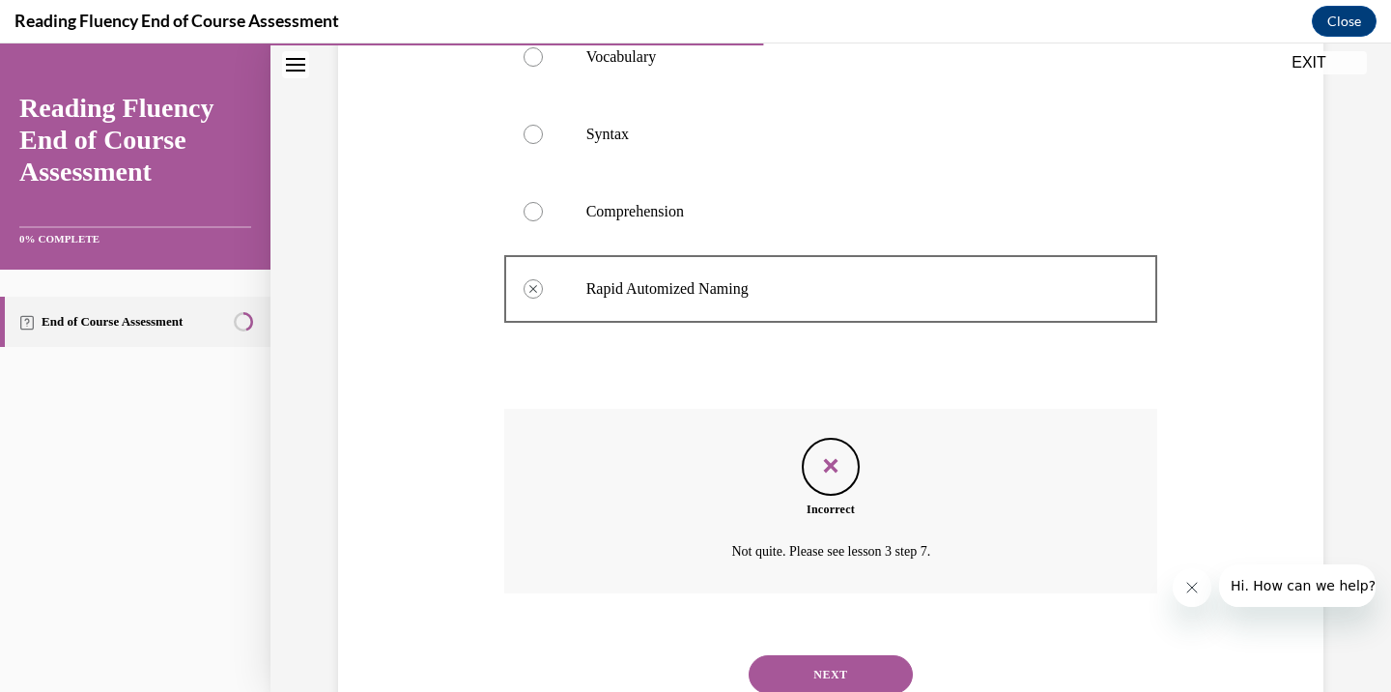
scroll to position [909, 0]
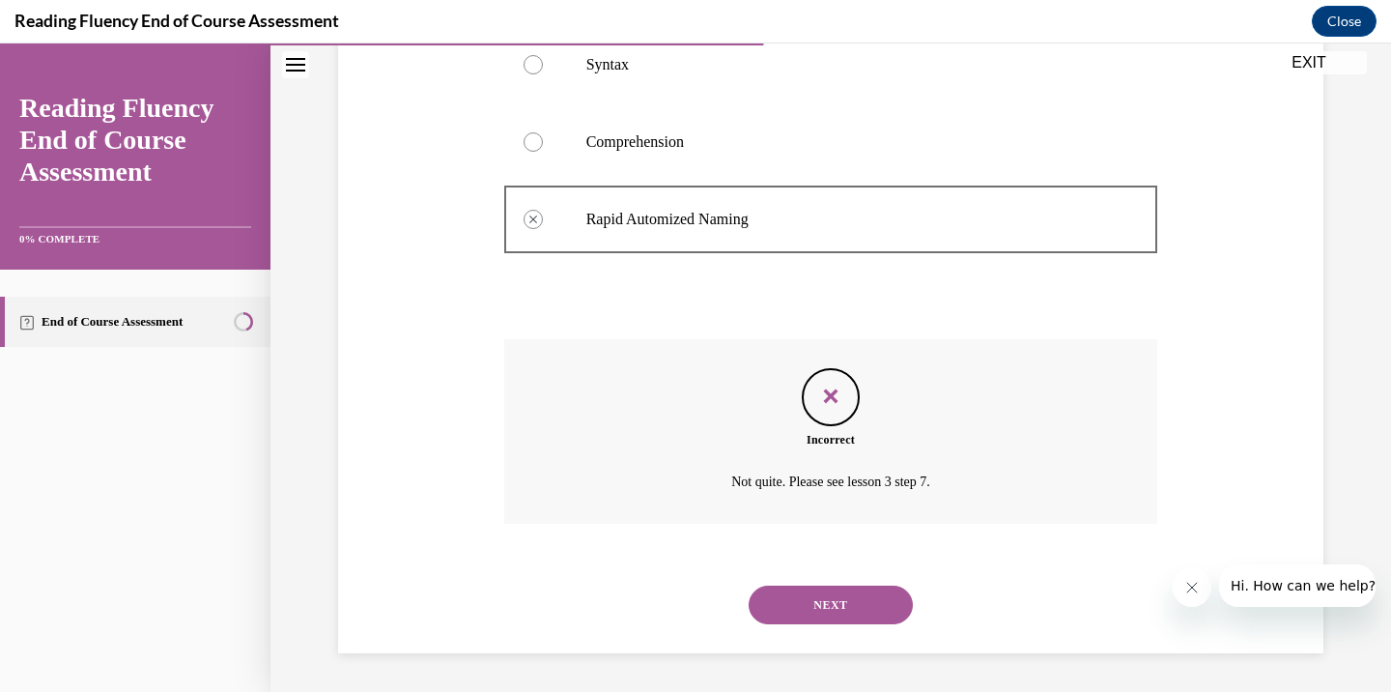
click at [801, 613] on button "NEXT" at bounding box center [831, 605] width 164 height 39
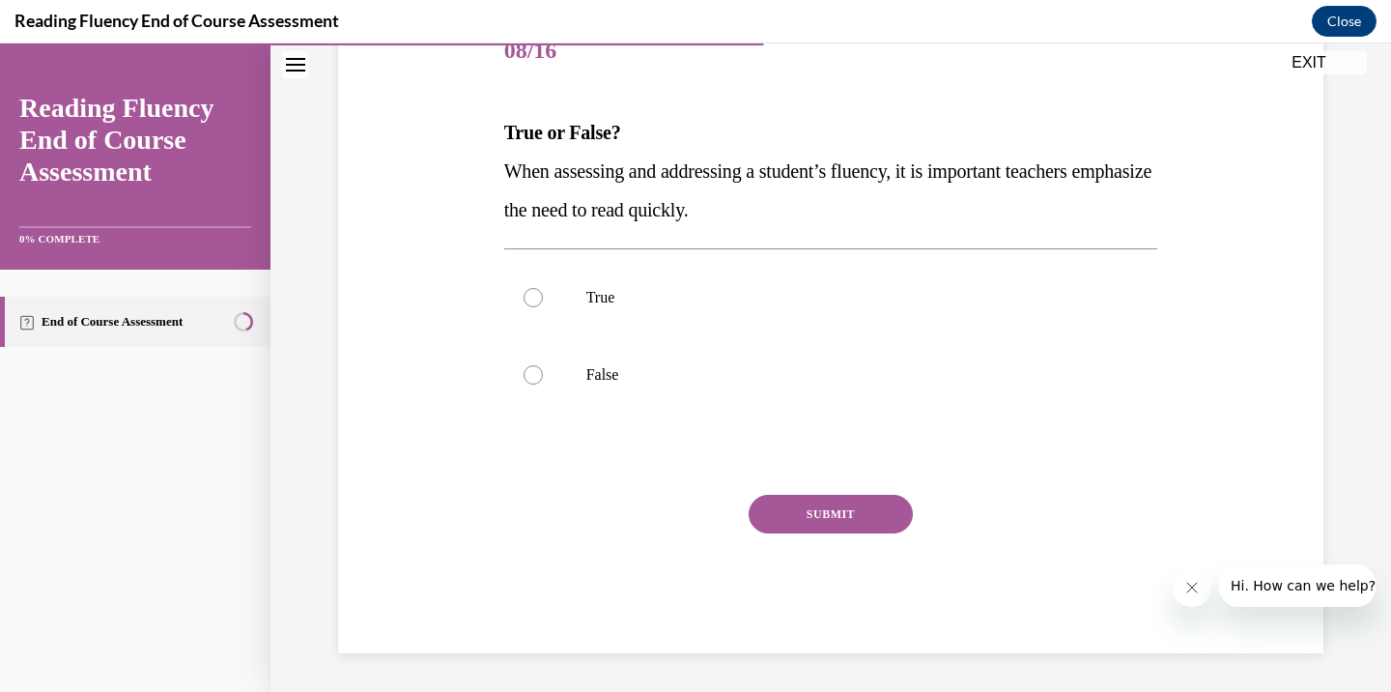
scroll to position [215, 0]
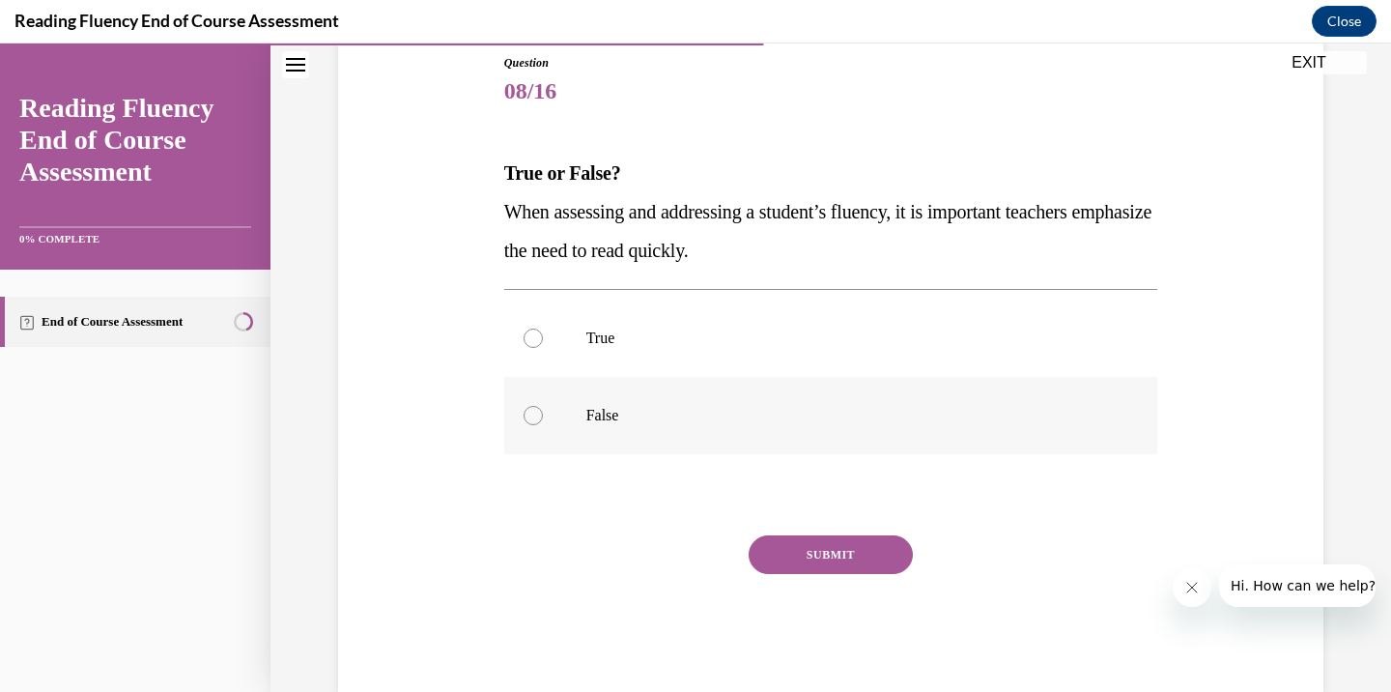
click at [549, 422] on label "False" at bounding box center [831, 415] width 654 height 77
click at [543, 422] on input "False" at bounding box center [533, 415] width 19 height 19
radio input "true"
click at [840, 558] on button "SUBMIT" at bounding box center [831, 554] width 164 height 39
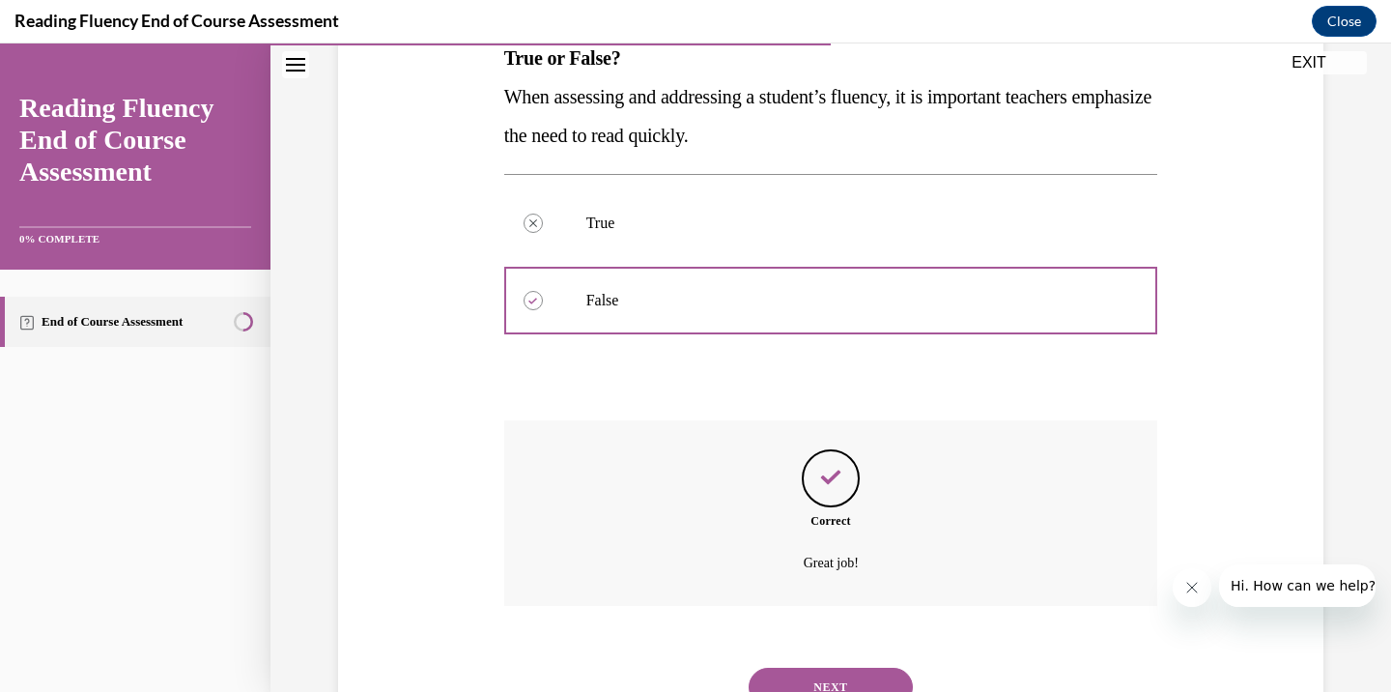
scroll to position [412, 0]
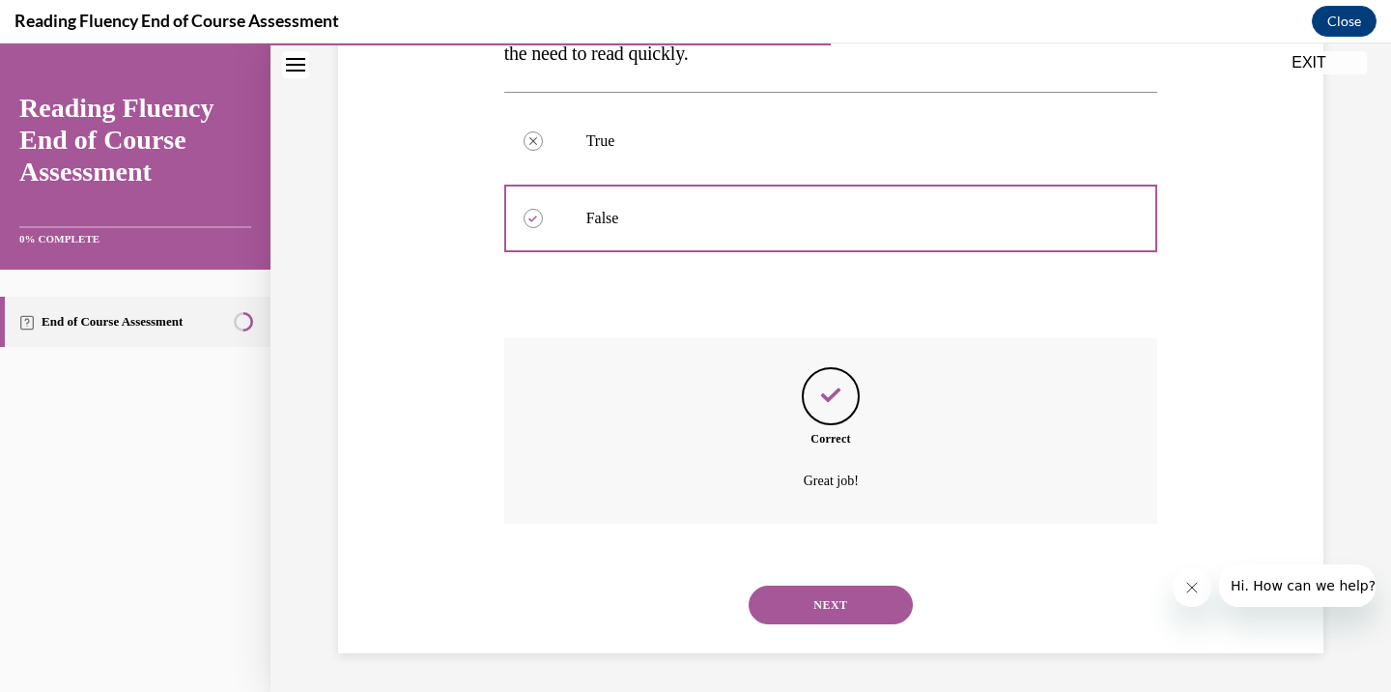
click at [852, 600] on button "NEXT" at bounding box center [831, 605] width 164 height 39
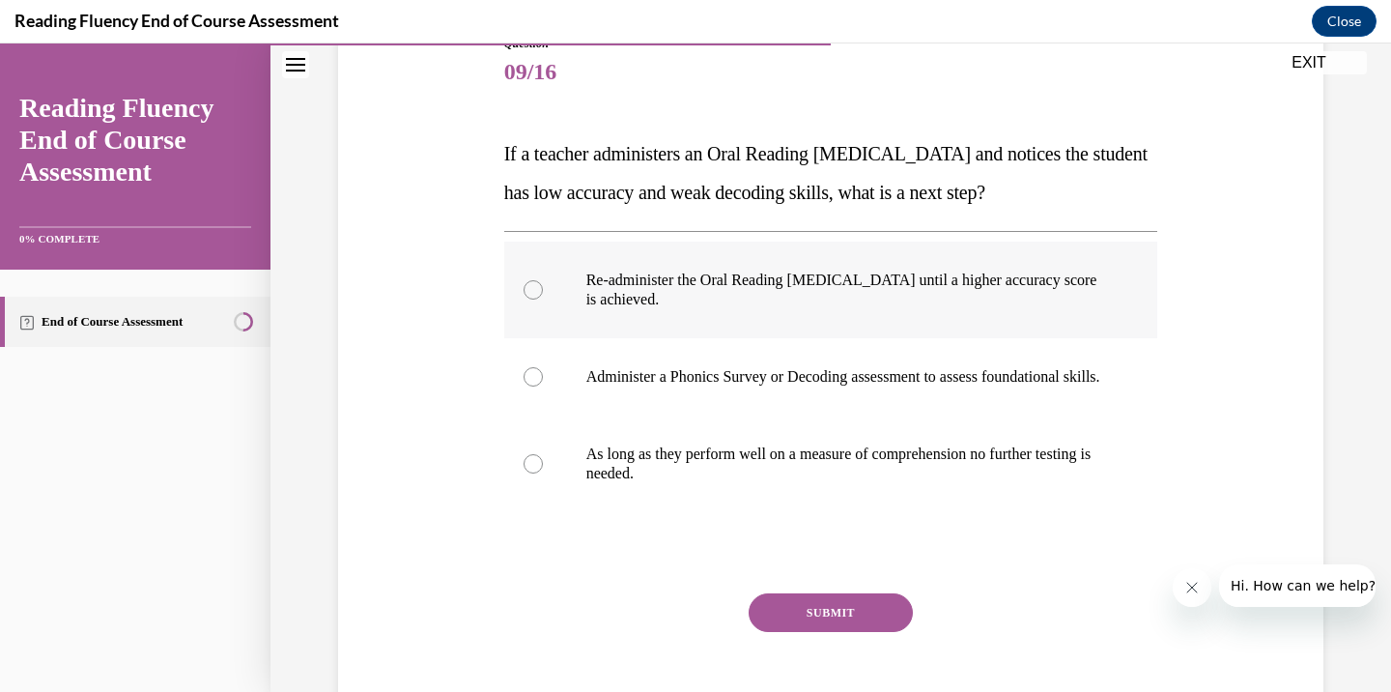
scroll to position [238, 0]
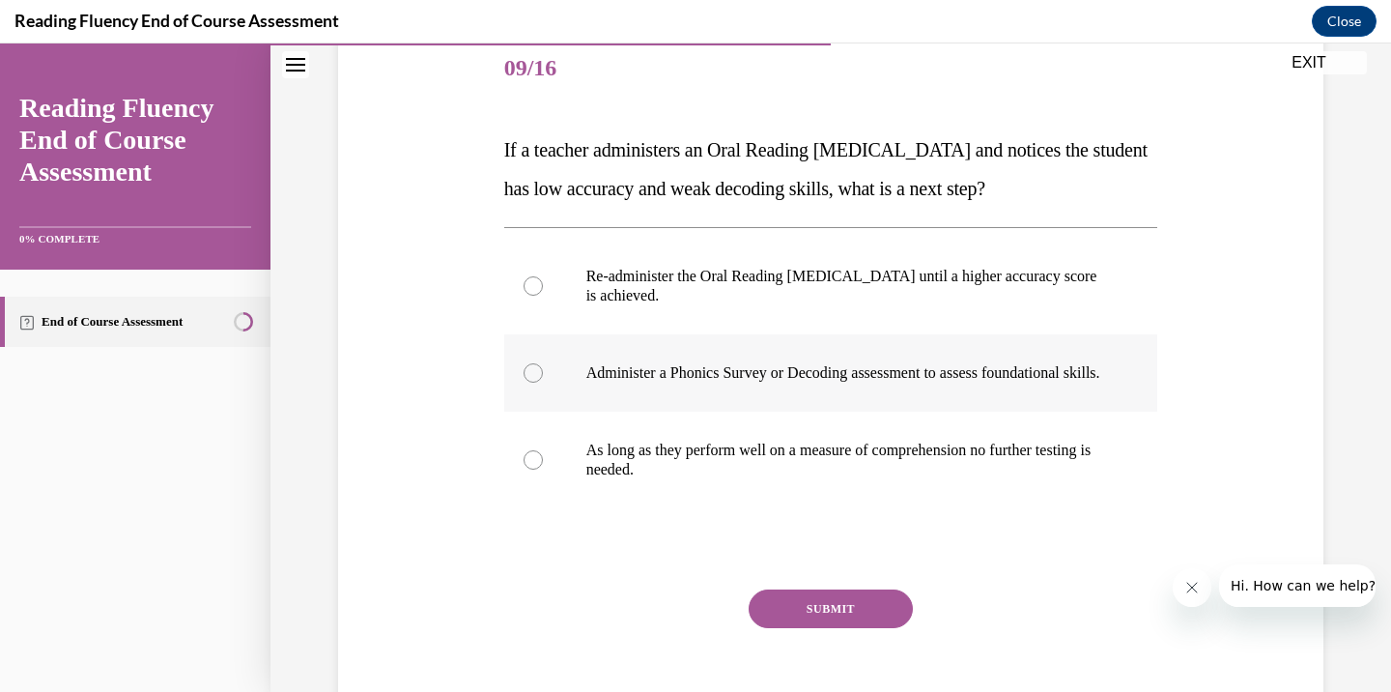
click at [739, 370] on p "Administer a Phonics Survey or Decoding assessment to assess foundational skill…" at bounding box center [849, 372] width 524 height 19
click at [543, 370] on input "Administer a Phonics Survey or Decoding assessment to assess foundational skill…" at bounding box center [533, 372] width 19 height 19
radio input "true"
click at [863, 654] on div "SUBMIT" at bounding box center [831, 637] width 654 height 97
click at [863, 628] on button "SUBMIT" at bounding box center [831, 608] width 164 height 39
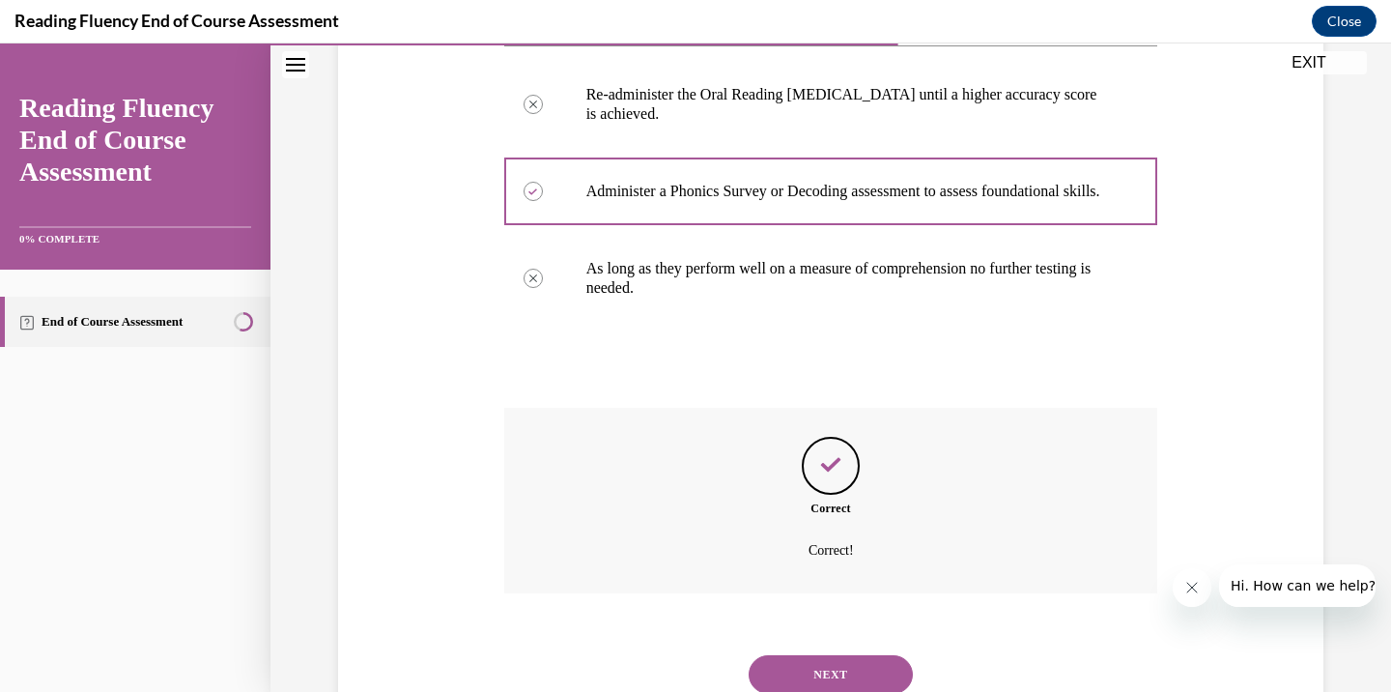
scroll to position [508, 0]
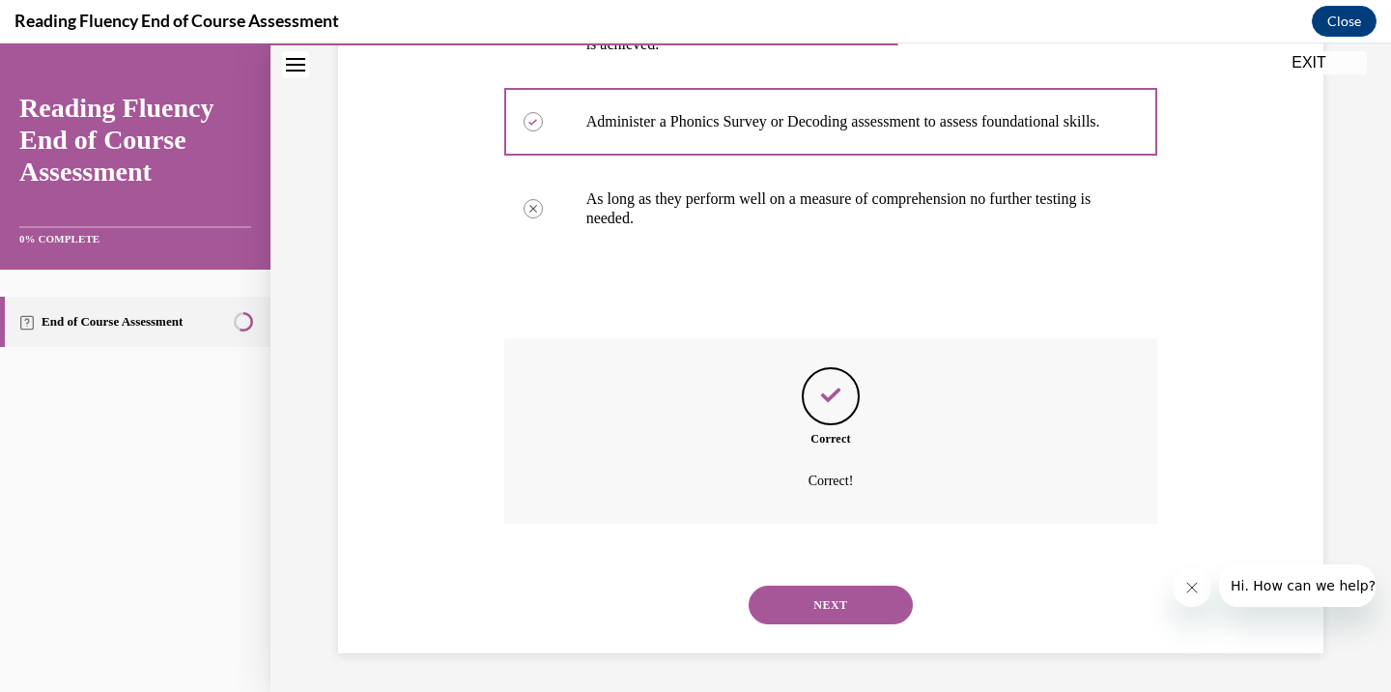
click at [825, 600] on button "NEXT" at bounding box center [831, 605] width 164 height 39
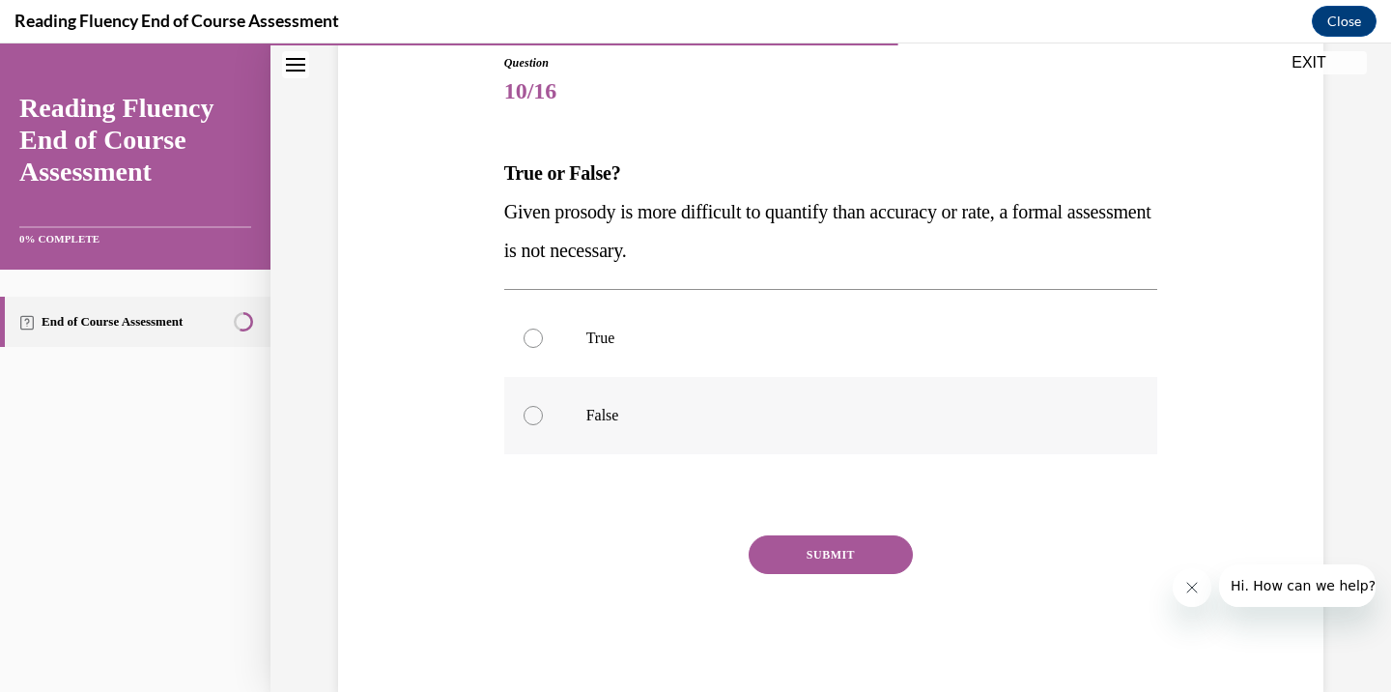
click at [550, 438] on label "False" at bounding box center [831, 415] width 654 height 77
click at [543, 425] on input "False" at bounding box center [533, 415] width 19 height 19
radio input "true"
click at [792, 551] on button "SUBMIT" at bounding box center [831, 554] width 164 height 39
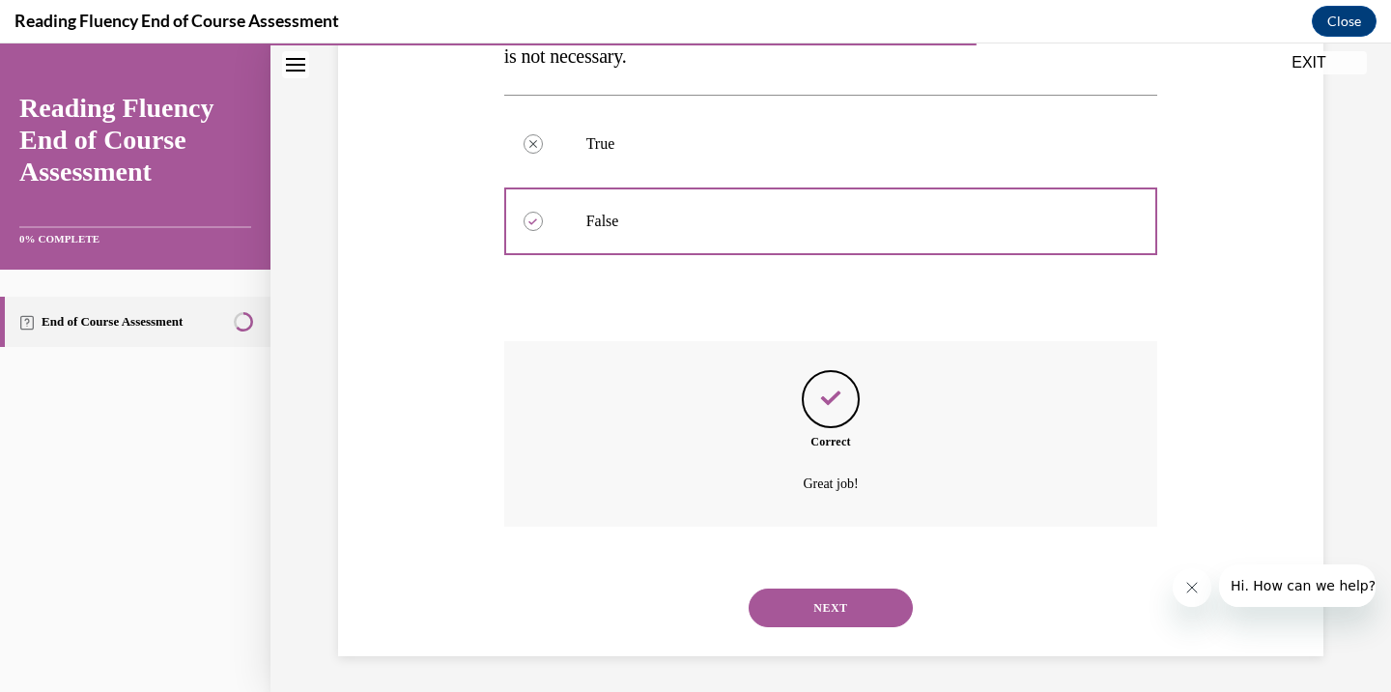
scroll to position [412, 0]
click at [850, 602] on button "NEXT" at bounding box center [831, 605] width 164 height 39
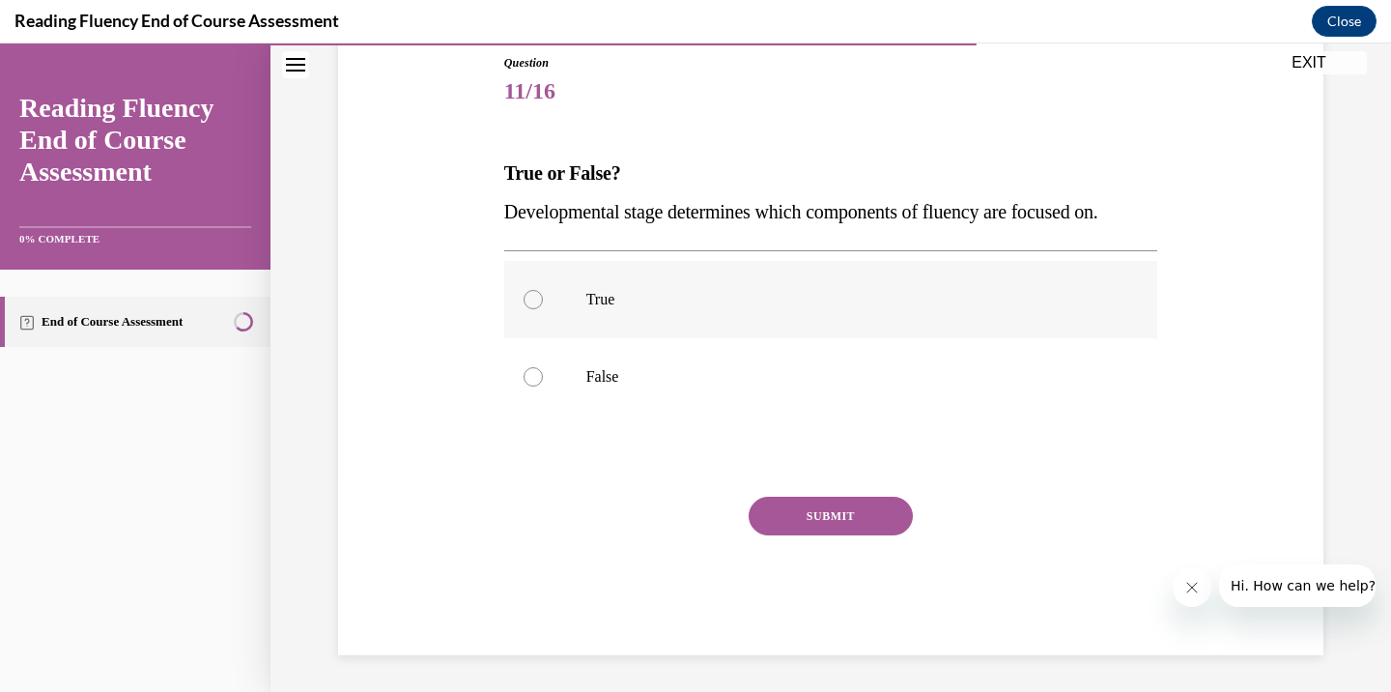
click at [541, 293] on label "True" at bounding box center [831, 299] width 654 height 77
click at [541, 293] on input "True" at bounding box center [533, 299] width 19 height 19
radio input "true"
click at [822, 511] on button "SUBMIT" at bounding box center [831, 516] width 164 height 39
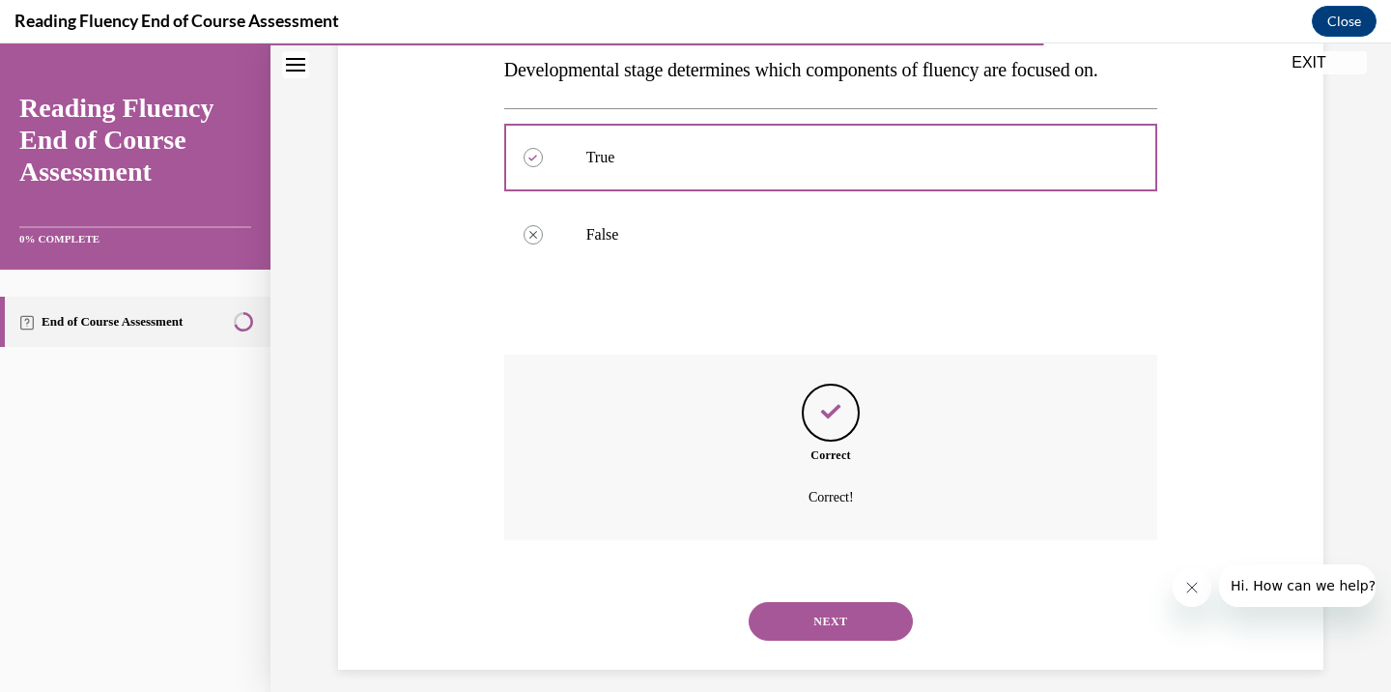
scroll to position [373, 0]
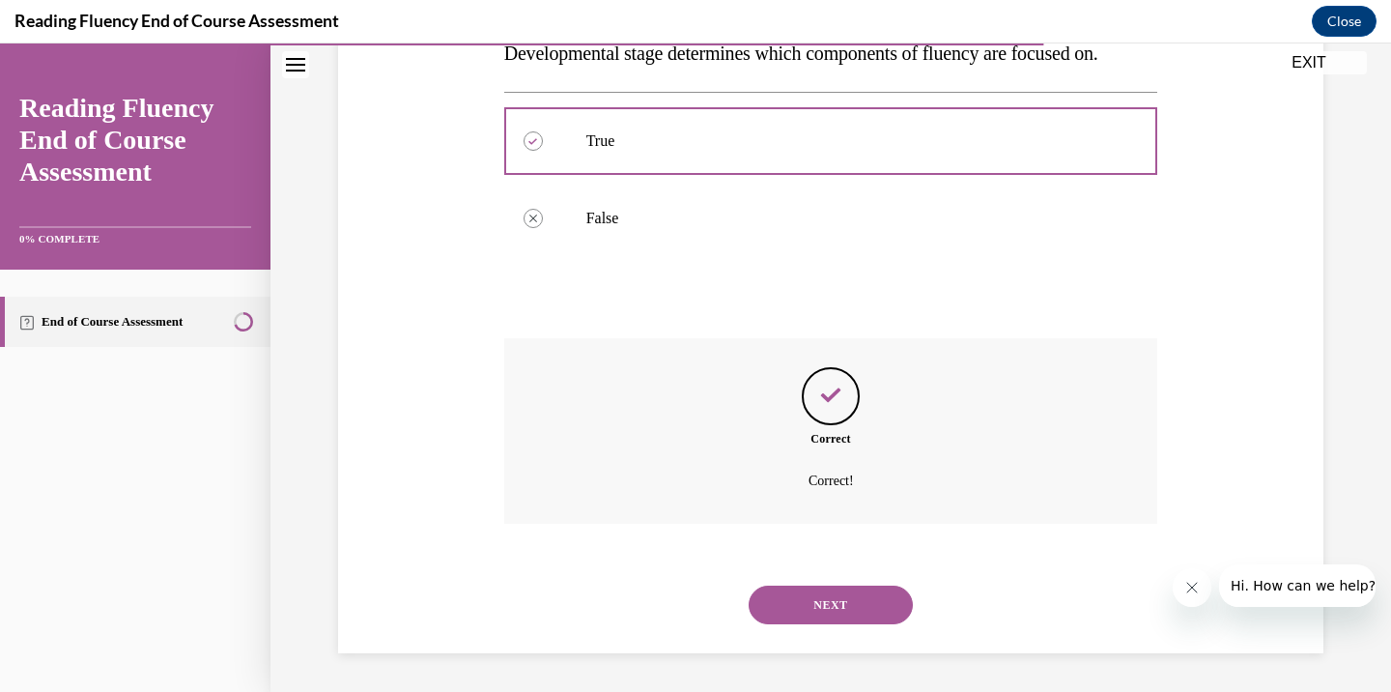
click at [840, 607] on button "NEXT" at bounding box center [831, 605] width 164 height 39
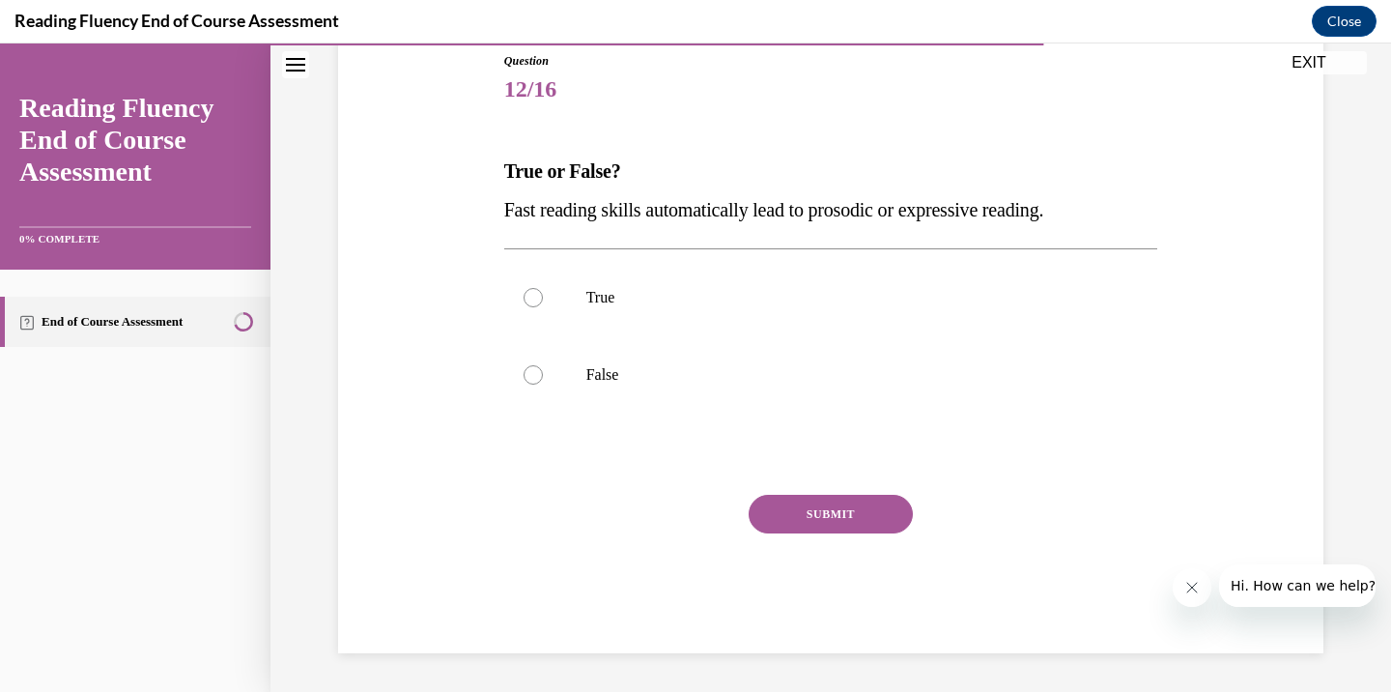
scroll to position [215, 0]
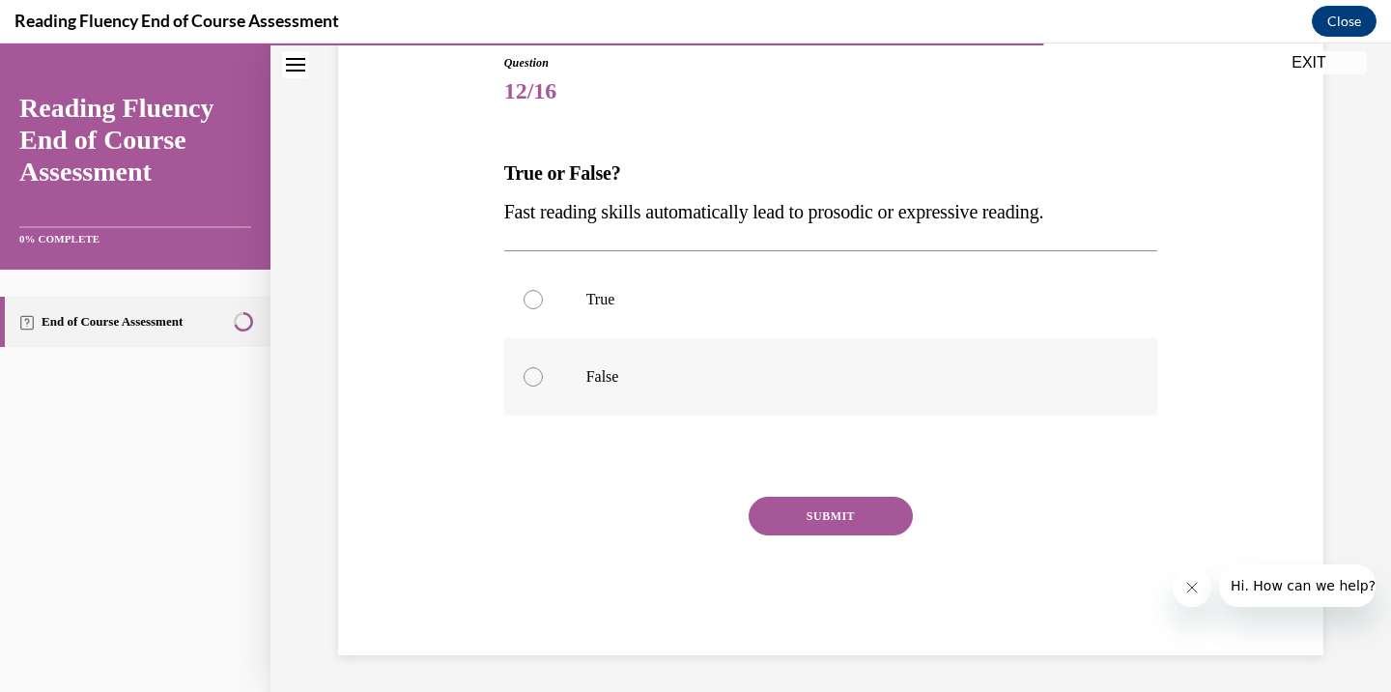
click at [551, 378] on label "False" at bounding box center [831, 376] width 654 height 77
click at [543, 378] on input "False" at bounding box center [533, 376] width 19 height 19
radio input "true"
click at [801, 509] on button "SUBMIT" at bounding box center [831, 516] width 164 height 39
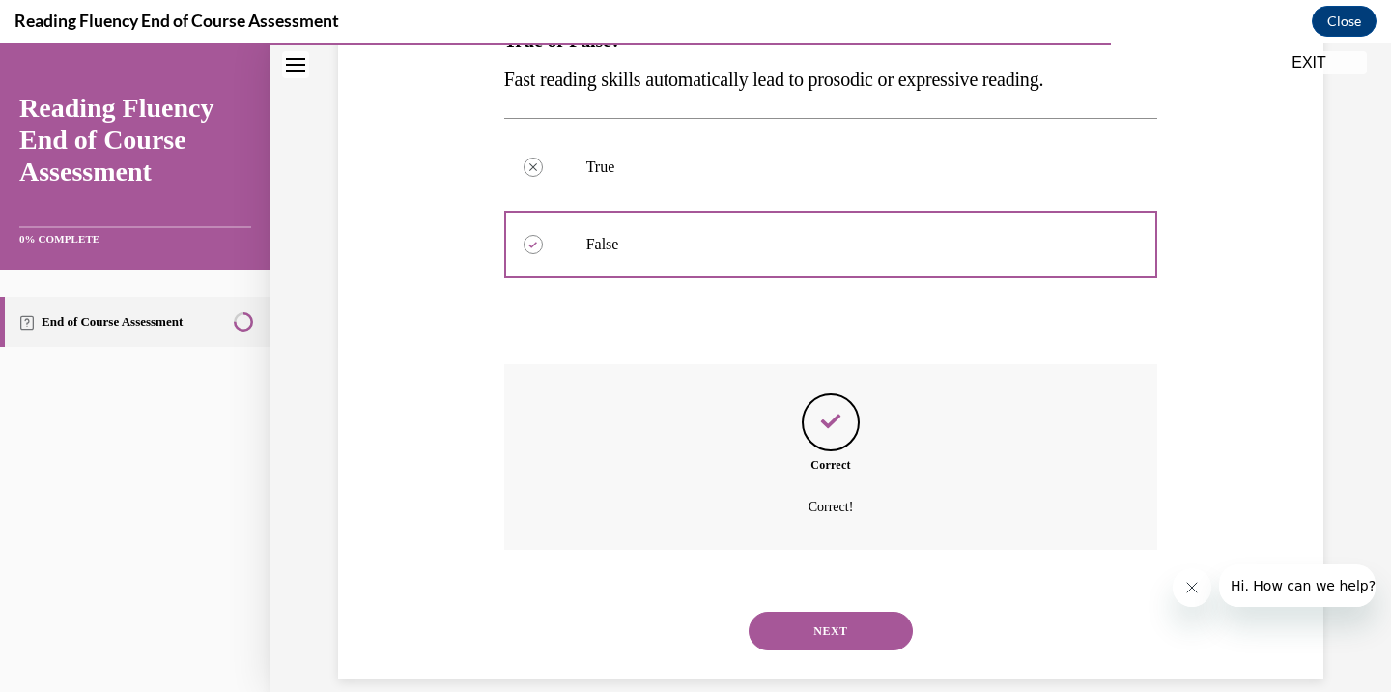
scroll to position [373, 0]
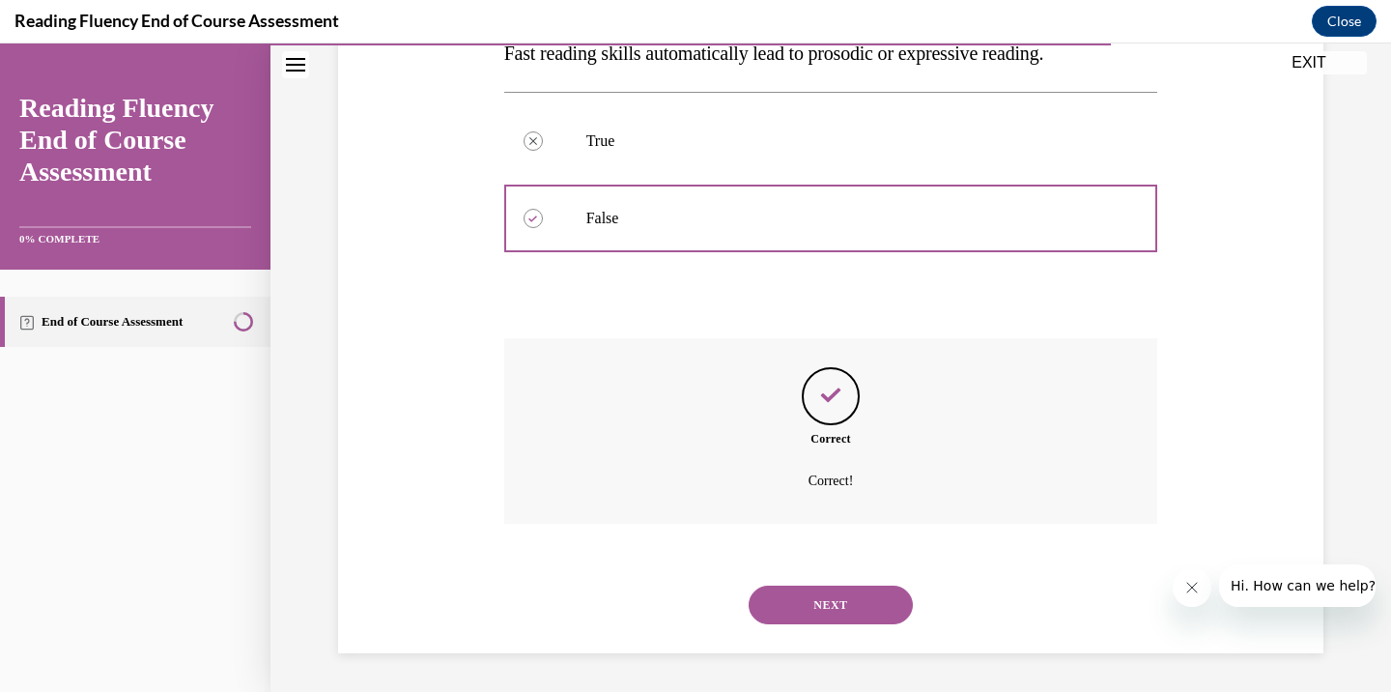
click at [880, 599] on button "NEXT" at bounding box center [831, 605] width 164 height 39
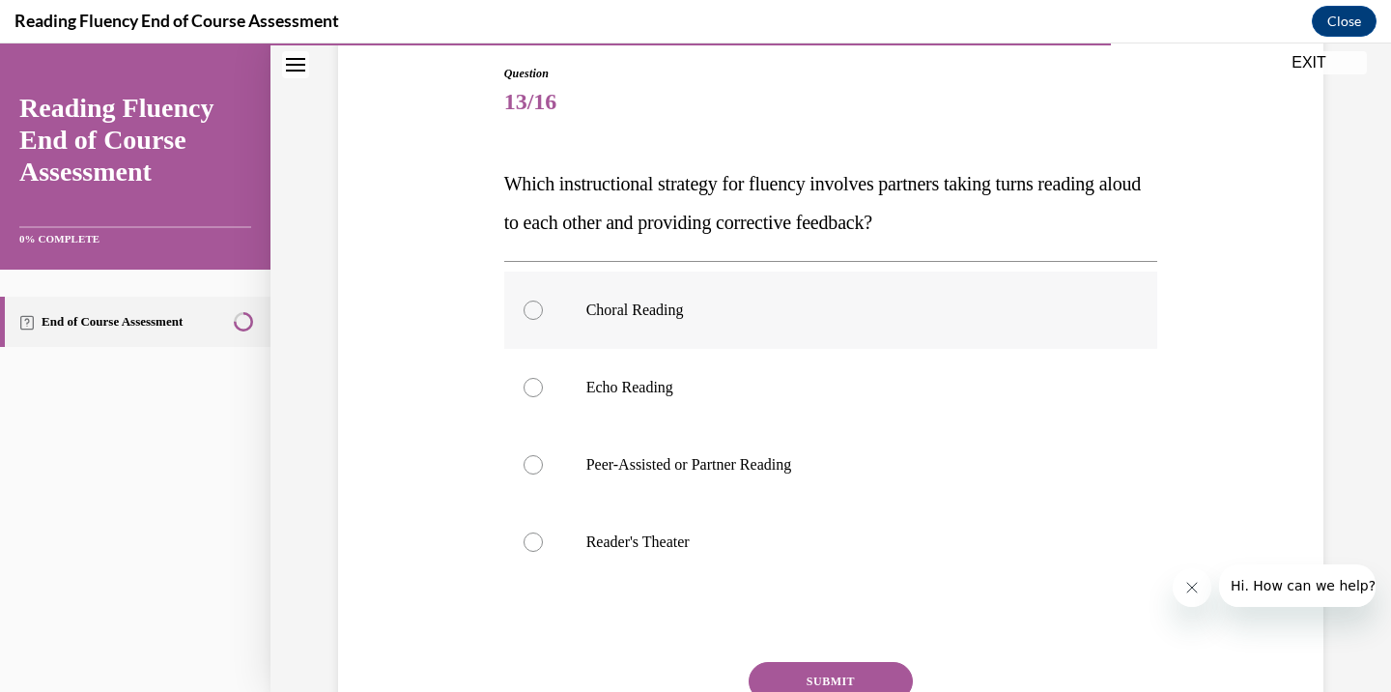
scroll to position [207, 0]
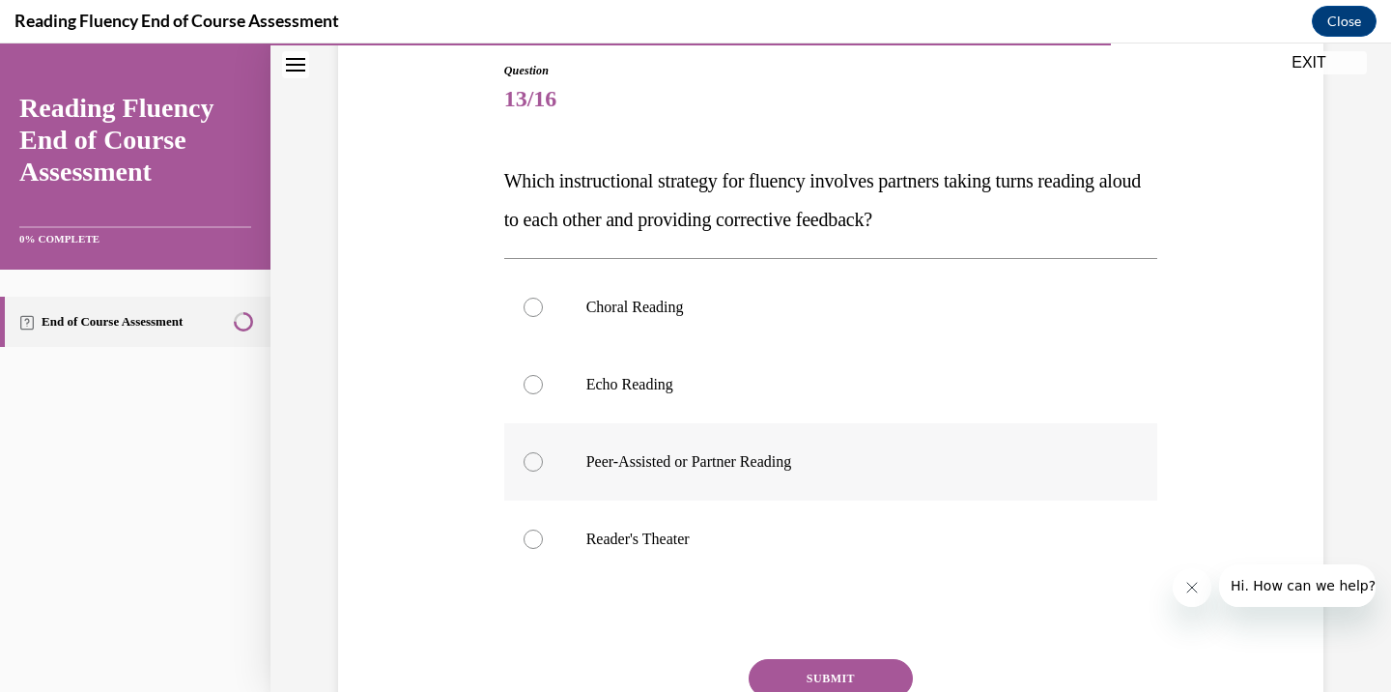
click at [641, 469] on p "Peer-Assisted or Partner Reading" at bounding box center [849, 461] width 524 height 19
click at [543, 469] on input "Peer-Assisted or Partner Reading" at bounding box center [533, 461] width 19 height 19
radio input "true"
click at [816, 664] on button "SUBMIT" at bounding box center [831, 678] width 164 height 39
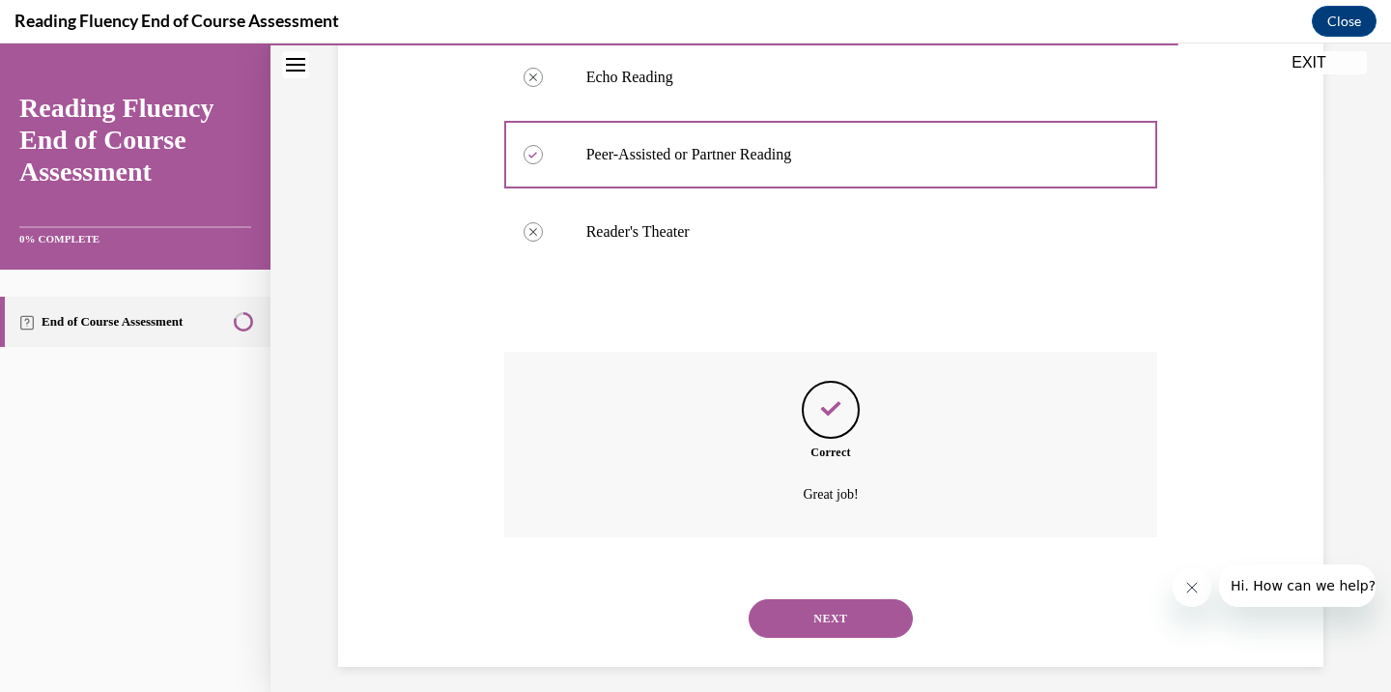
scroll to position [528, 0]
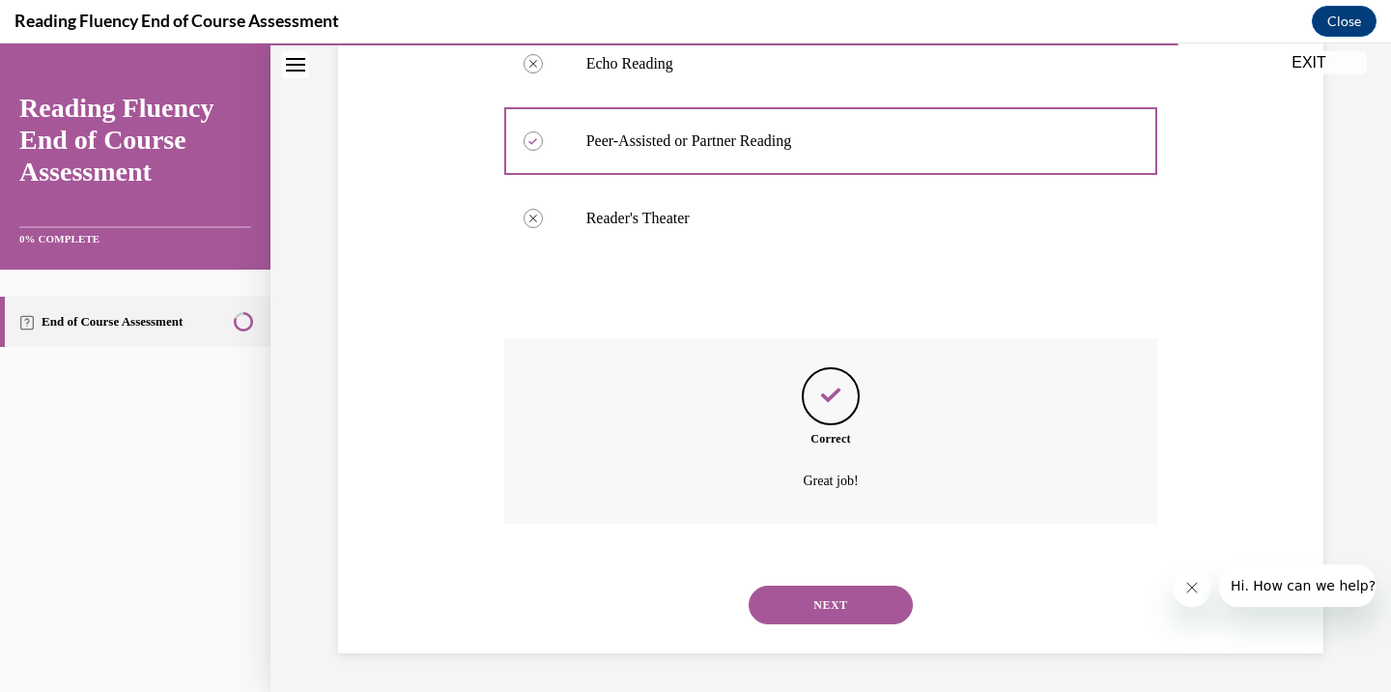
click at [865, 607] on button "NEXT" at bounding box center [831, 605] width 164 height 39
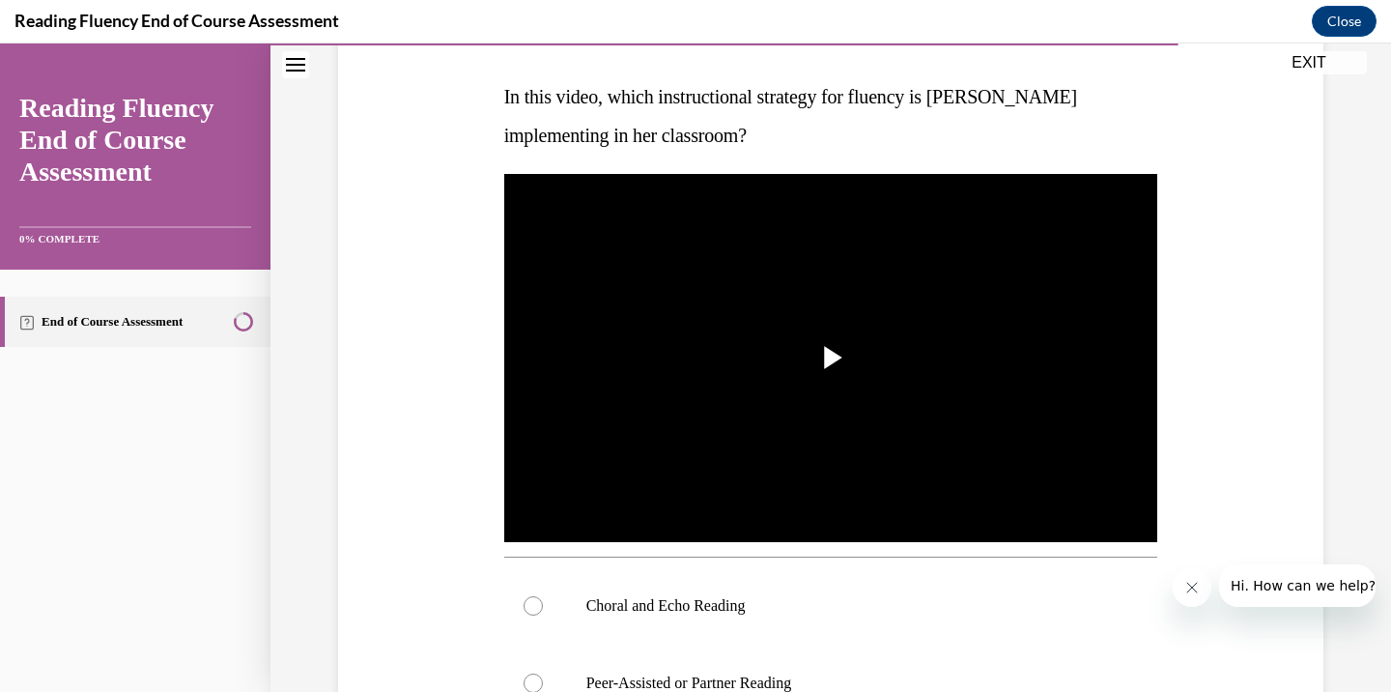
scroll to position [296, 0]
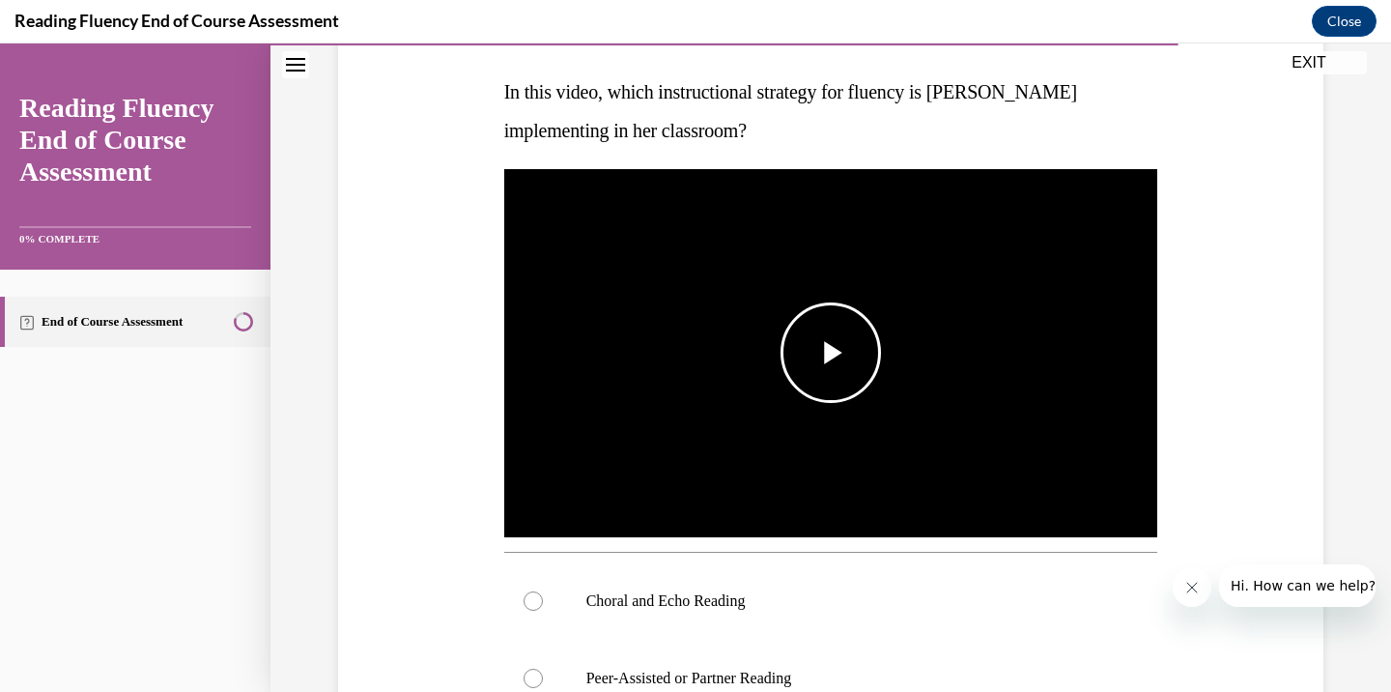
click at [831, 353] on span "Video player" at bounding box center [831, 353] width 0 height 0
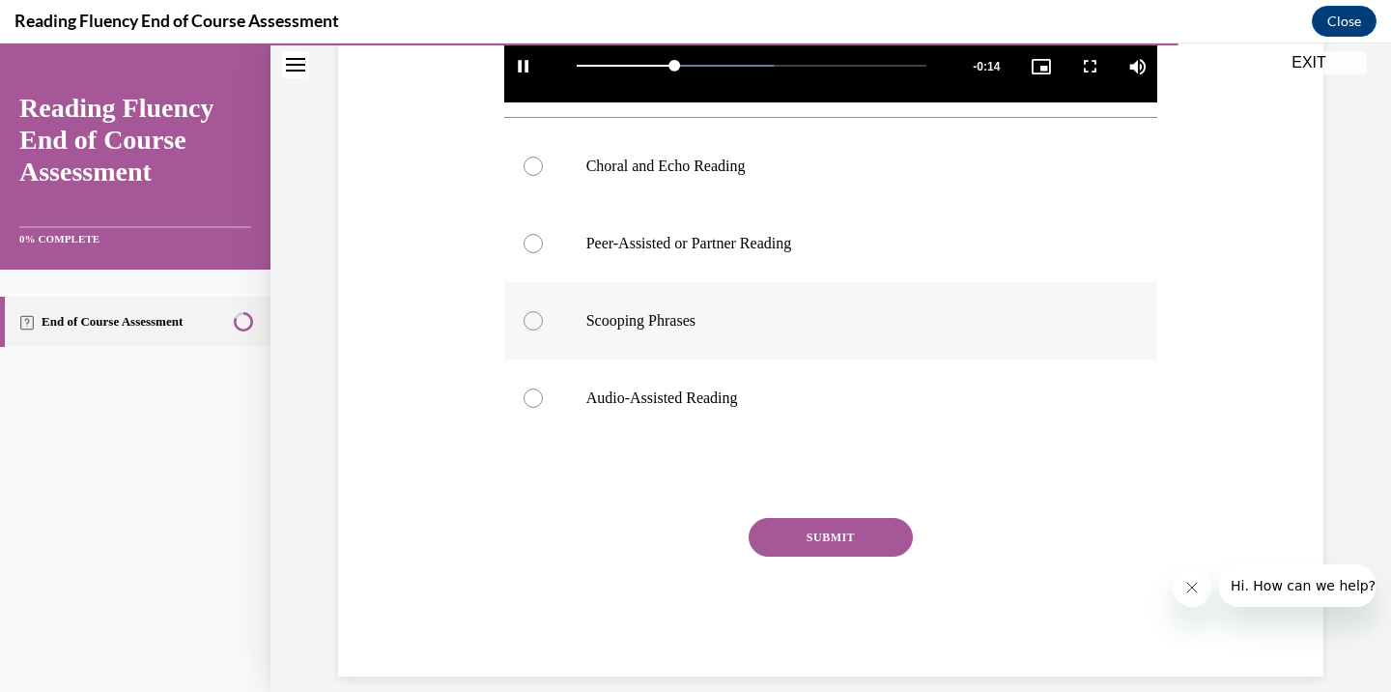
scroll to position [731, 0]
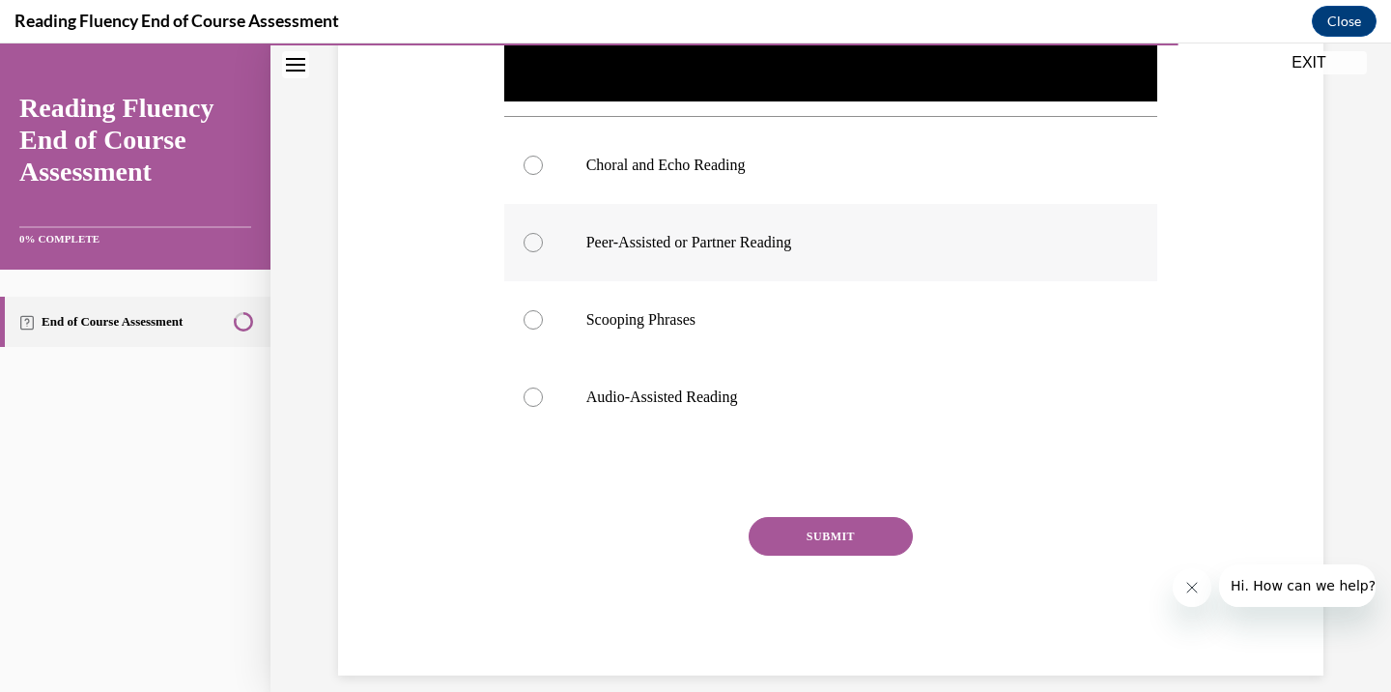
click at [784, 248] on p "Peer-Assisted or Partner Reading" at bounding box center [849, 242] width 524 height 19
click at [543, 248] on input "Peer-Assisted or Partner Reading" at bounding box center [533, 242] width 19 height 19
radio input "true"
click at [872, 532] on button "SUBMIT" at bounding box center [831, 536] width 164 height 39
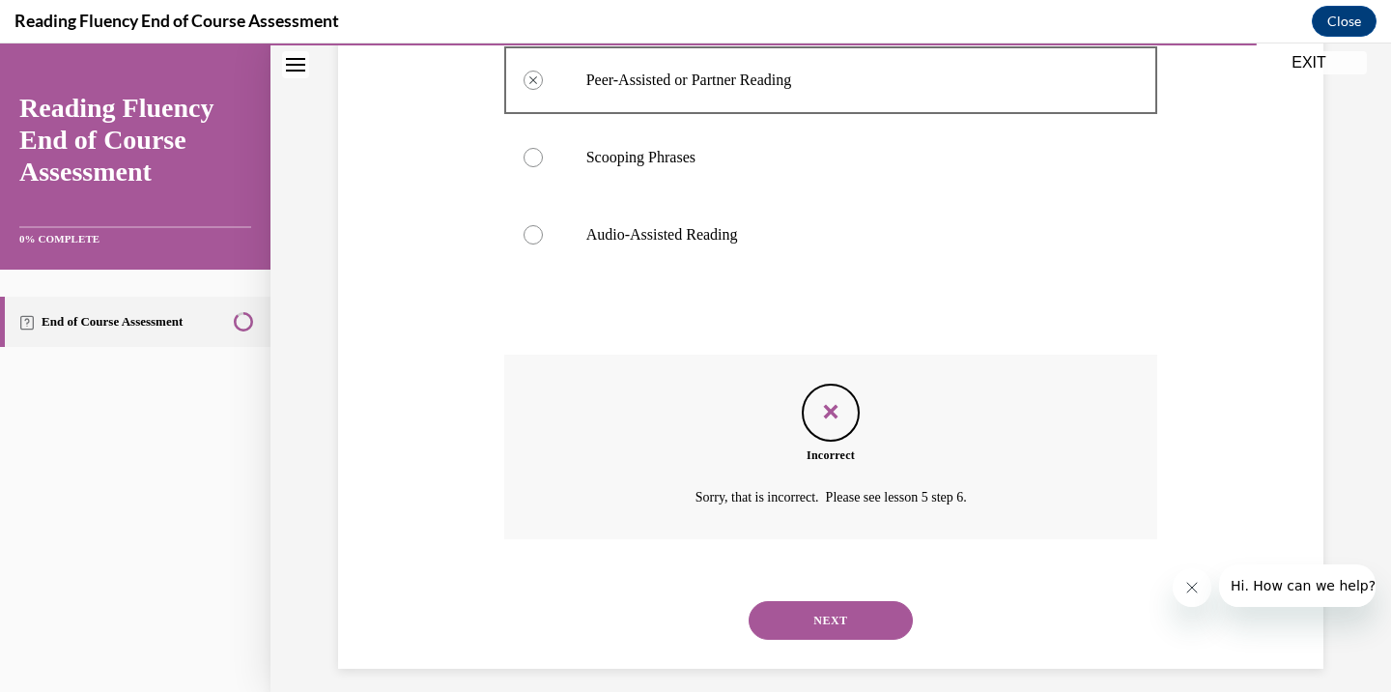
scroll to position [909, 0]
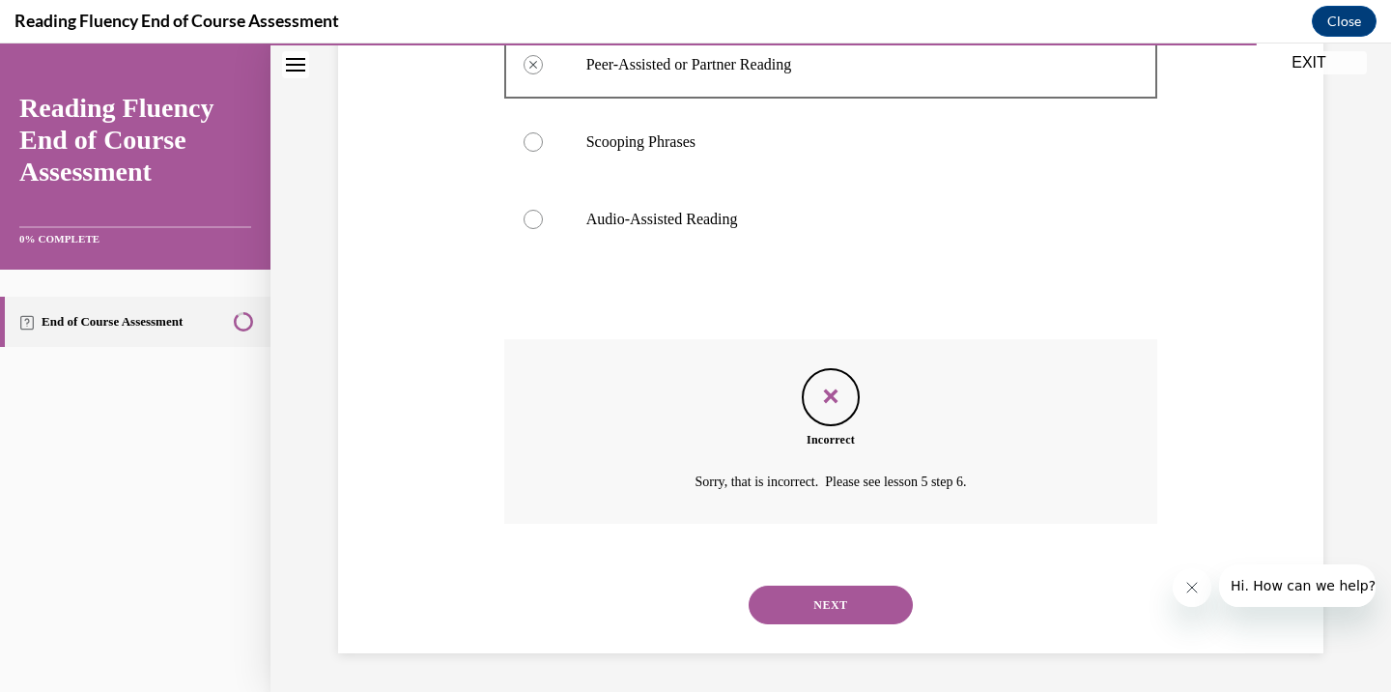
click at [845, 595] on button "NEXT" at bounding box center [831, 605] width 164 height 39
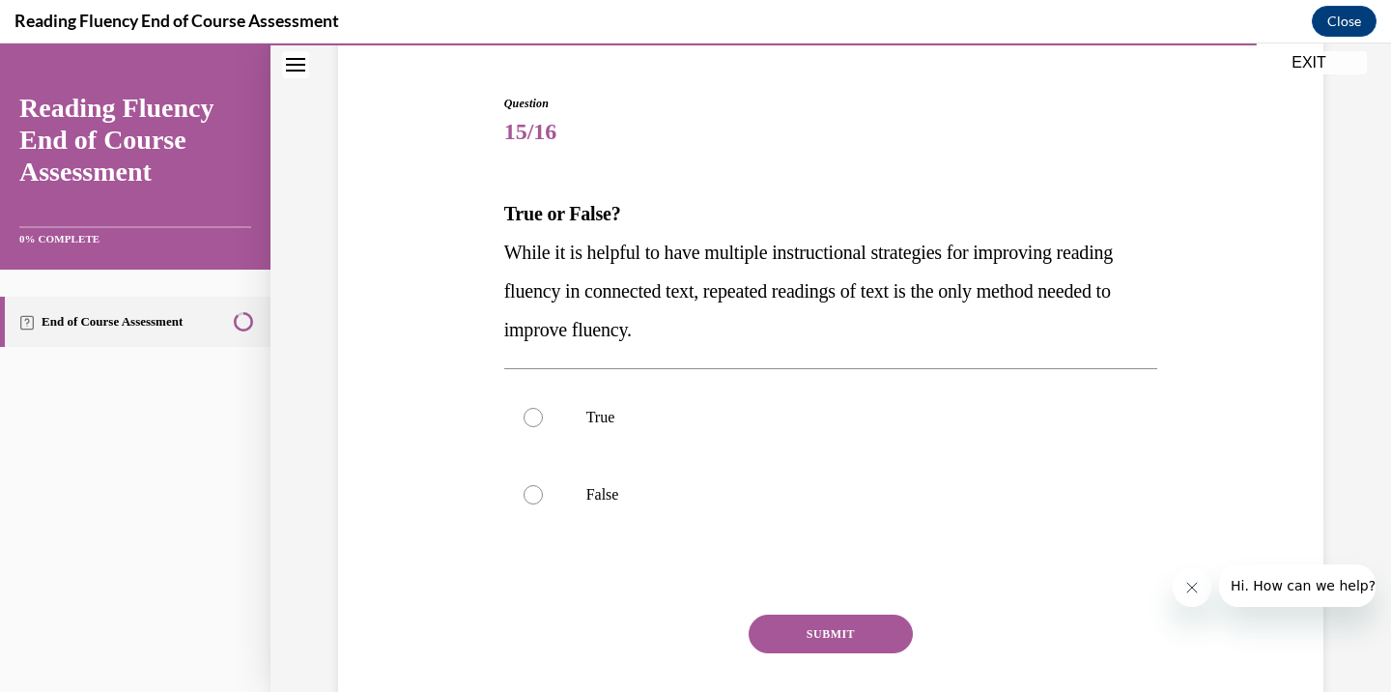
scroll to position [194, 0]
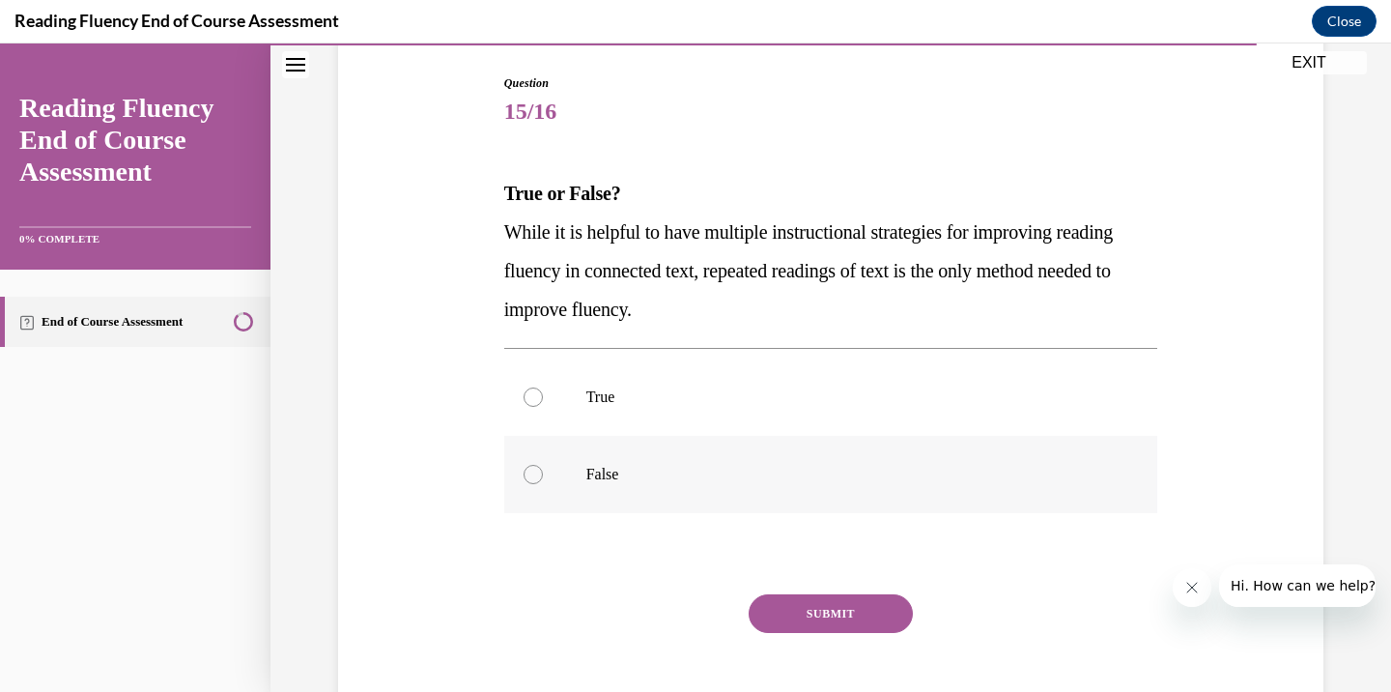
click at [558, 492] on label "False" at bounding box center [831, 474] width 654 height 77
click at [543, 484] on input "False" at bounding box center [533, 474] width 19 height 19
radio input "true"
click at [872, 619] on button "SUBMIT" at bounding box center [831, 613] width 164 height 39
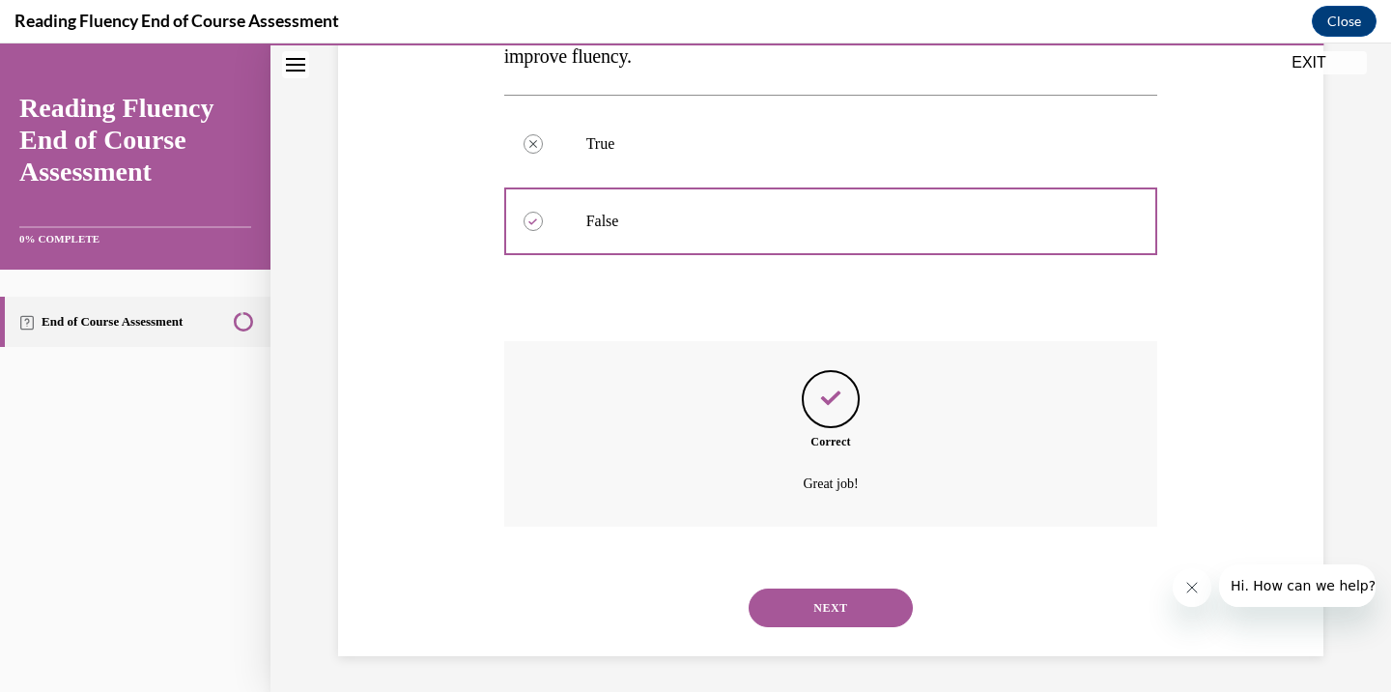
scroll to position [450, 0]
click at [863, 607] on button "NEXT" at bounding box center [831, 605] width 164 height 39
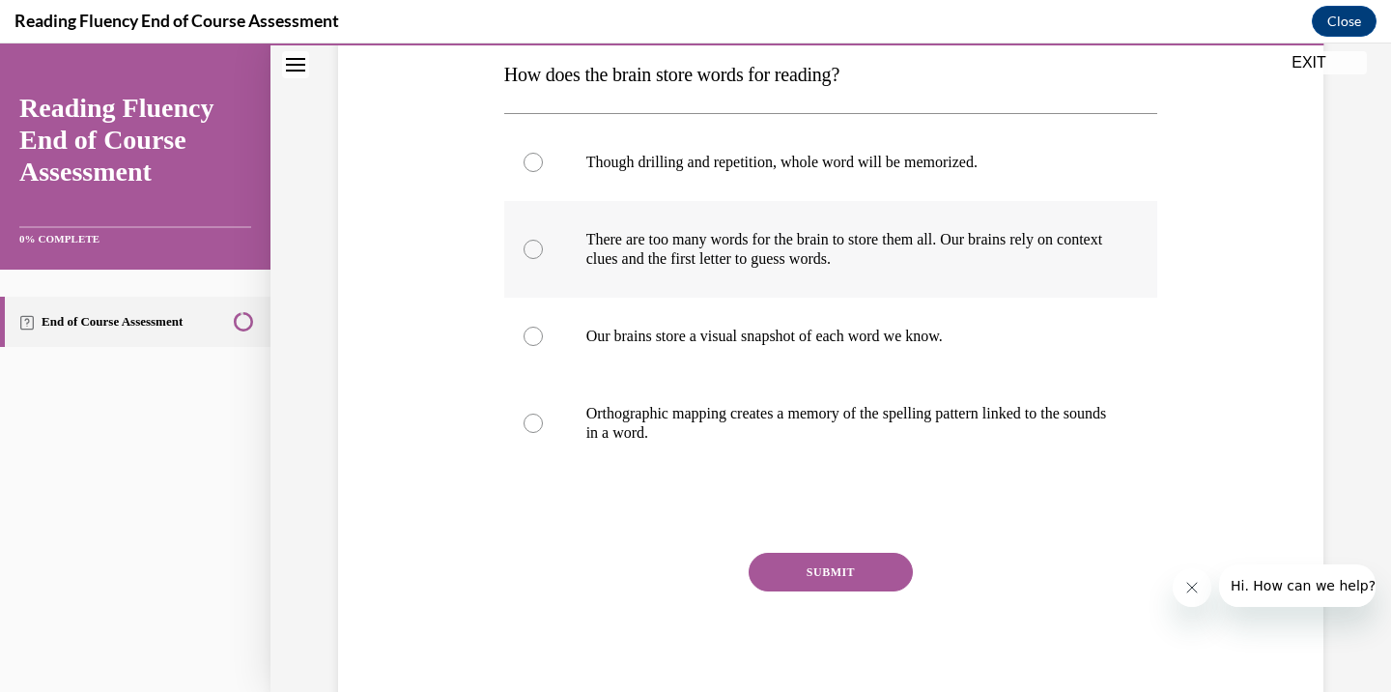
scroll to position [292, 0]
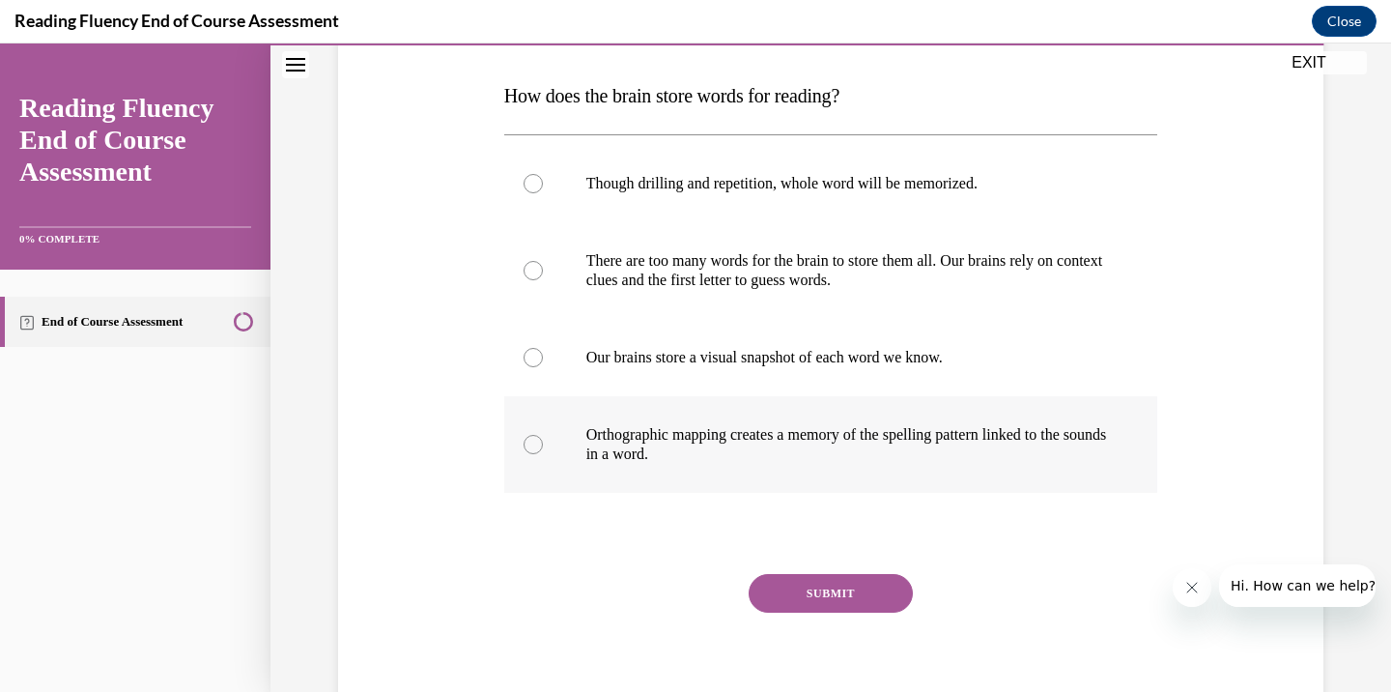
click at [686, 465] on label "Orthographic mapping creates a memory of the spelling pattern linked to the sou…" at bounding box center [831, 444] width 654 height 97
click at [543, 454] on input "Orthographic mapping creates a memory of the spelling pattern linked to the sou…" at bounding box center [533, 444] width 19 height 19
radio input "true"
click at [825, 587] on button "SUBMIT" at bounding box center [831, 593] width 164 height 39
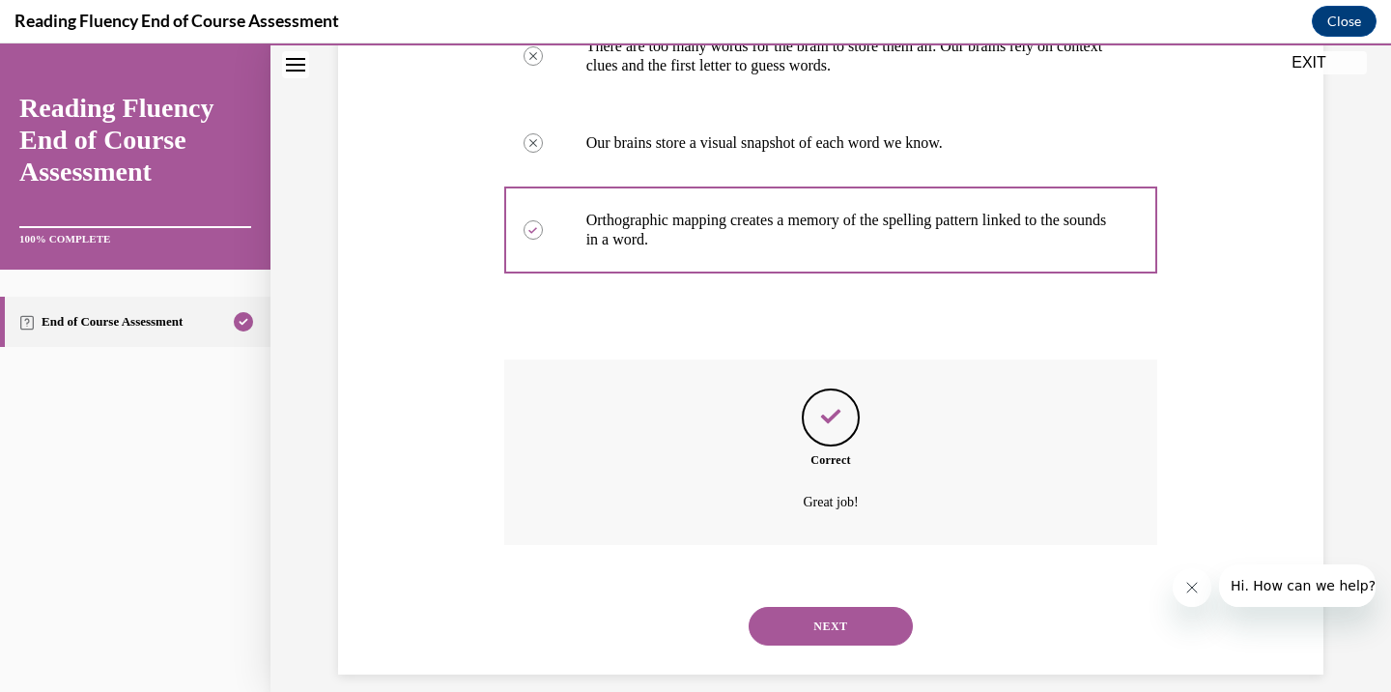
scroll to position [528, 0]
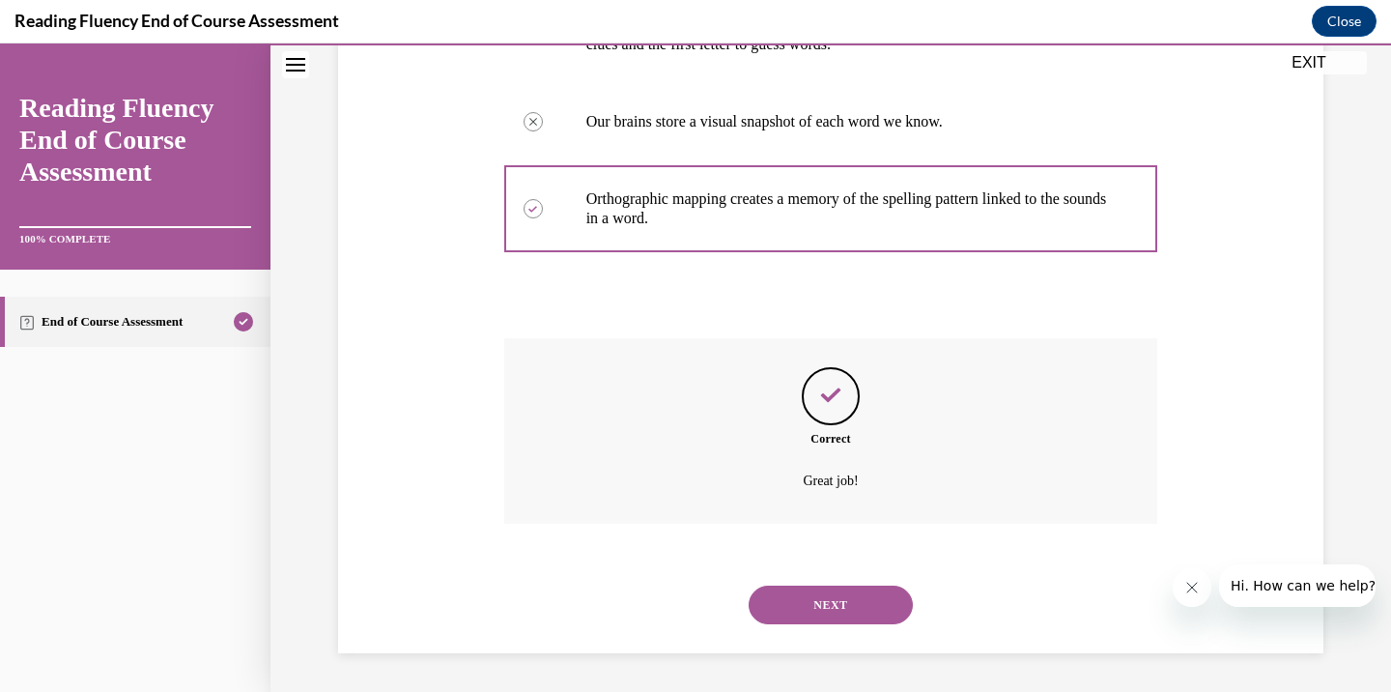
click at [805, 612] on button "NEXT" at bounding box center [831, 605] width 164 height 39
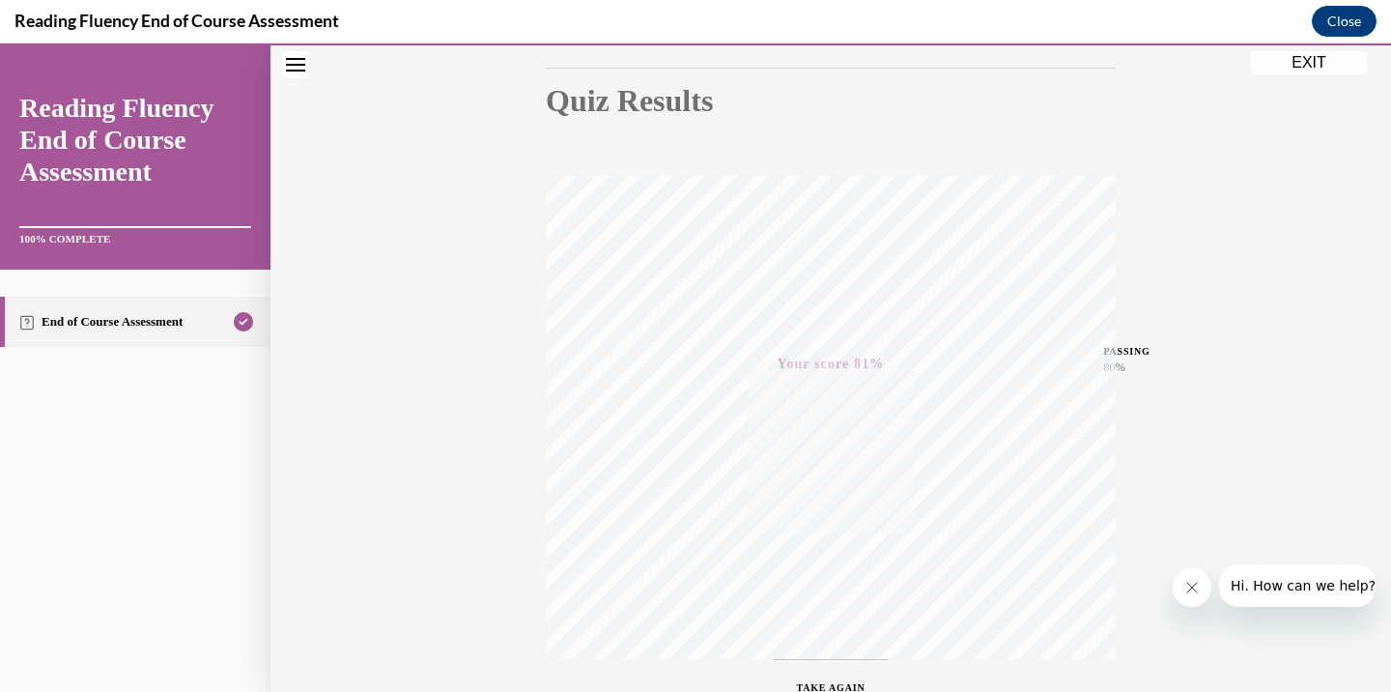
scroll to position [342, 0]
click at [1187, 589] on icon "Close message from company" at bounding box center [1192, 587] width 15 height 15
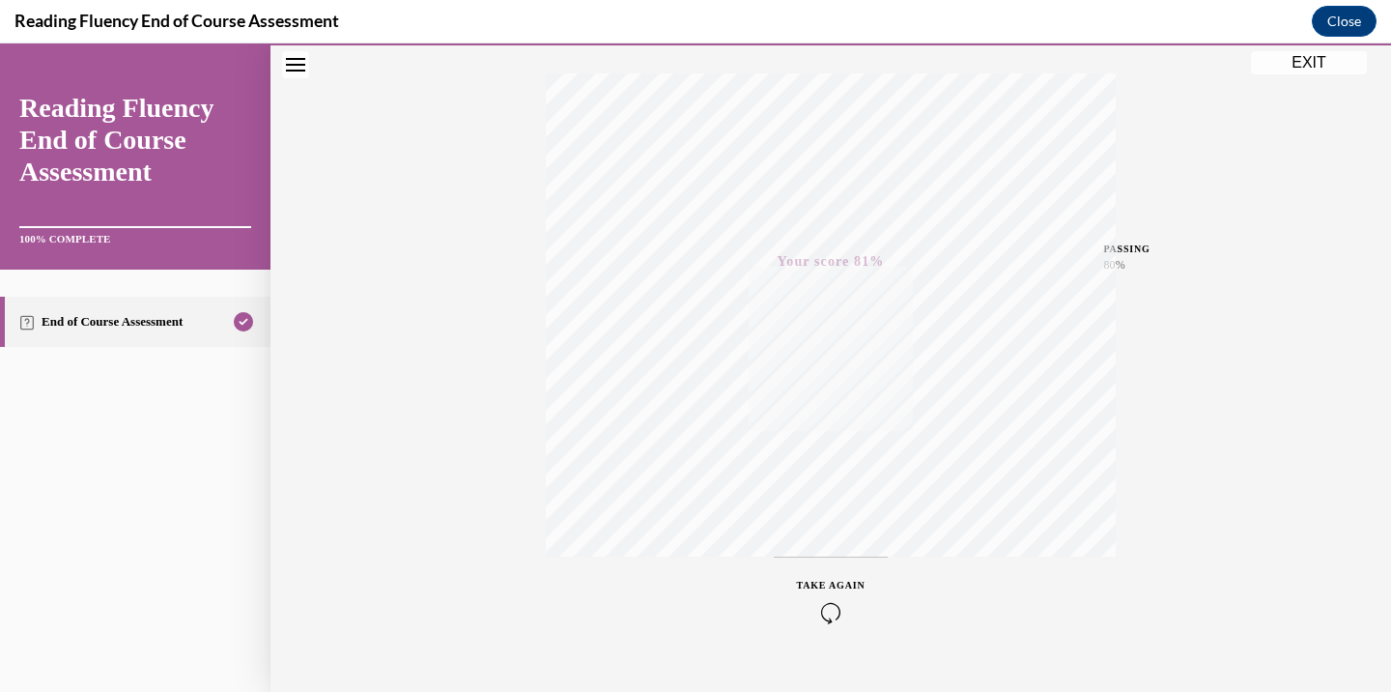
scroll to position [334, 0]
click at [1344, 22] on button "Close" at bounding box center [1344, 21] width 65 height 31
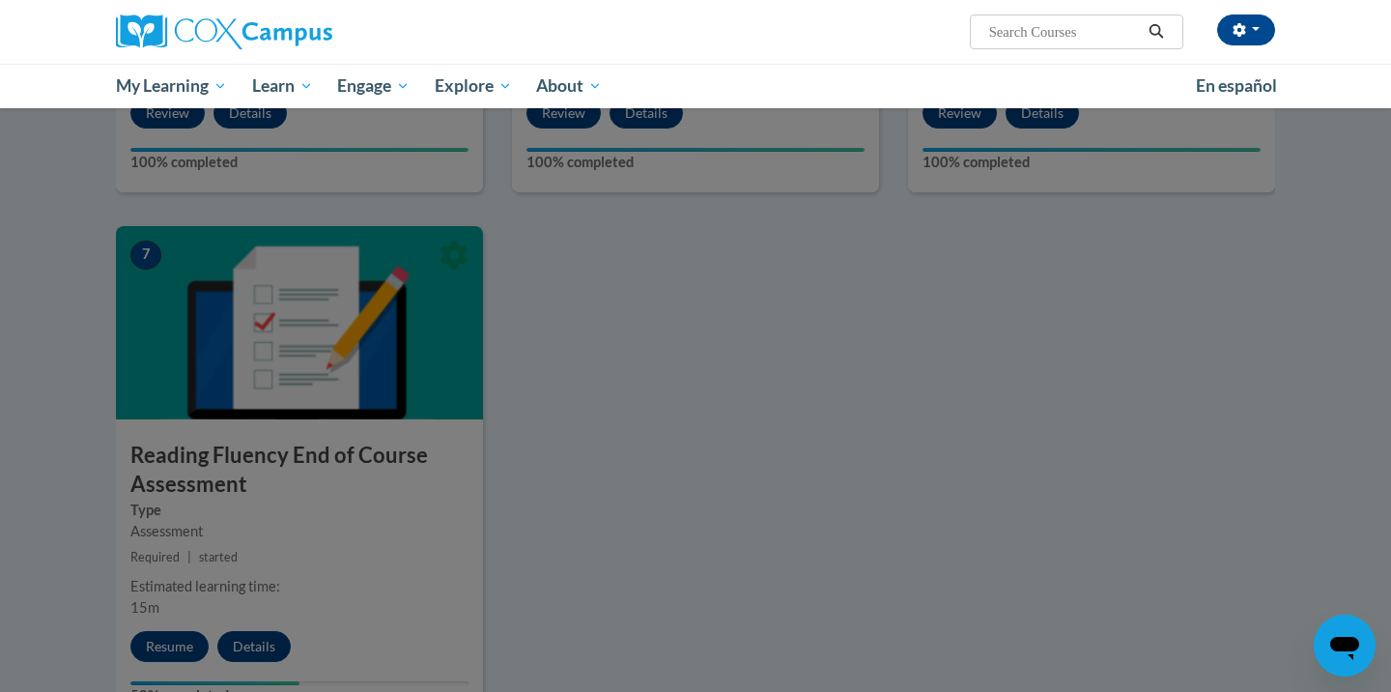
scroll to position [1284, 0]
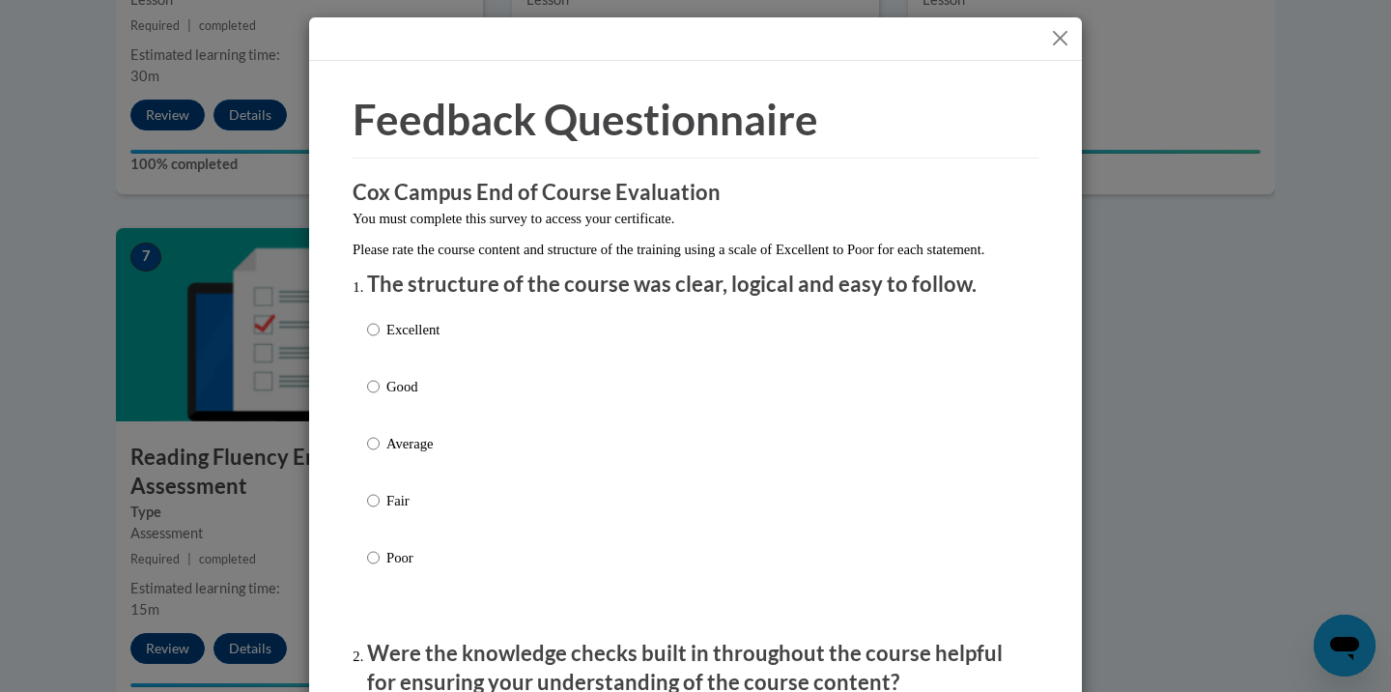
click at [418, 340] on p "Excellent" at bounding box center [413, 329] width 53 height 21
click at [380, 340] on input "Excellent" at bounding box center [373, 329] width 13 height 21
radio input "true"
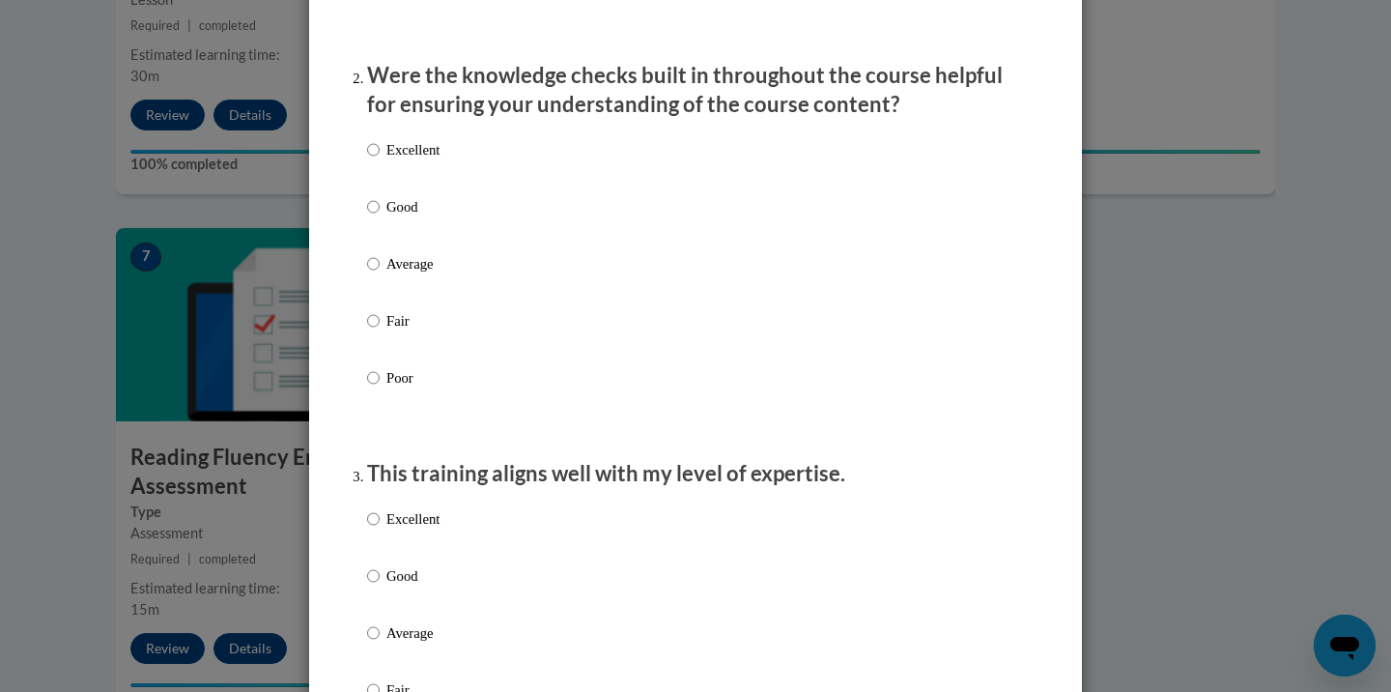
scroll to position [561, 0]
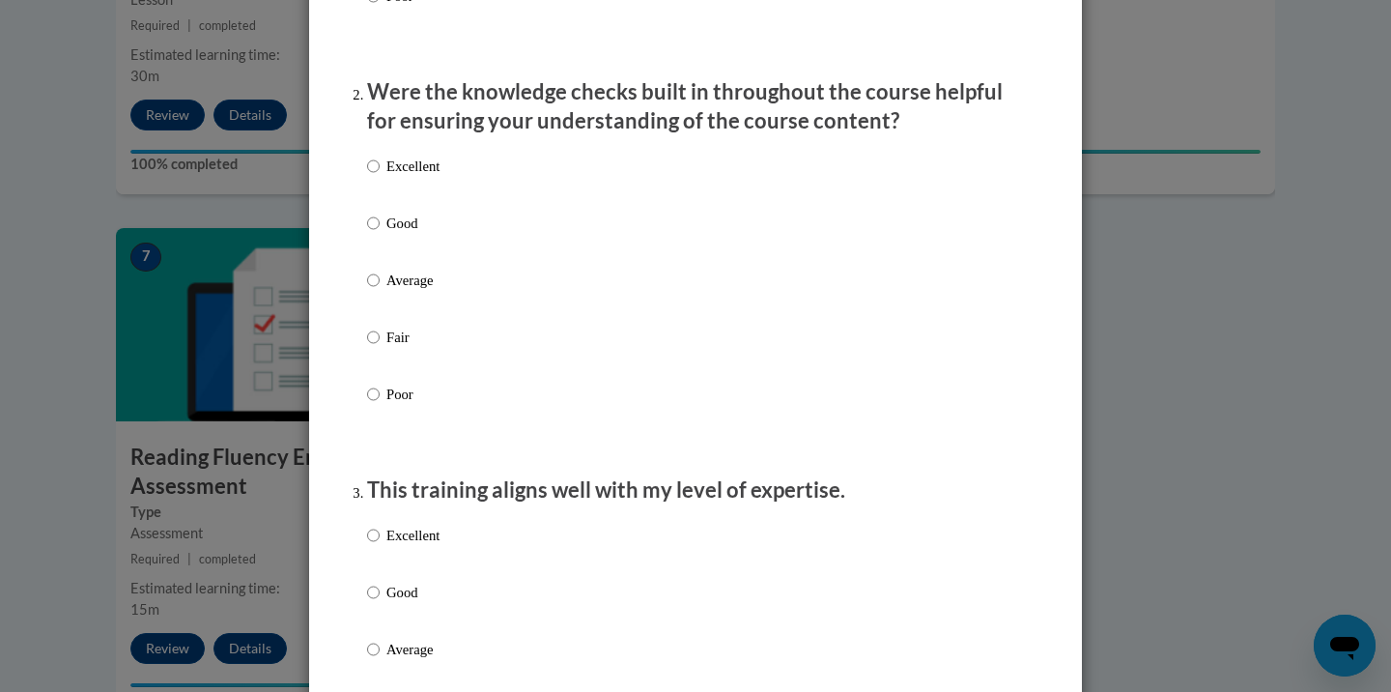
click at [379, 254] on label "Good" at bounding box center [403, 239] width 72 height 52
click at [379, 234] on input "Good" at bounding box center [373, 223] width 13 height 21
radio input "true"
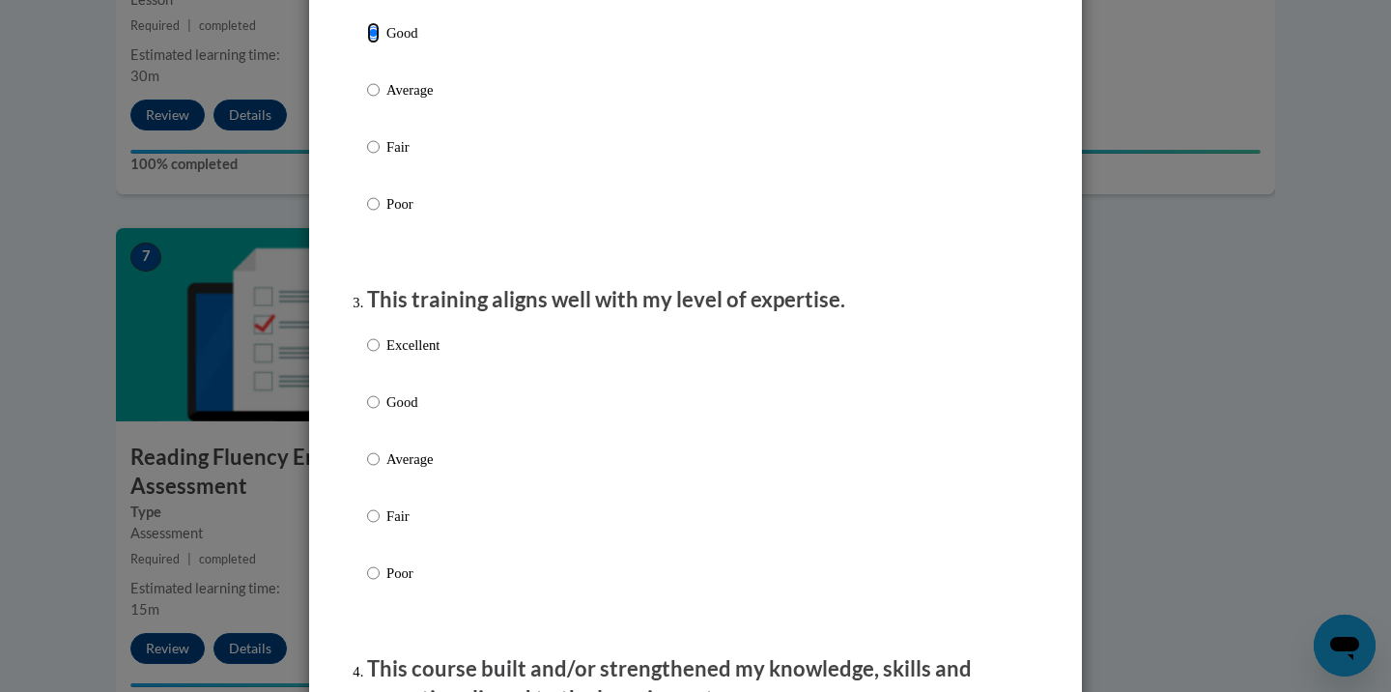
scroll to position [790, 0]
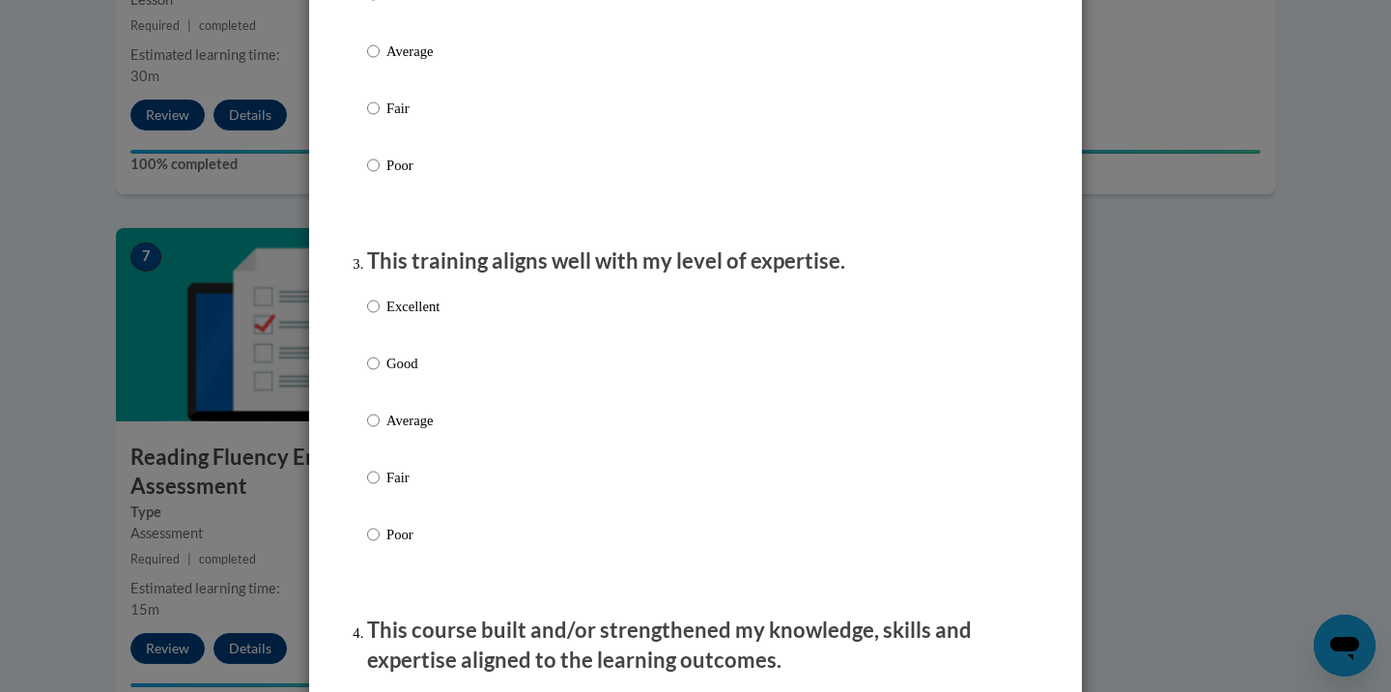
click at [395, 317] on p "Excellent" at bounding box center [413, 306] width 53 height 21
click at [380, 317] on input "Excellent" at bounding box center [373, 306] width 13 height 21
radio input "true"
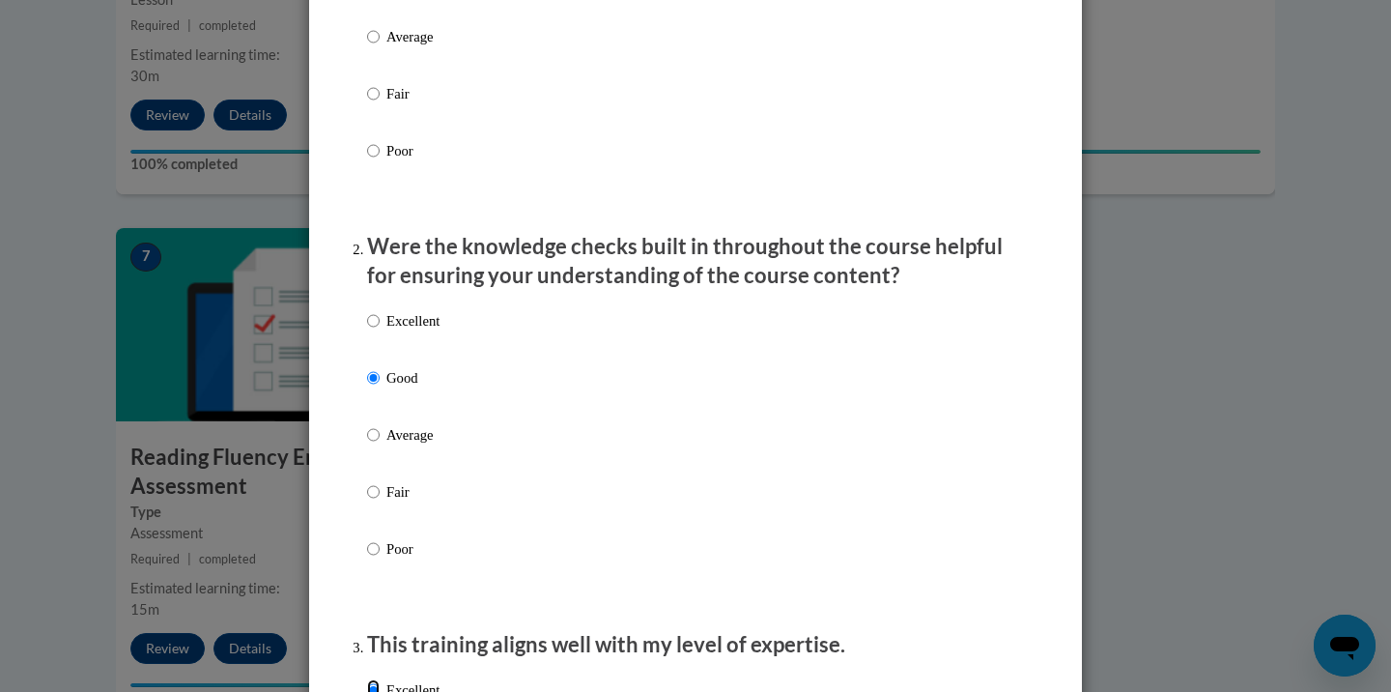
scroll to position [404, 0]
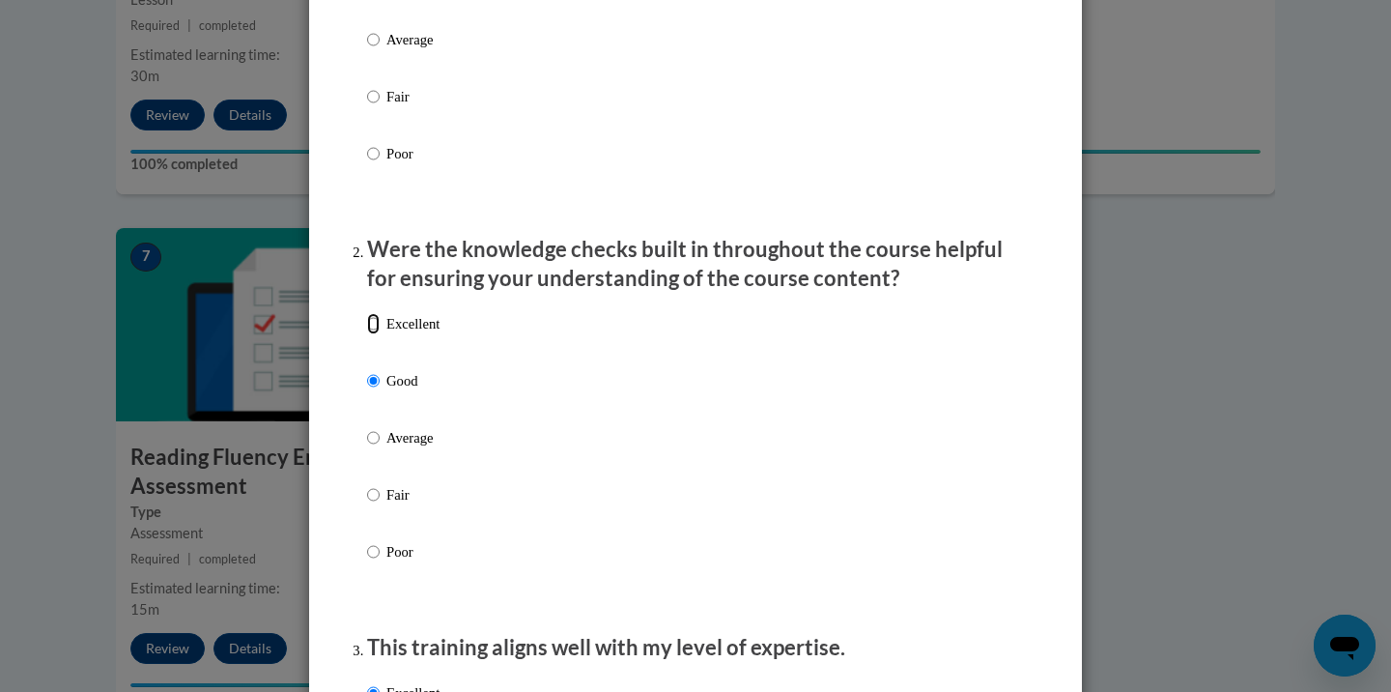
click at [373, 334] on input "Excellent" at bounding box center [373, 323] width 13 height 21
radio input "true"
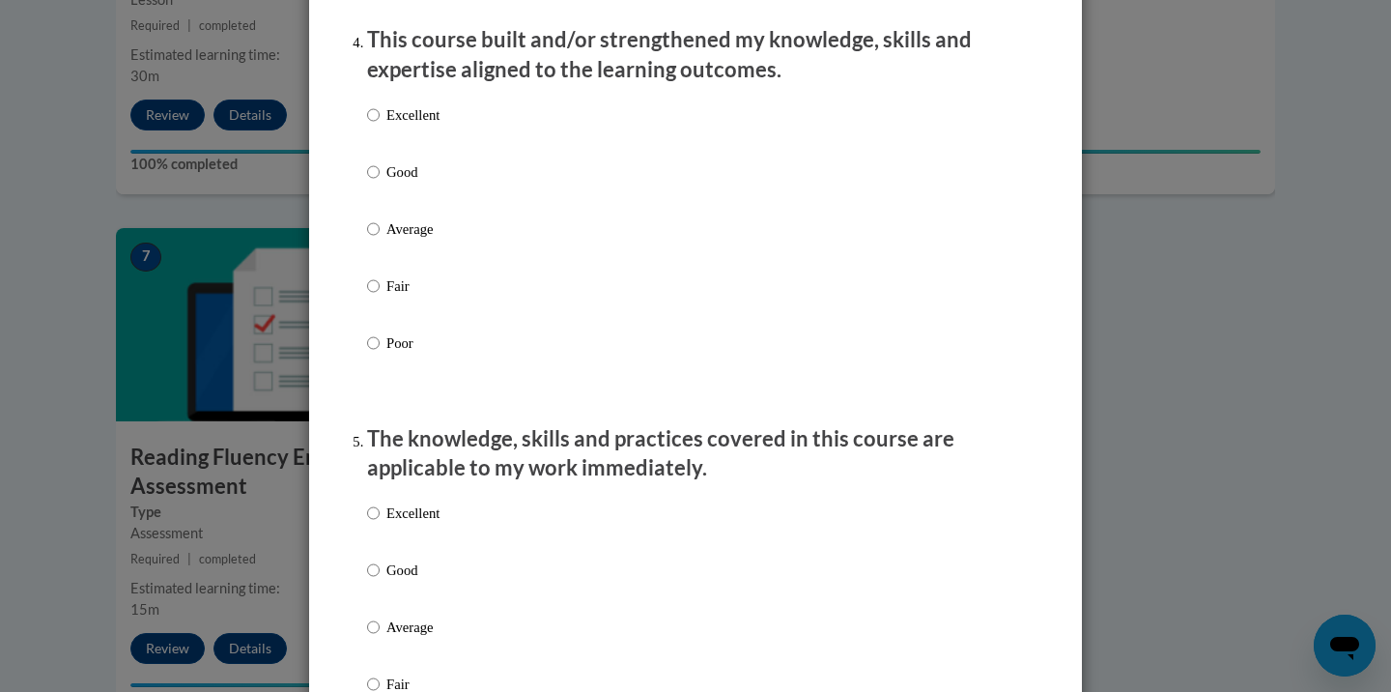
scroll to position [1377, 0]
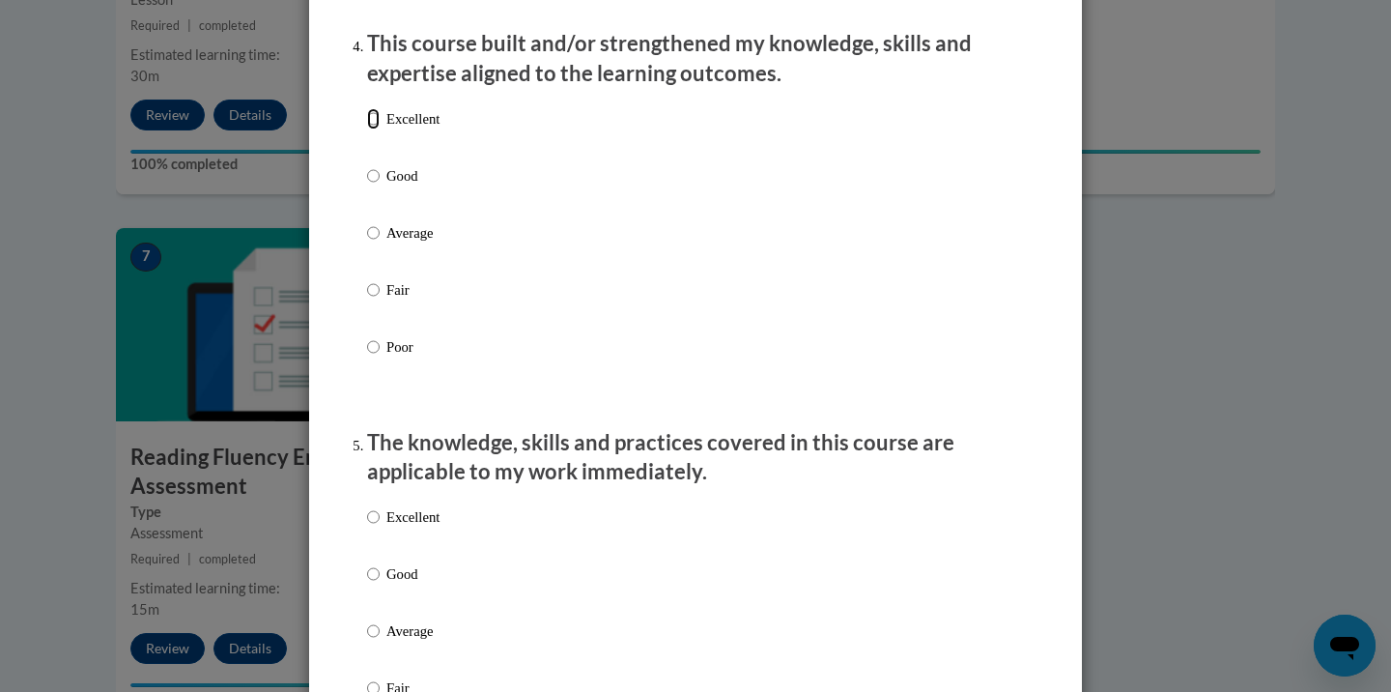
click at [378, 129] on input "Excellent" at bounding box center [373, 118] width 13 height 21
radio input "true"
click at [372, 528] on input "Excellent" at bounding box center [373, 516] width 13 height 21
radio input "true"
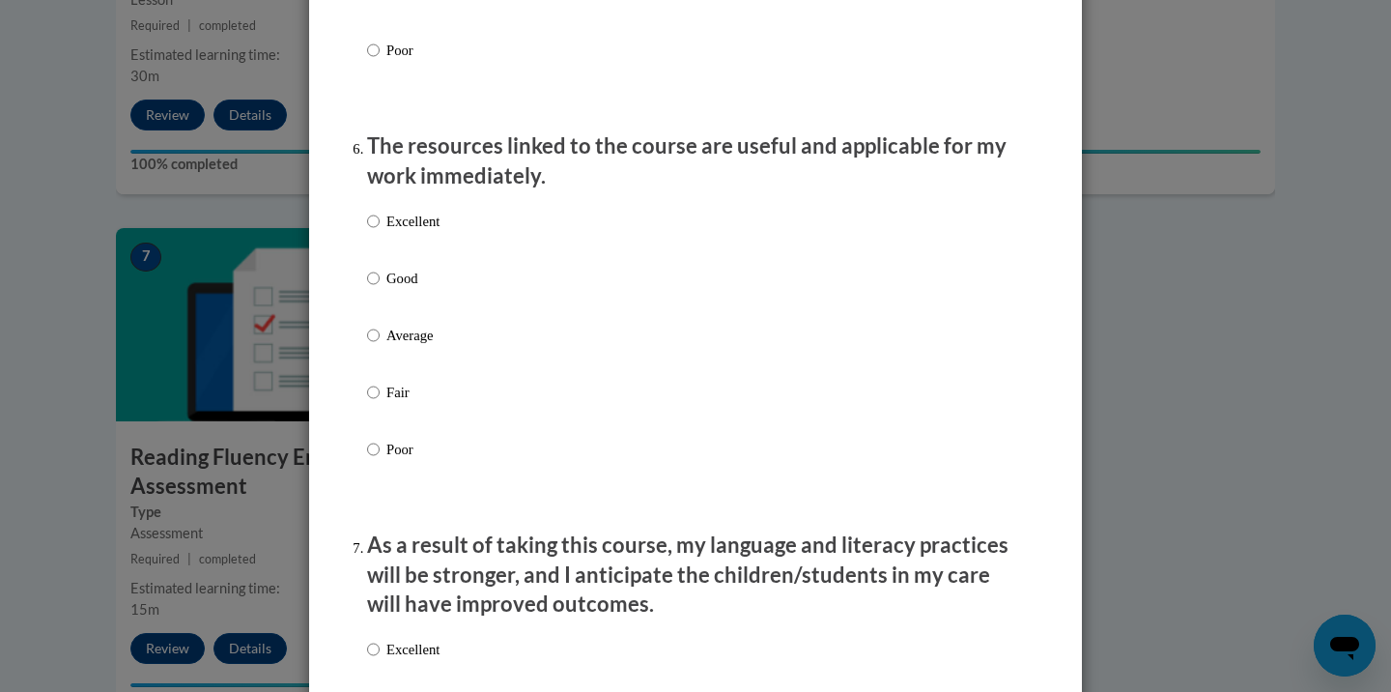
scroll to position [2060, 0]
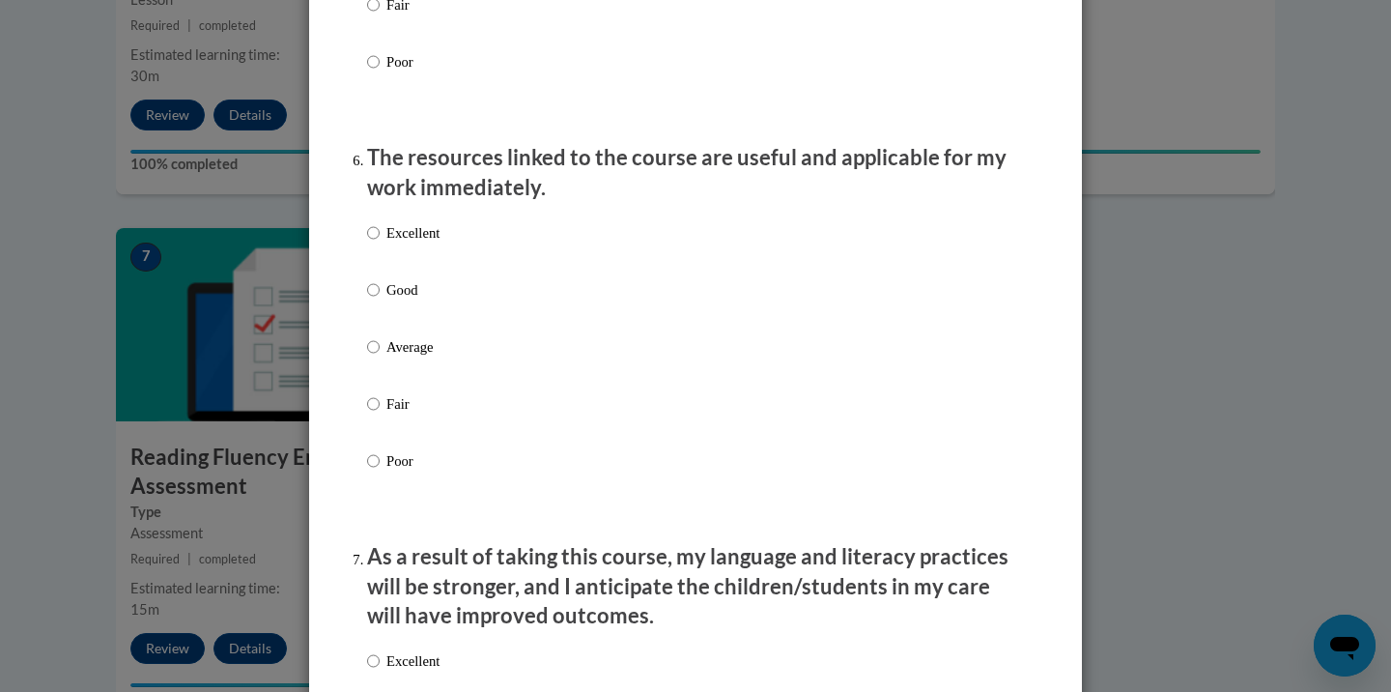
click at [393, 274] on label "Excellent" at bounding box center [403, 248] width 72 height 52
click at [380, 243] on input "Excellent" at bounding box center [373, 232] width 13 height 21
radio input "true"
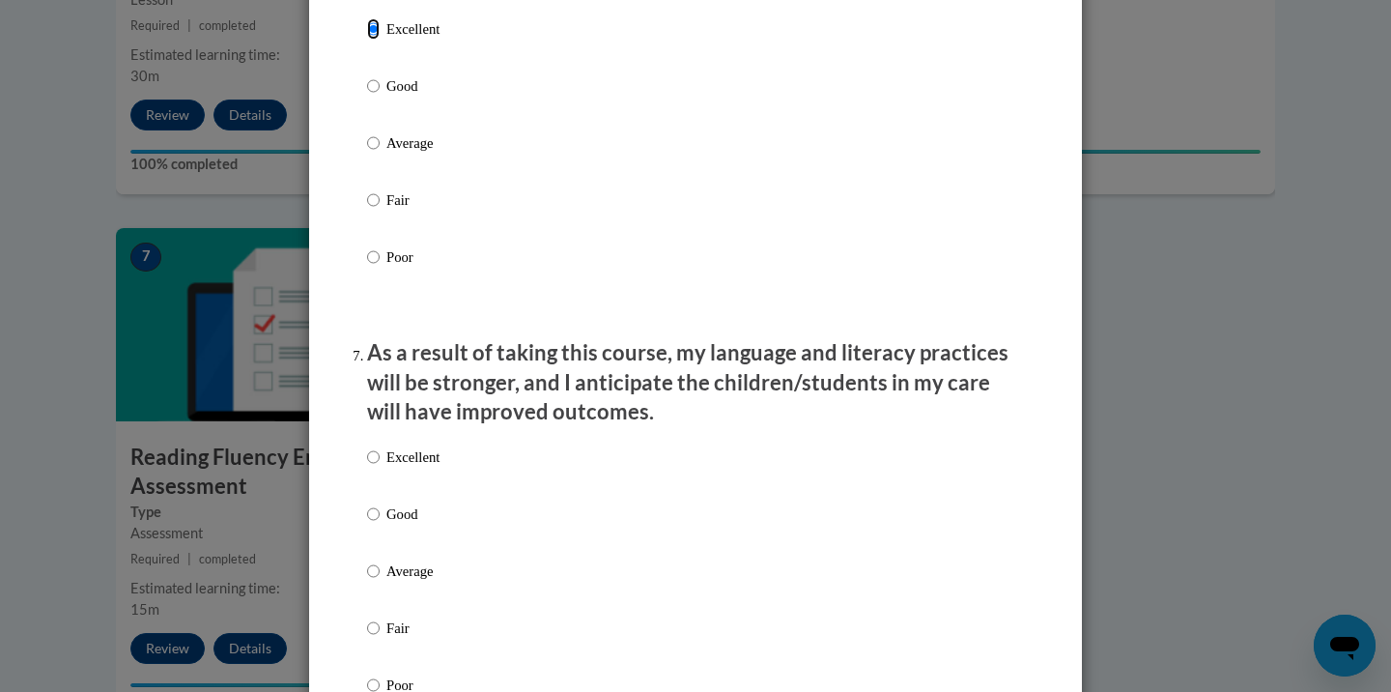
scroll to position [2337, 0]
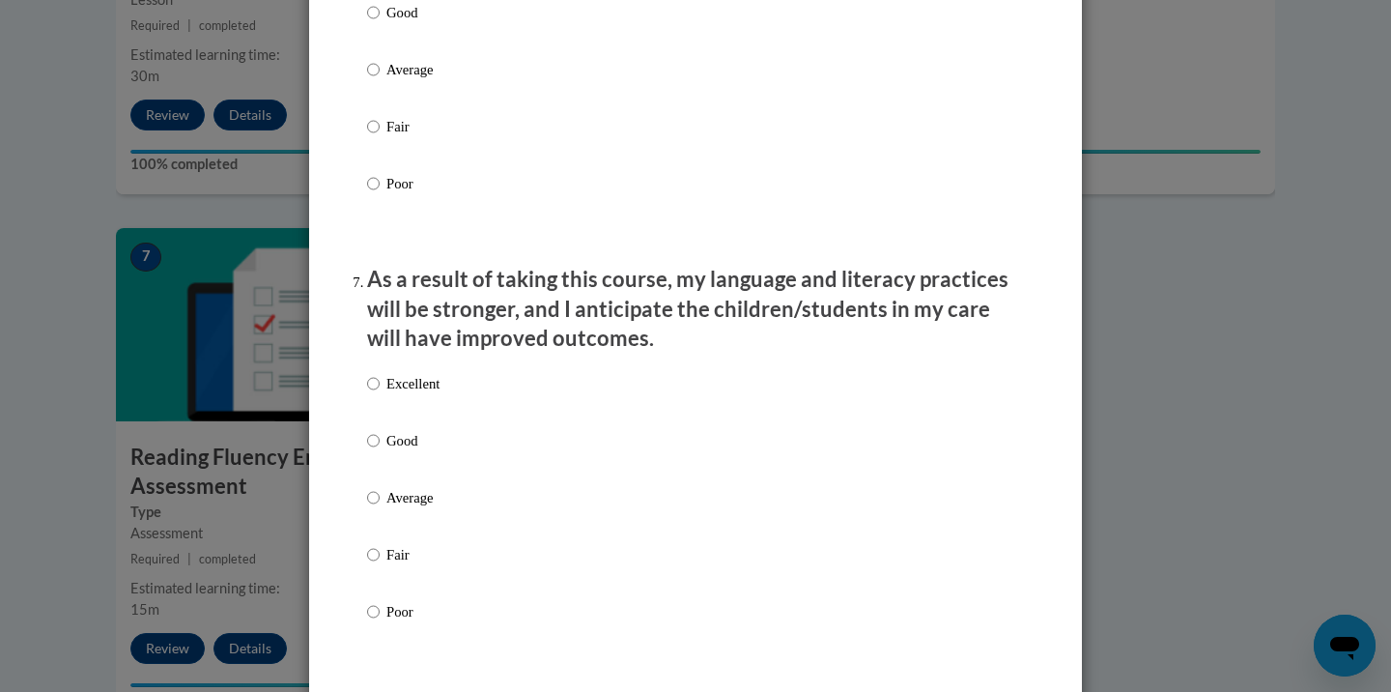
click at [450, 403] on div "Excellent Good Average Fair Poor" at bounding box center [695, 520] width 657 height 315
click at [411, 394] on p "Excellent" at bounding box center [413, 383] width 53 height 21
click at [380, 394] on input "Excellent" at bounding box center [373, 383] width 13 height 21
radio input "true"
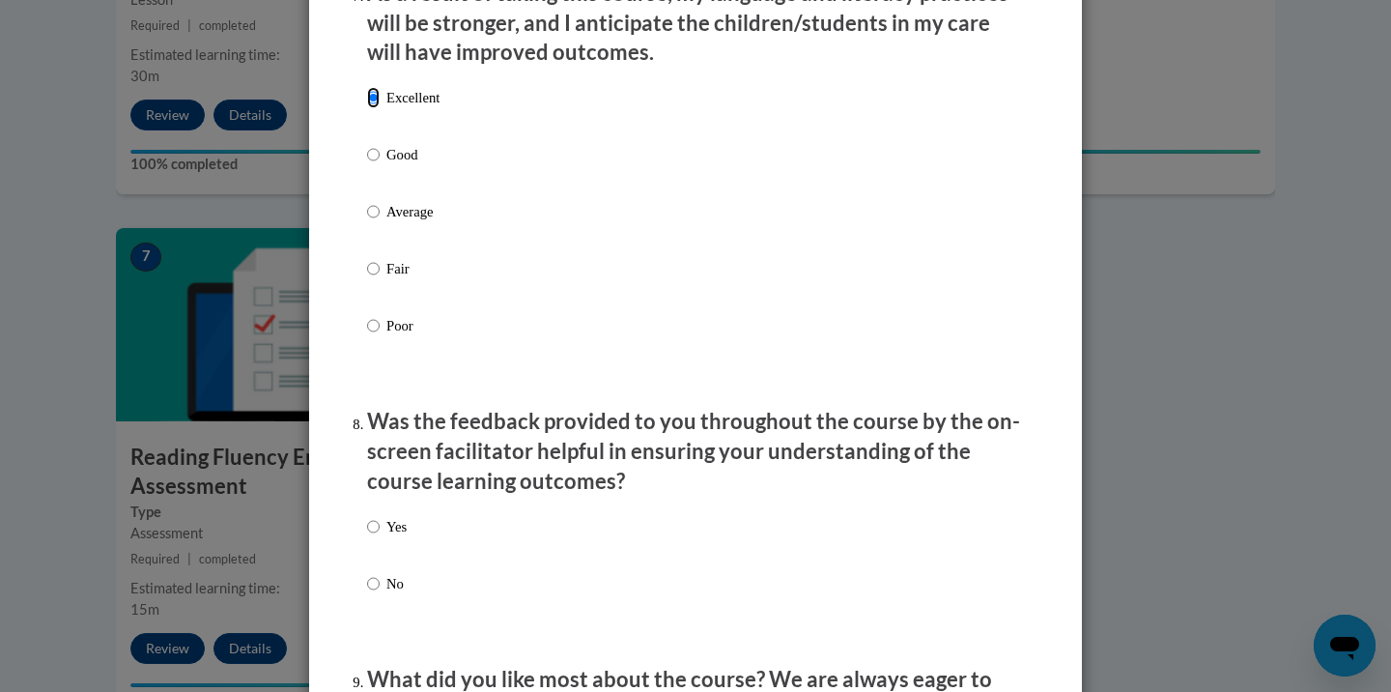
scroll to position [3012, 0]
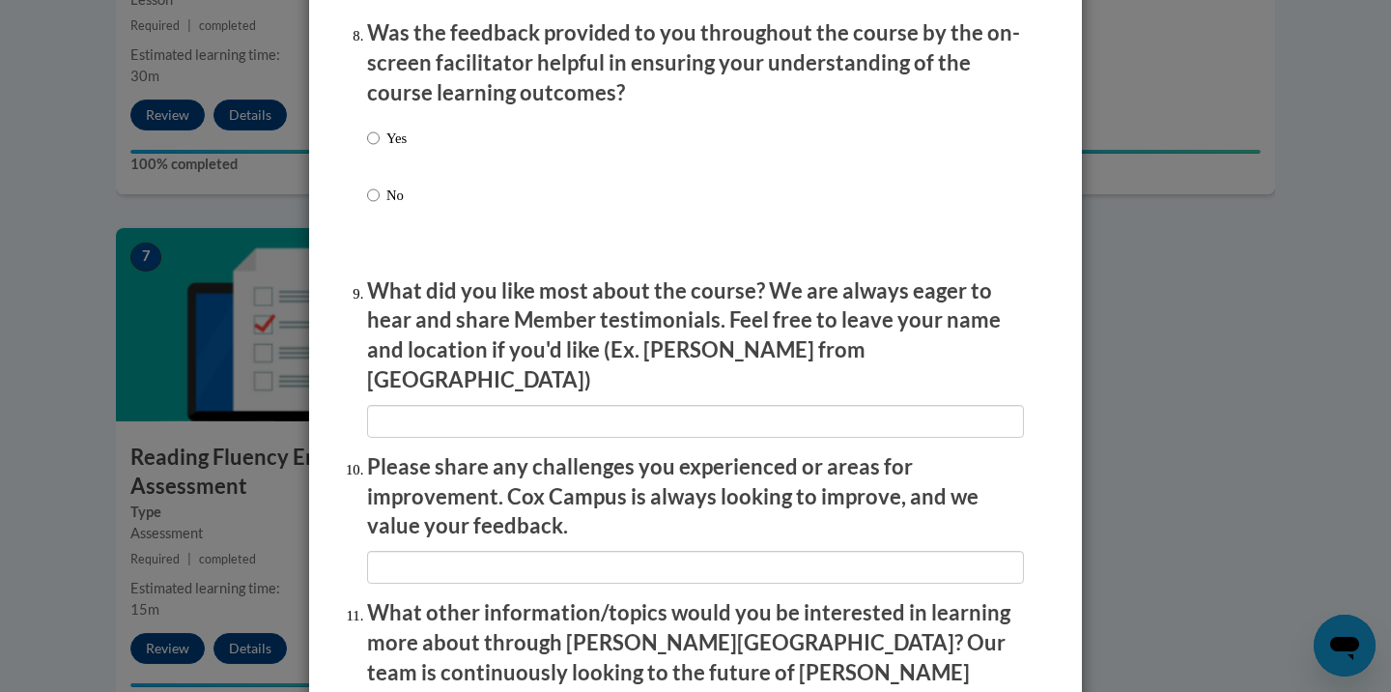
click at [380, 155] on label "Yes" at bounding box center [387, 154] width 40 height 52
click at [380, 149] on input "Yes" at bounding box center [373, 138] width 13 height 21
radio input "true"
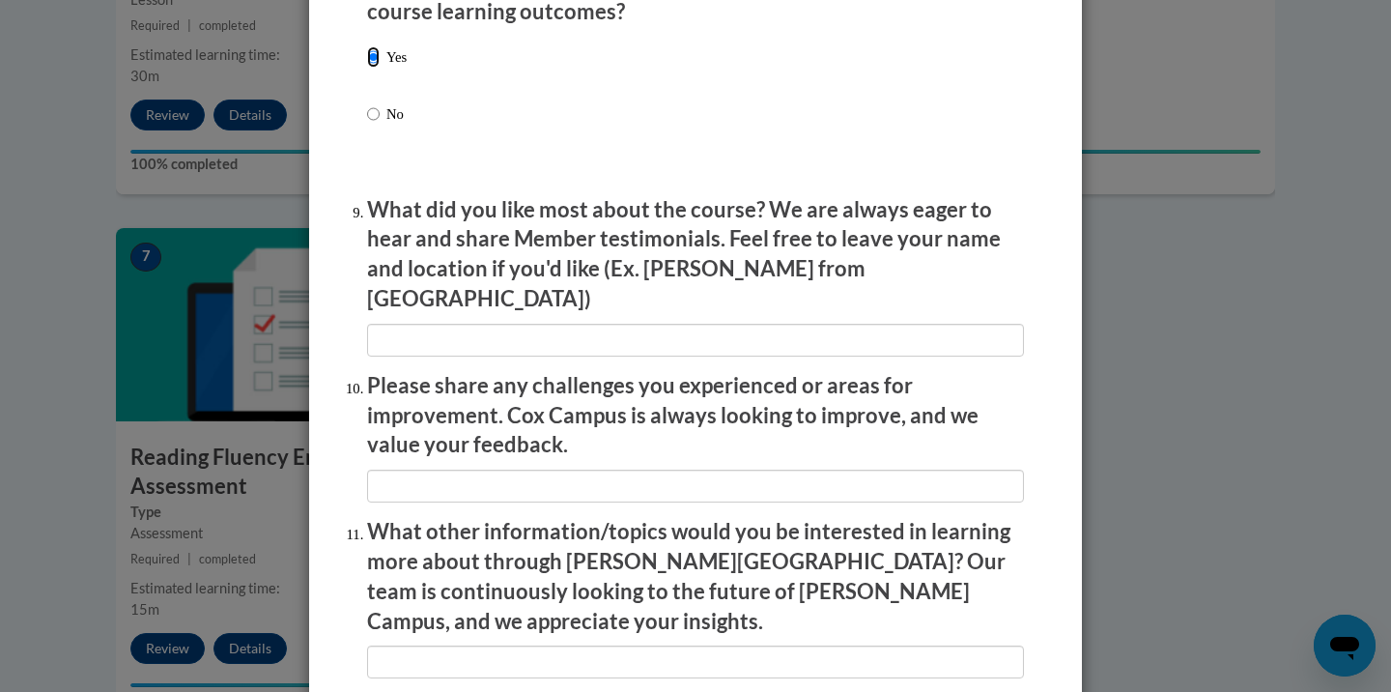
scroll to position [3096, 0]
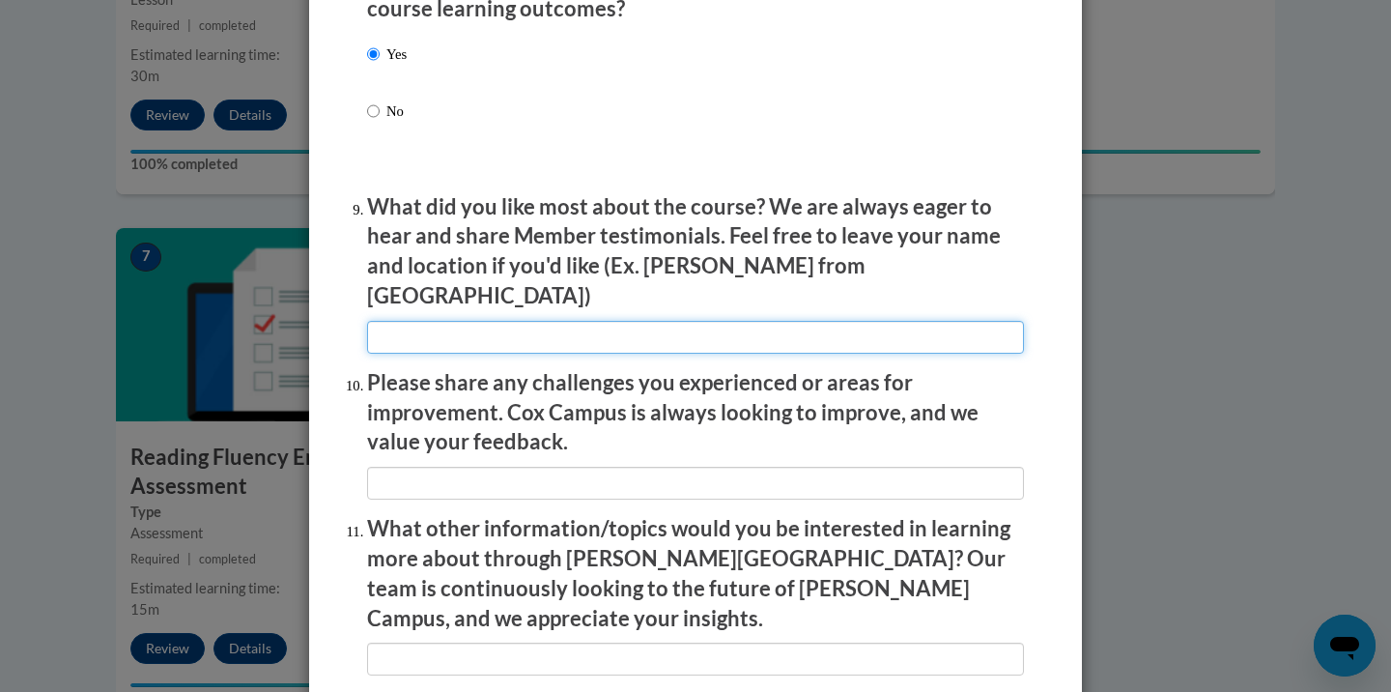
click at [436, 321] on input "textbox" at bounding box center [695, 337] width 657 height 33
type input "The pace"
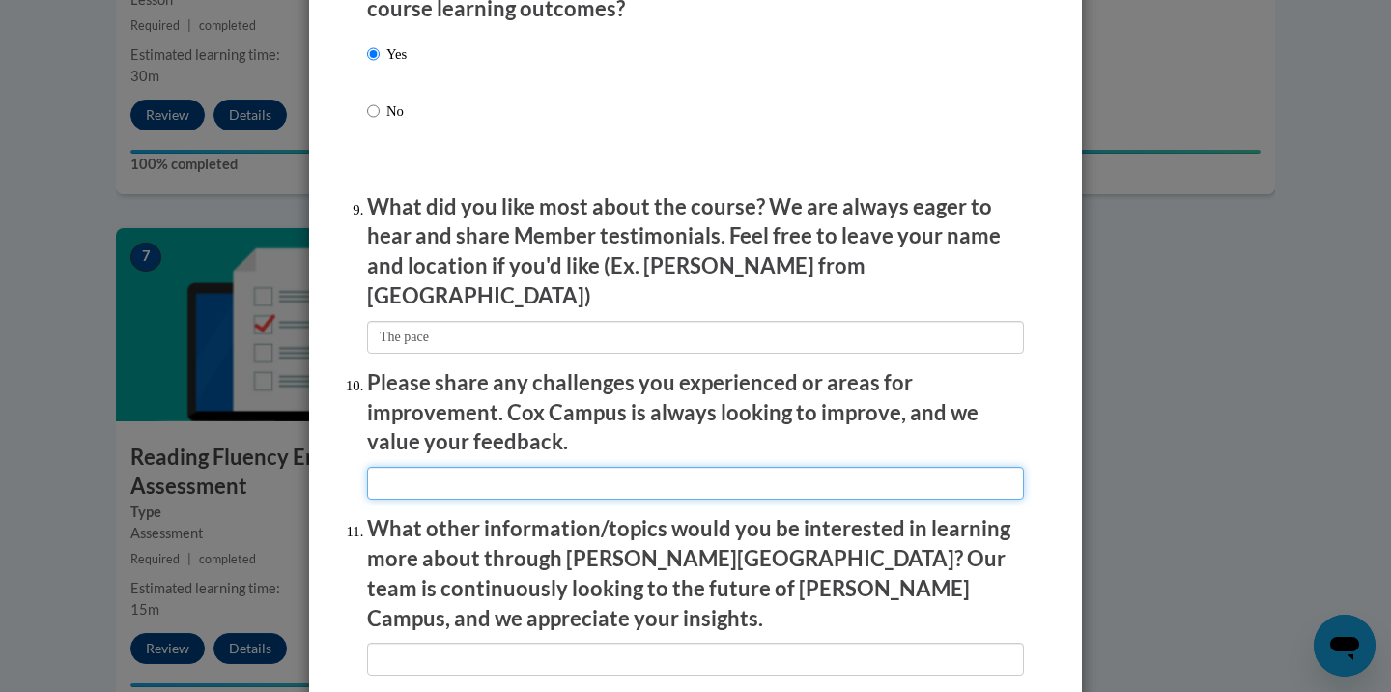
click at [426, 477] on input "textbox" at bounding box center [695, 483] width 657 height 33
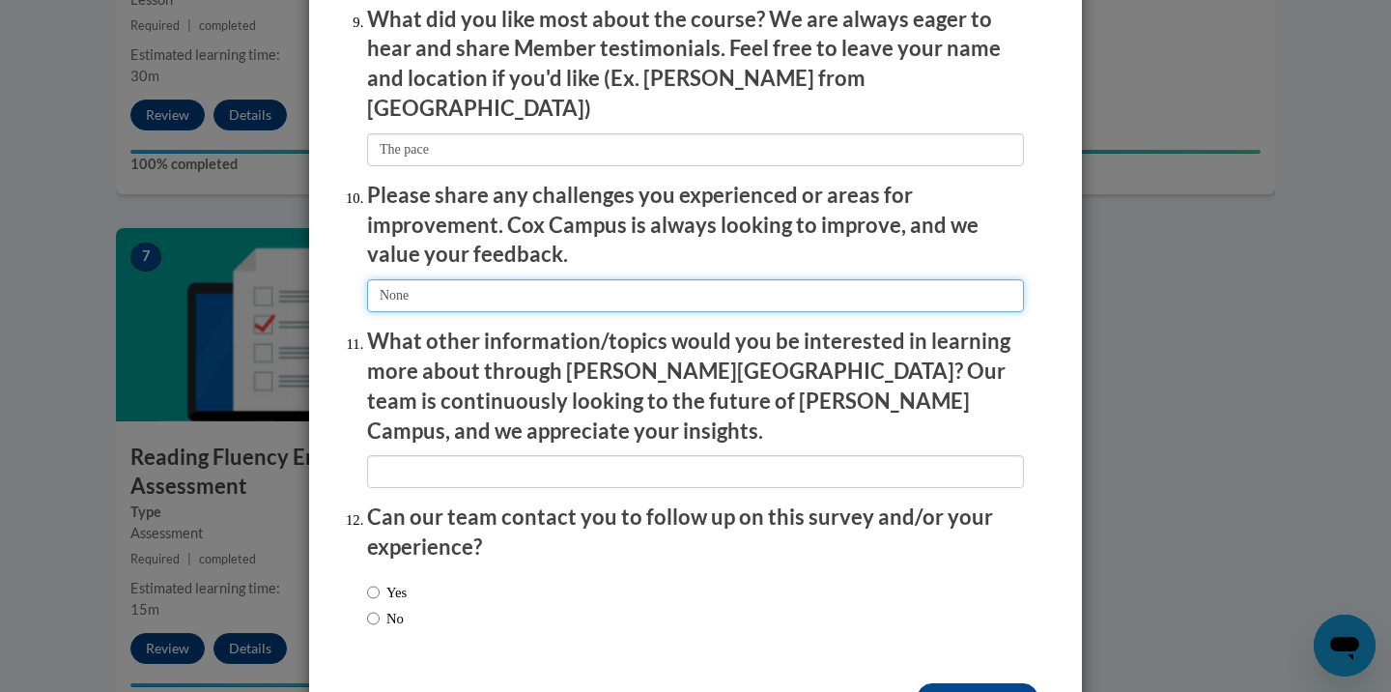
scroll to position [3328, 0]
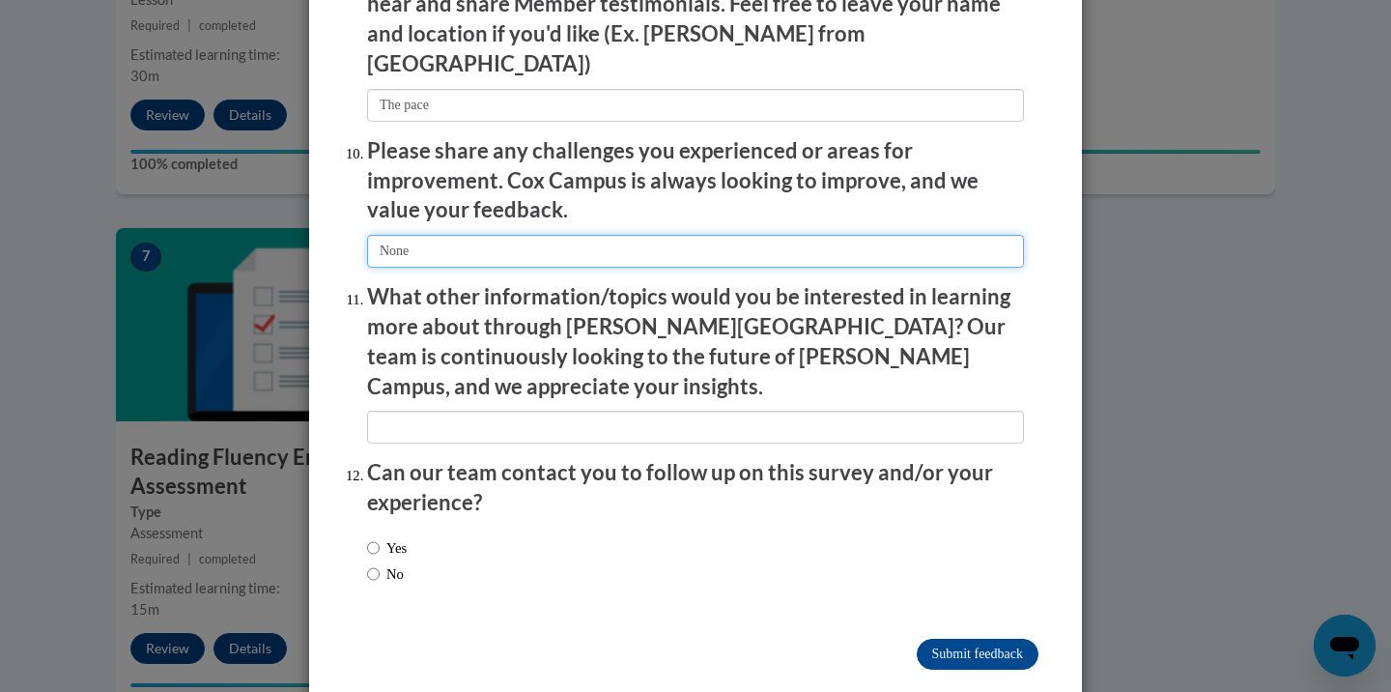
type input "None"
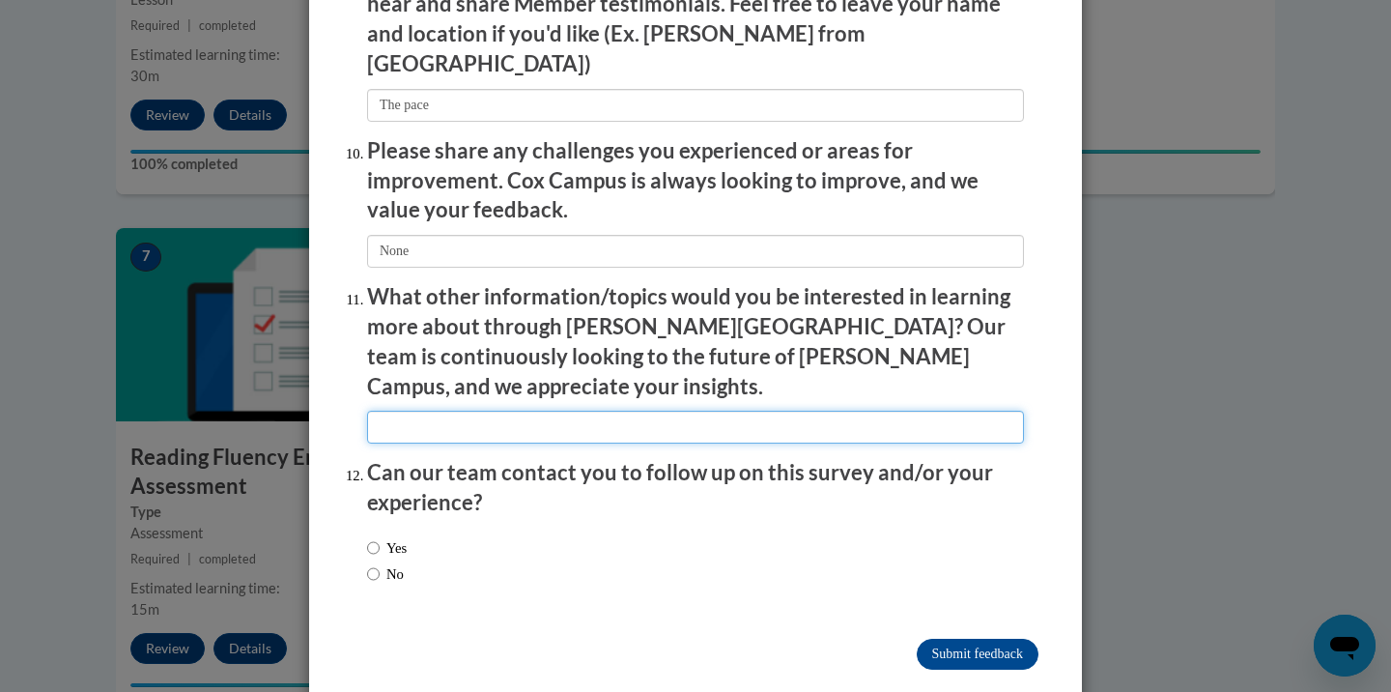
click at [584, 411] on input "textbox" at bounding box center [695, 427] width 657 height 33
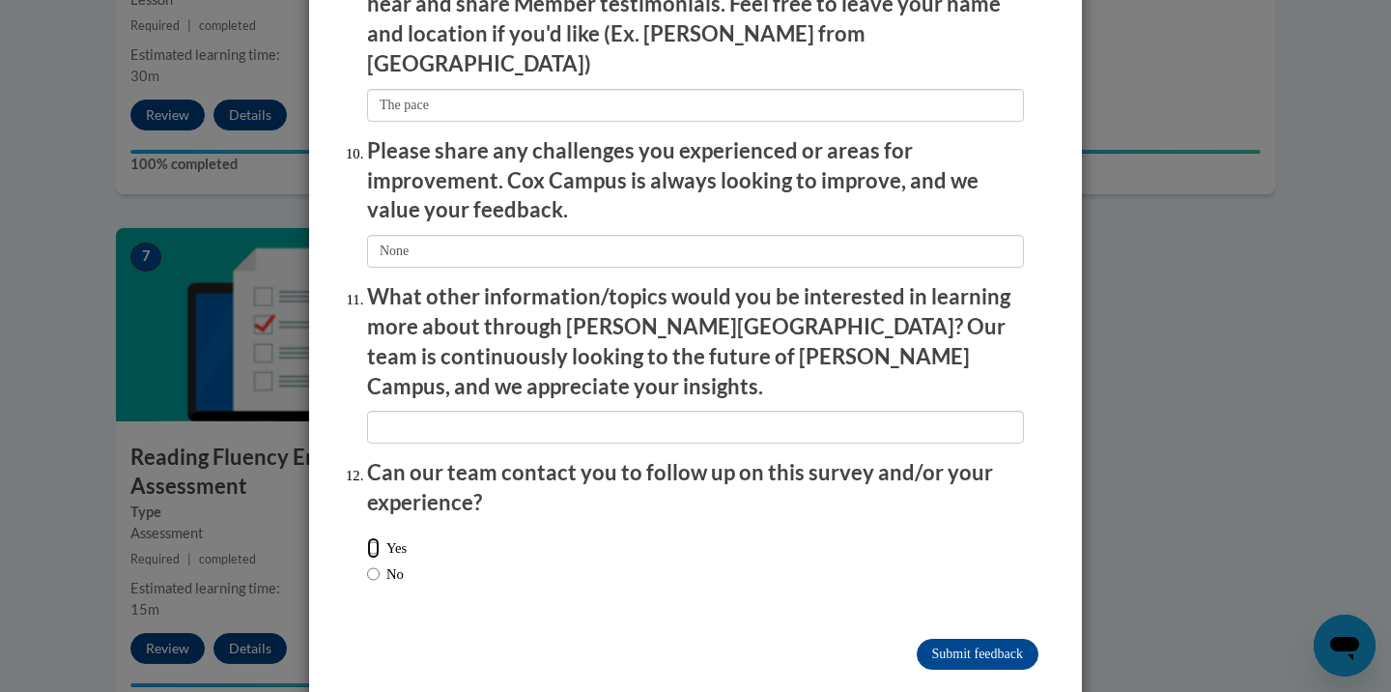
click at [369, 537] on input "Yes" at bounding box center [373, 547] width 13 height 21
radio input "true"
click at [375, 563] on input "No" at bounding box center [373, 573] width 13 height 21
radio input "true"
click at [951, 639] on input "Submit feedback" at bounding box center [978, 654] width 122 height 31
